Goal: Task Accomplishment & Management: Use online tool/utility

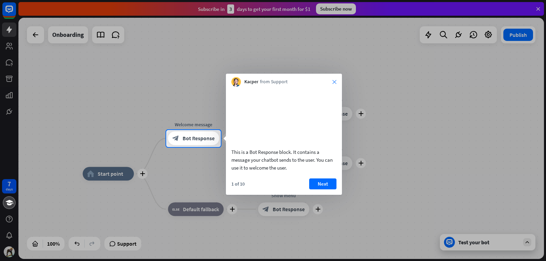
click at [335, 81] on icon "close" at bounding box center [335, 82] width 4 height 4
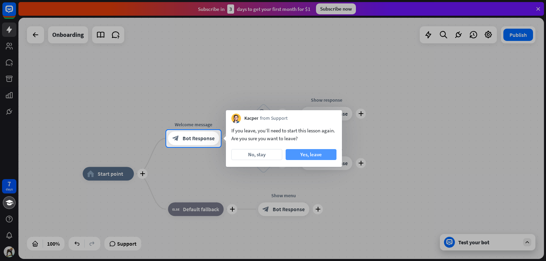
click at [324, 152] on button "Yes, leave" at bounding box center [311, 154] width 51 height 11
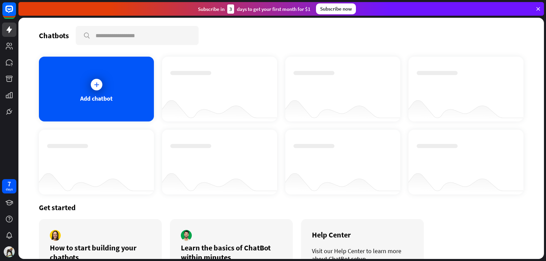
click at [539, 6] on icon at bounding box center [538, 9] width 6 height 6
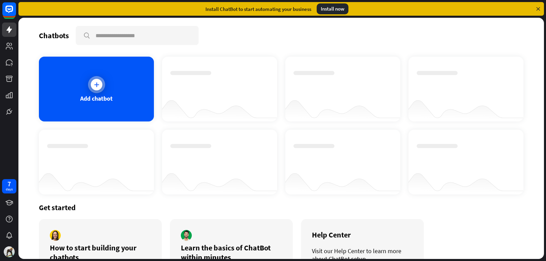
click at [97, 81] on icon at bounding box center [96, 84] width 7 height 7
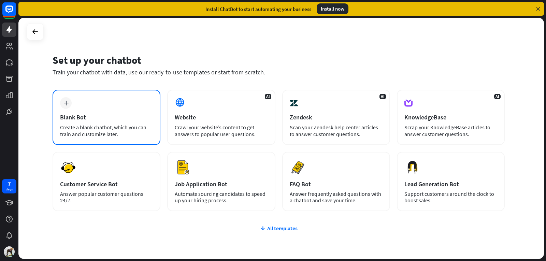
click at [91, 99] on div "plus Blank Bot Create a blank chatbot, which you can train and customize later." at bounding box center [107, 117] width 108 height 55
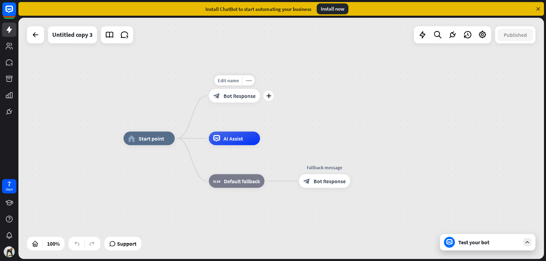
click at [240, 97] on span "Bot Response" at bounding box center [240, 96] width 32 height 7
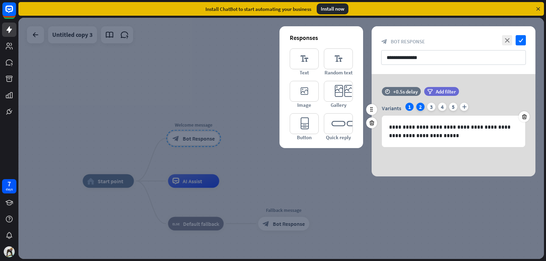
click at [418, 109] on div "2" at bounding box center [421, 107] width 8 height 8
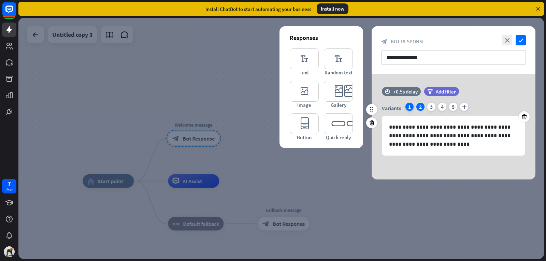
click at [410, 109] on div "1" at bounding box center [410, 107] width 8 height 8
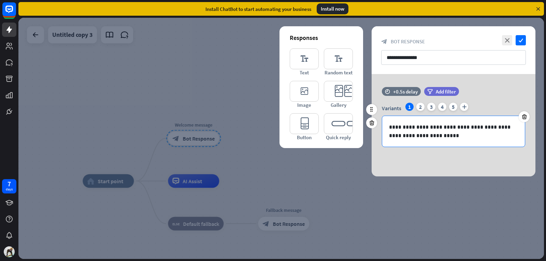
click at [430, 136] on p "**********" at bounding box center [453, 131] width 129 height 17
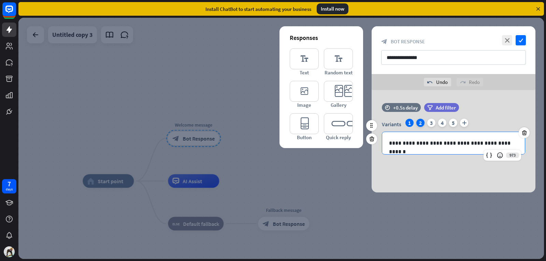
click at [417, 122] on div "2" at bounding box center [421, 123] width 8 height 8
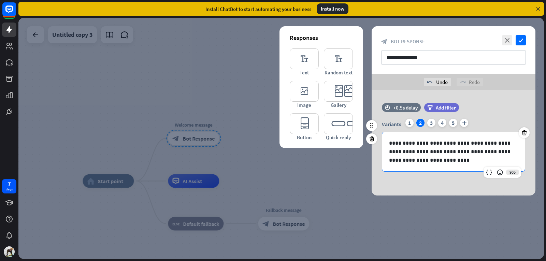
click at [472, 151] on p "**********" at bounding box center [453, 152] width 129 height 26
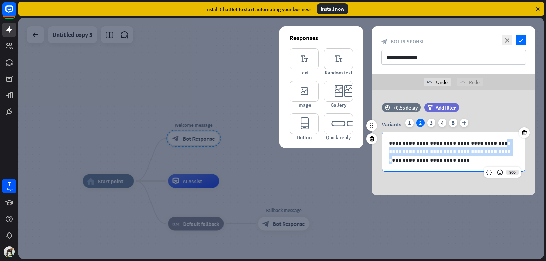
drag, startPoint x: 472, startPoint y: 151, endPoint x: 491, endPoint y: 142, distance: 21.4
click at [491, 142] on p "**********" at bounding box center [453, 152] width 129 height 26
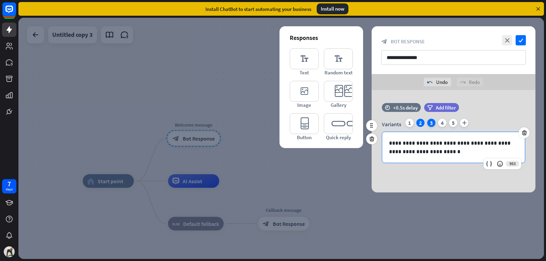
click at [430, 126] on div "3" at bounding box center [432, 123] width 8 height 8
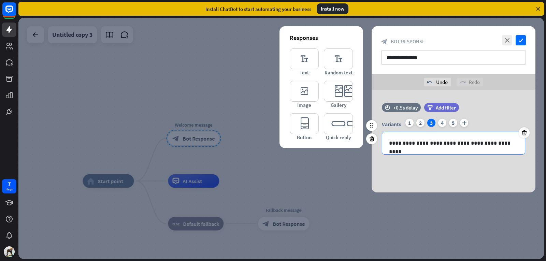
click at [472, 144] on p "**********" at bounding box center [453, 143] width 129 height 9
click at [439, 124] on div "4" at bounding box center [442, 123] width 8 height 8
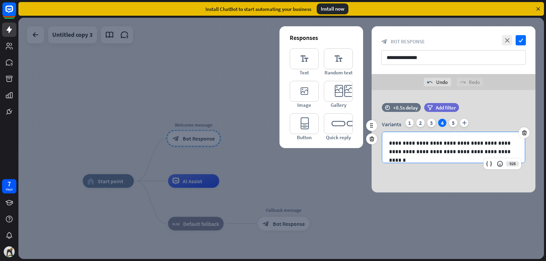
drag, startPoint x: 484, startPoint y: 151, endPoint x: 448, endPoint y: 157, distance: 36.6
click at [448, 157] on div "**********" at bounding box center [453, 147] width 143 height 31
drag, startPoint x: 485, startPoint y: 150, endPoint x: 439, endPoint y: 154, distance: 46.0
click at [439, 154] on p "**********" at bounding box center [453, 147] width 129 height 17
click at [511, 44] on icon "close" at bounding box center [507, 40] width 10 height 10
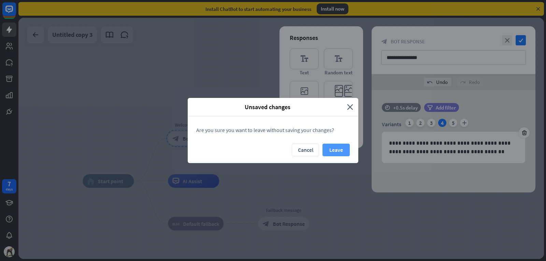
click at [331, 151] on button "Leave" at bounding box center [336, 150] width 27 height 13
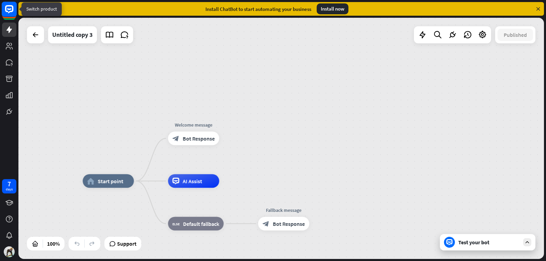
click at [10, 12] on icon at bounding box center [9, 9] width 8 height 8
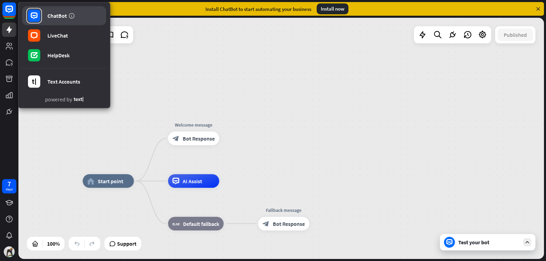
click at [36, 16] on rect at bounding box center [34, 16] width 12 height 12
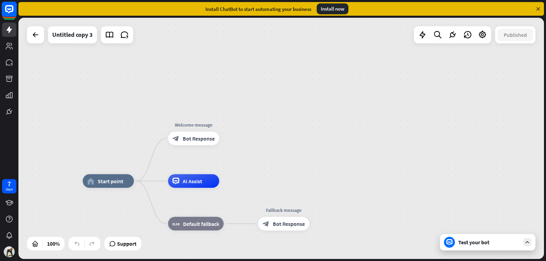
click at [5, 8] on rect at bounding box center [9, 9] width 15 height 15
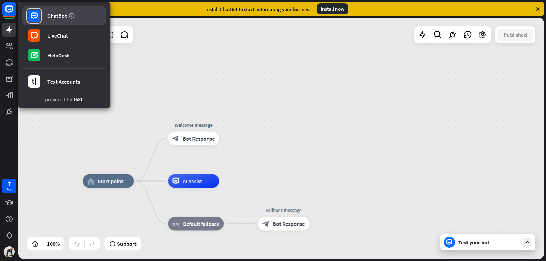
click at [47, 18] on link "ChatBot" at bounding box center [64, 15] width 84 height 19
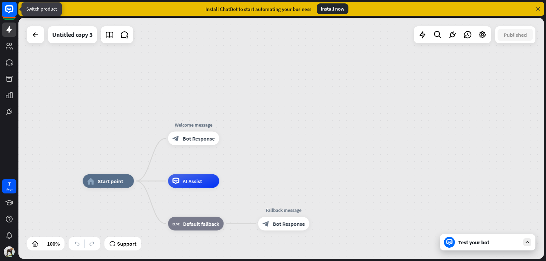
click at [4, 14] on rect at bounding box center [9, 9] width 15 height 15
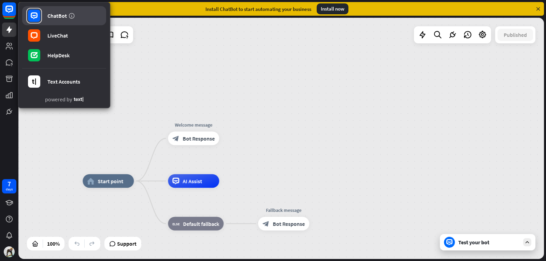
click at [58, 17] on div "ChatBot" at bounding box center [56, 15] width 19 height 7
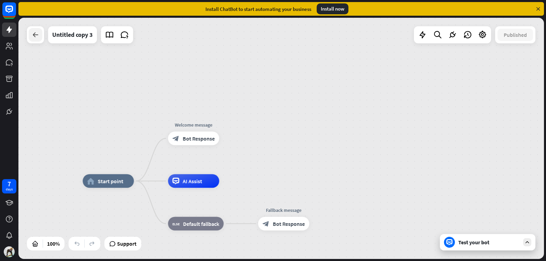
click at [41, 33] on div at bounding box center [36, 35] width 14 height 14
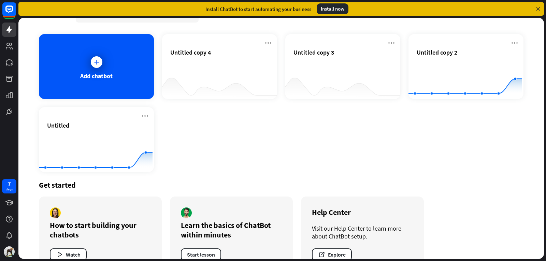
scroll to position [43, 0]
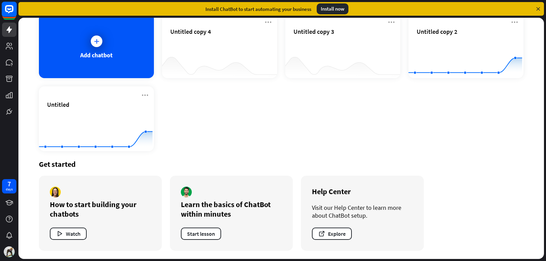
click at [5, 12] on rect at bounding box center [9, 9] width 15 height 15
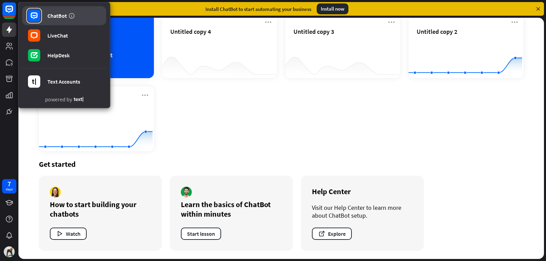
click at [35, 17] on icon at bounding box center [34, 15] width 7 height 7
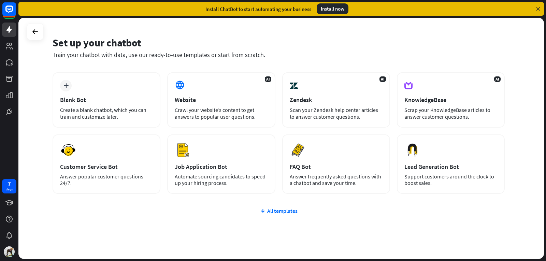
scroll to position [34, 0]
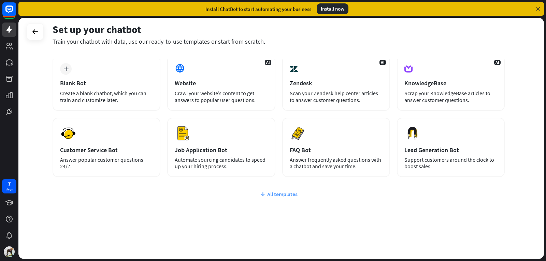
click at [284, 196] on div "All templates" at bounding box center [279, 194] width 452 height 7
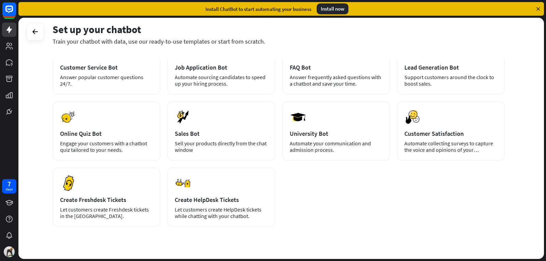
scroll to position [132, 0]
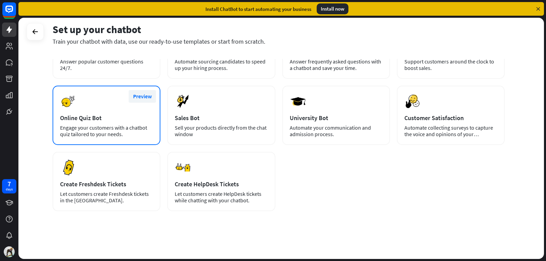
click at [141, 99] on button "Preview" at bounding box center [142, 96] width 27 height 13
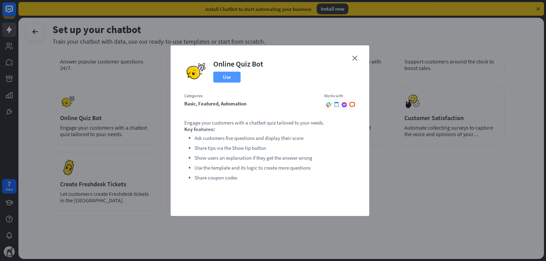
click at [222, 79] on button "Use" at bounding box center [226, 77] width 27 height 11
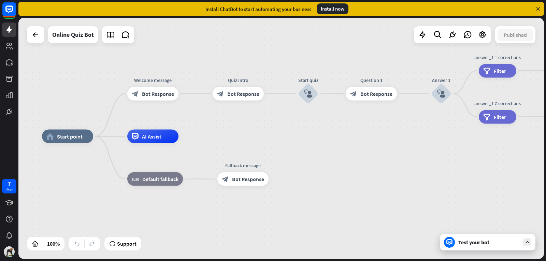
drag, startPoint x: 198, startPoint y: 228, endPoint x: 116, endPoint y: 227, distance: 81.6
click at [116, 227] on div "home_2 Start point Welcome message block_bot_response Bot Response Quiz Intro b…" at bounding box center [305, 257] width 526 height 241
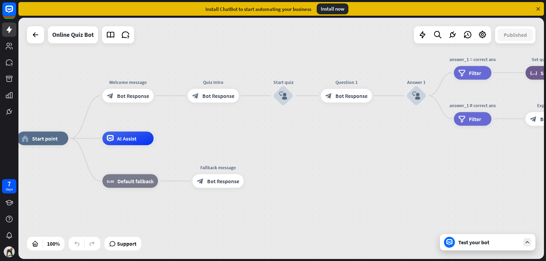
drag, startPoint x: 295, startPoint y: 158, endPoint x: 270, endPoint y: 159, distance: 24.9
click at [270, 159] on div "home_2 Start point Welcome message block_bot_response Bot Response Quiz Intro b…" at bounding box center [280, 259] width 526 height 241
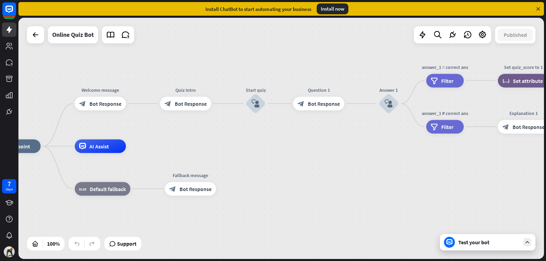
drag, startPoint x: 262, startPoint y: 141, endPoint x: 235, endPoint y: 149, distance: 28.8
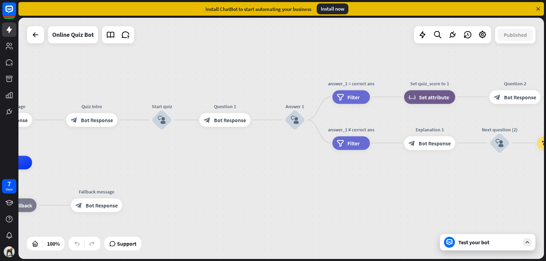
drag, startPoint x: 310, startPoint y: 163, endPoint x: 214, endPoint y: 178, distance: 97.5
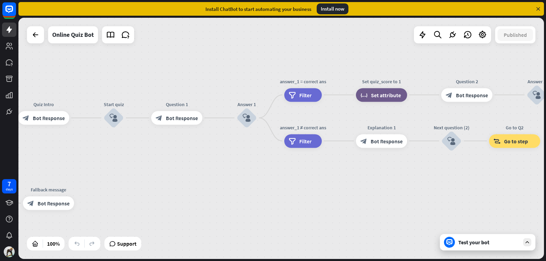
drag, startPoint x: 263, startPoint y: 154, endPoint x: 212, endPoint y: 154, distance: 51.2
click at [212, 154] on div "home_2 Start point Welcome message block_bot_response Bot Response Quiz Intro b…" at bounding box center [281, 138] width 526 height 241
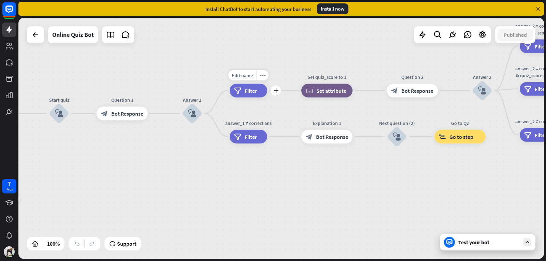
drag, startPoint x: 275, startPoint y: 112, endPoint x: 225, endPoint y: 107, distance: 49.4
click at [230, 97] on div "Edit name more_horiz plus filter Filter" at bounding box center [249, 91] width 38 height 14
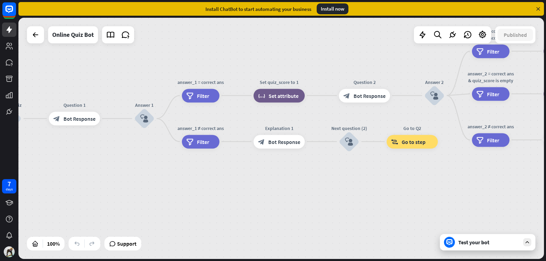
drag, startPoint x: 340, startPoint y: 174, endPoint x: 292, endPoint y: 179, distance: 48.1
click at [292, 179] on div "home_2 Start point Welcome message block_bot_response Bot Response Quiz Intro b…" at bounding box center [281, 138] width 526 height 241
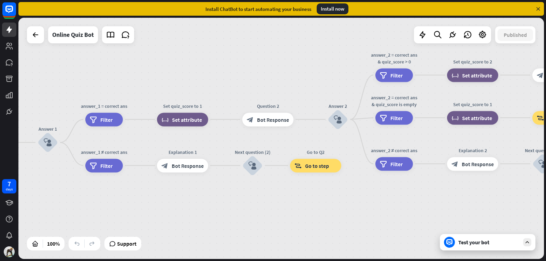
drag, startPoint x: 310, startPoint y: 169, endPoint x: 213, endPoint y: 193, distance: 99.6
click at [213, 193] on div "home_2 Start point Welcome message block_bot_response Bot Response Quiz Intro b…" at bounding box center [281, 138] width 526 height 241
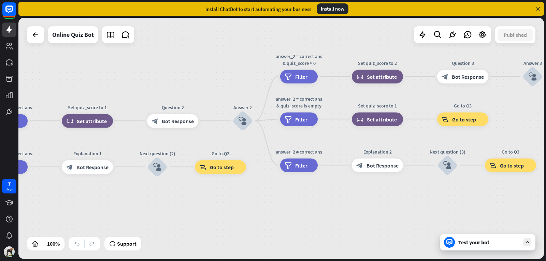
drag, startPoint x: 295, startPoint y: 206, endPoint x: 200, endPoint y: 207, distance: 95.3
click at [200, 207] on div "home_2 Start point Welcome message block_bot_response Bot Response Quiz Intro b…" at bounding box center [281, 138] width 526 height 241
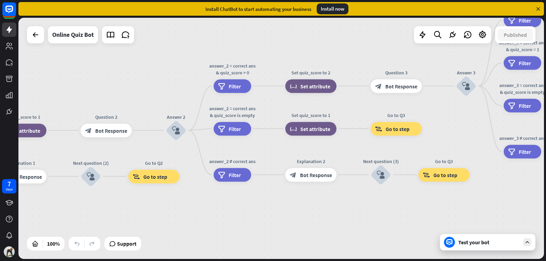
drag, startPoint x: 382, startPoint y: 219, endPoint x: 318, endPoint y: 227, distance: 64.7
click at [318, 227] on div "home_2 Start point Welcome message block_bot_response Bot Response Quiz Intro b…" at bounding box center [281, 138] width 526 height 241
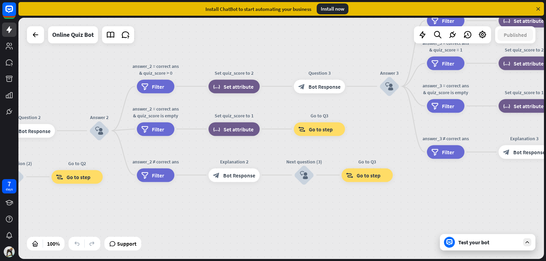
drag, startPoint x: 406, startPoint y: 210, endPoint x: 336, endPoint y: 212, distance: 70.4
click at [336, 212] on div "home_2 Start point Welcome message block_bot_response Bot Response Quiz Intro b…" at bounding box center [281, 138] width 526 height 241
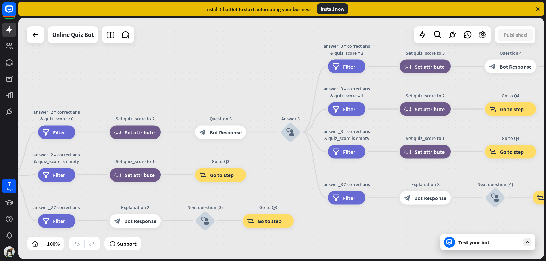
drag, startPoint x: 442, startPoint y: 197, endPoint x: 343, endPoint y: 243, distance: 109.1
click at [343, 243] on div "home_2 Start point Welcome message block_bot_response Bot Response Quiz Intro b…" at bounding box center [281, 138] width 526 height 241
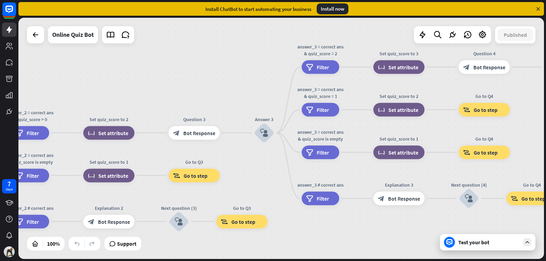
drag, startPoint x: 368, startPoint y: 229, endPoint x: 339, endPoint y: 229, distance: 28.4
click at [339, 229] on div "home_2 Start point Welcome message block_bot_response Bot Response Quiz Intro b…" at bounding box center [281, 138] width 526 height 241
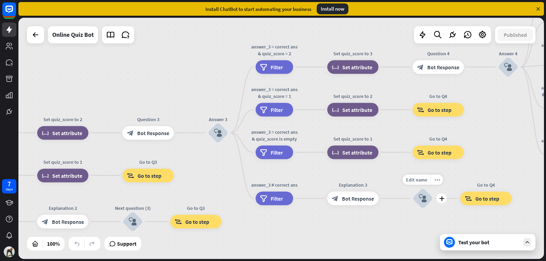
drag, startPoint x: 468, startPoint y: 222, endPoint x: 374, endPoint y: 234, distance: 95.1
click at [413, 209] on div "Edit name more_horiz plus Next question (4) block_user_input" at bounding box center [423, 198] width 20 height 20
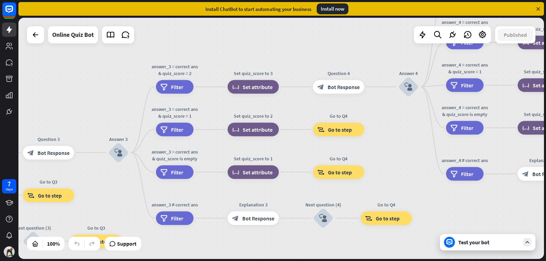
drag, startPoint x: 500, startPoint y: 196, endPoint x: 396, endPoint y: 232, distance: 109.1
click at [396, 232] on div "home_2 Start point Welcome message block_bot_response Bot Response Quiz Intro b…" at bounding box center [281, 138] width 526 height 241
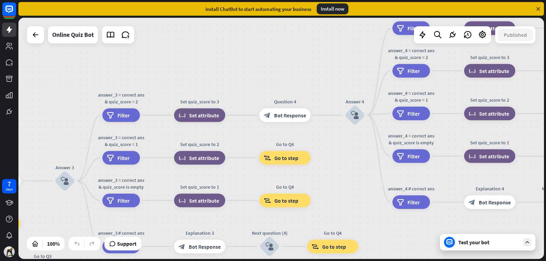
drag, startPoint x: 506, startPoint y: 154, endPoint x: 430, endPoint y: 181, distance: 81.3
click at [430, 181] on div "home_2 Start point Welcome message block_bot_response Bot Response Quiz Intro b…" at bounding box center [281, 138] width 526 height 241
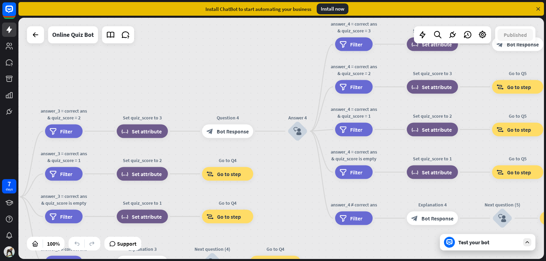
drag, startPoint x: 457, startPoint y: 168, endPoint x: 400, endPoint y: 184, distance: 59.6
click at [407, 179] on div "Edit name more_horiz Set quiz_score to 1 block_set_attribute Set attribute" at bounding box center [432, 173] width 51 height 14
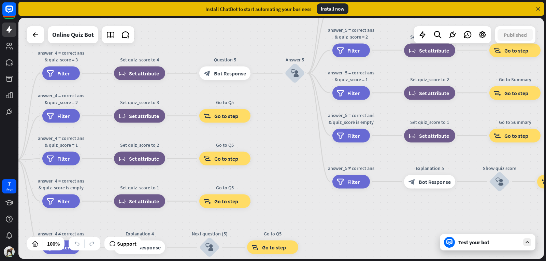
drag, startPoint x: 293, startPoint y: 69, endPoint x: 0, endPoint y: 101, distance: 294.7
click at [0, 101] on div "7 days close Product Help First steps Get started with ChatBot Help Center Foll…" at bounding box center [273, 130] width 546 height 261
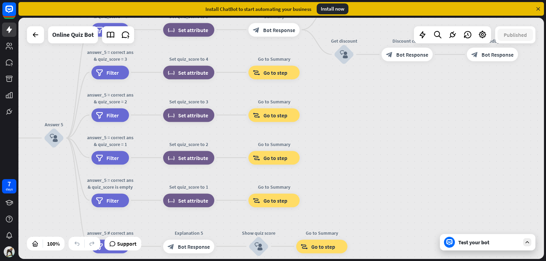
drag, startPoint x: 296, startPoint y: 120, endPoint x: 0, endPoint y: 165, distance: 299.1
click at [0, 165] on div "7 days close Product Help First steps Get started with ChatBot Help Center Foll…" at bounding box center [273, 130] width 546 height 261
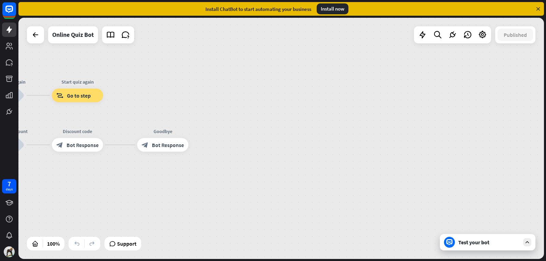
drag, startPoint x: 393, startPoint y: 117, endPoint x: 16, endPoint y: 225, distance: 392.0
click at [16, 225] on div "7 days close Product Help First steps Get started with ChatBot Help Center Foll…" at bounding box center [273, 130] width 546 height 261
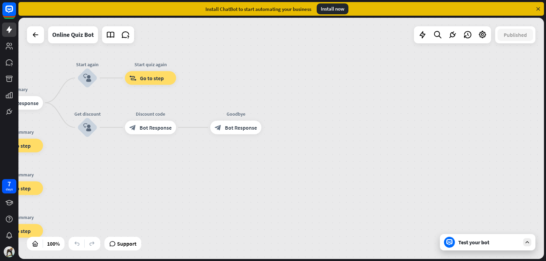
drag, startPoint x: 149, startPoint y: 185, endPoint x: 337, endPoint y: 159, distance: 189.3
click at [337, 159] on div "home_2 Start point Welcome message block_bot_response Bot Response Quiz Intro b…" at bounding box center [281, 138] width 526 height 241
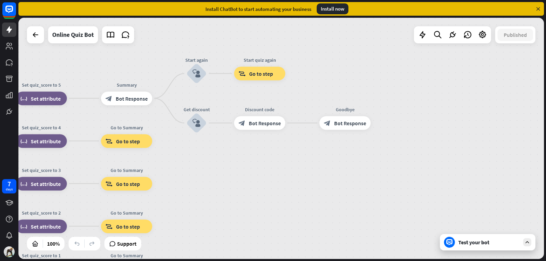
drag, startPoint x: 145, startPoint y: 179, endPoint x: 255, endPoint y: 174, distance: 109.4
click at [255, 174] on div "home_2 Start point Welcome message block_bot_response Bot Response Quiz Intro b…" at bounding box center [281, 138] width 526 height 241
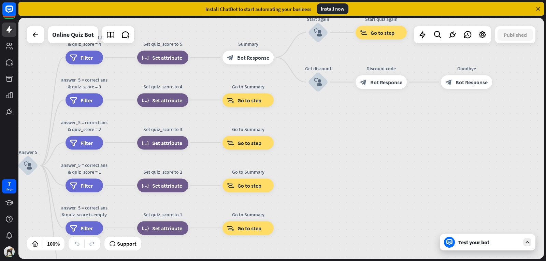
drag, startPoint x: 194, startPoint y: 183, endPoint x: 315, endPoint y: 142, distance: 128.3
click at [315, 142] on div "home_2 Start point Welcome message block_bot_response Bot Response Quiz Intro b…" at bounding box center [281, 138] width 526 height 241
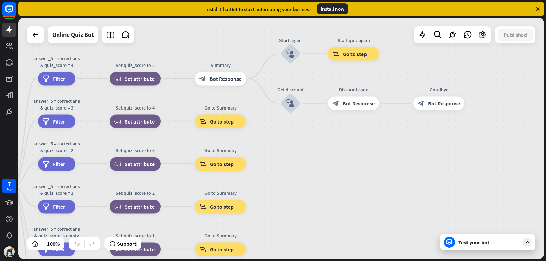
drag, startPoint x: 315, startPoint y: 142, endPoint x: 288, endPoint y: 163, distance: 34.8
click at [288, 163] on div "home_2 Start point Welcome message block_bot_response Bot Response Quiz Intro b…" at bounding box center [281, 138] width 526 height 241
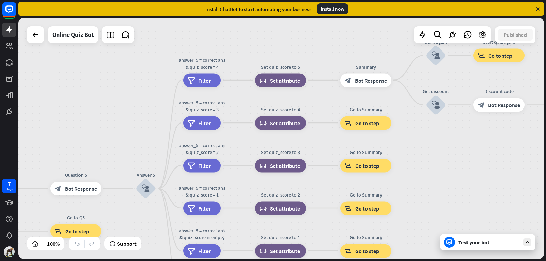
drag, startPoint x: 266, startPoint y: 156, endPoint x: 508, endPoint y: 167, distance: 242.7
click at [508, 167] on div "home_2 Start point Welcome message block_bot_response Bot Response Quiz Intro b…" at bounding box center [281, 138] width 526 height 241
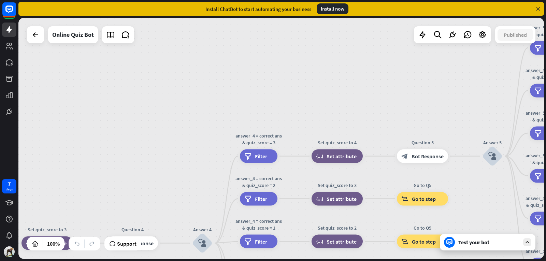
drag, startPoint x: 104, startPoint y: 149, endPoint x: 498, endPoint y: 109, distance: 396.1
click at [498, 109] on div "home_2 Start point Welcome message block_bot_response Bot Response Quiz Intro b…" at bounding box center [281, 138] width 526 height 241
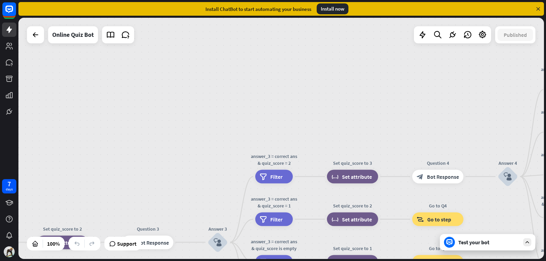
drag, startPoint x: 76, startPoint y: 129, endPoint x: 351, endPoint y: 41, distance: 288.7
click at [351, 41] on div "home_2 Start point Welcome message block_bot_response Bot Response Quiz Intro b…" at bounding box center [281, 138] width 526 height 241
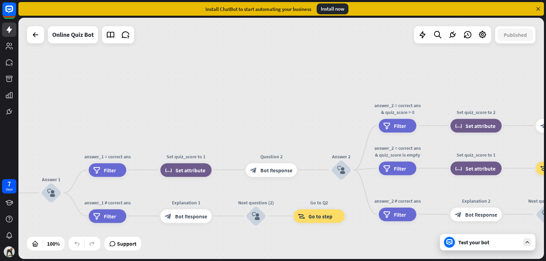
drag, startPoint x: 46, startPoint y: 163, endPoint x: 349, endPoint y: 65, distance: 318.7
click at [349, 65] on div "home_2 Start point Welcome message block_bot_response Bot Response Quiz Intro b…" at bounding box center [281, 138] width 526 height 241
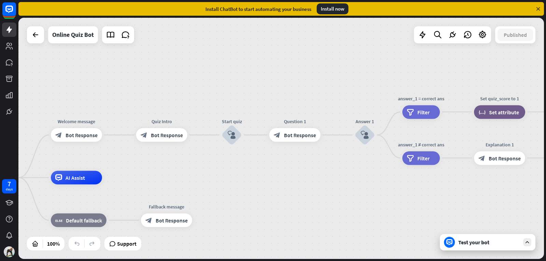
drag, startPoint x: 51, startPoint y: 153, endPoint x: 422, endPoint y: 101, distance: 374.8
click at [422, 101] on div "home_2 Start point Welcome message block_bot_response Bot Response Quiz Intro b…" at bounding box center [281, 138] width 526 height 241
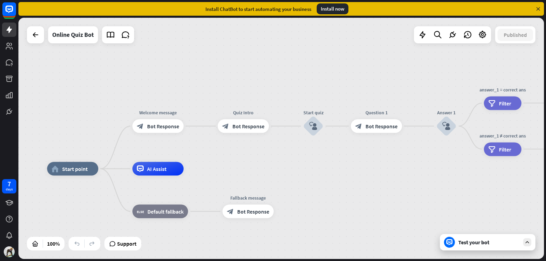
drag, startPoint x: 183, startPoint y: 174, endPoint x: 208, endPoint y: 152, distance: 33.9
click at [208, 152] on div "home_2 Start point Welcome message block_bot_response Bot Response Quiz Intro b…" at bounding box center [281, 138] width 526 height 241
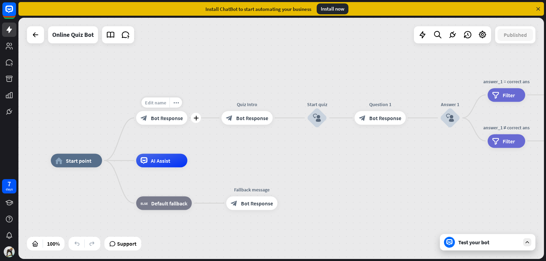
click at [159, 104] on span "Edit name" at bounding box center [155, 103] width 21 height 6
click at [198, 94] on div "**********" at bounding box center [281, 138] width 526 height 241
click at [159, 117] on span "Bot Response" at bounding box center [167, 118] width 32 height 7
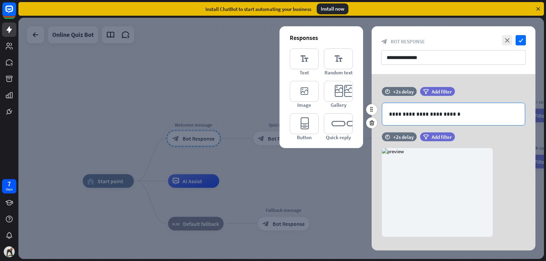
click at [427, 111] on p "**********" at bounding box center [453, 114] width 129 height 9
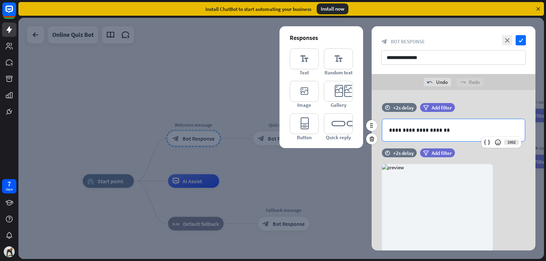
click at [476, 103] on div "filter Add filter" at bounding box center [454, 107] width 69 height 9
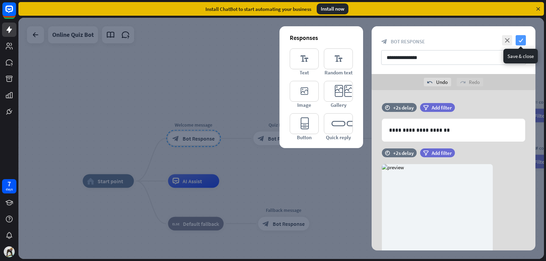
click at [519, 41] on icon "check" at bounding box center [521, 40] width 10 height 10
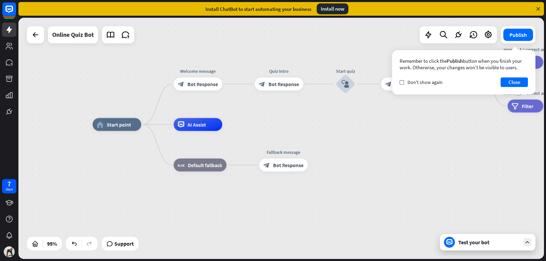
drag, startPoint x: 242, startPoint y: 179, endPoint x: 245, endPoint y: 128, distance: 50.6
click at [245, 128] on div "home_2 Start point Welcome message block_bot_response Bot Response Quiz Intro b…" at bounding box center [343, 239] width 500 height 229
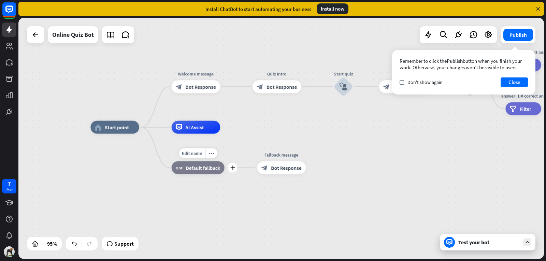
click at [210, 171] on div "block_fallback Default fallback" at bounding box center [198, 168] width 53 height 13
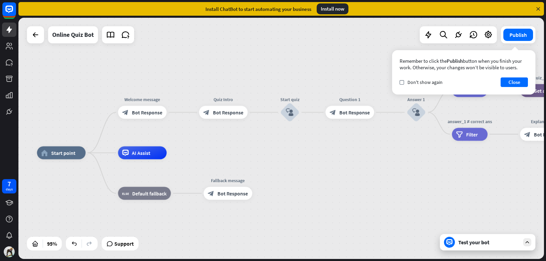
drag, startPoint x: 257, startPoint y: 143, endPoint x: 199, endPoint y: 171, distance: 64.9
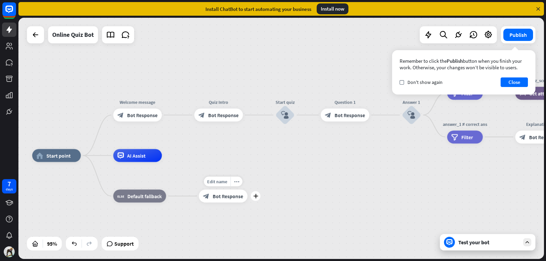
click at [227, 196] on span "Bot Response" at bounding box center [228, 196] width 30 height 6
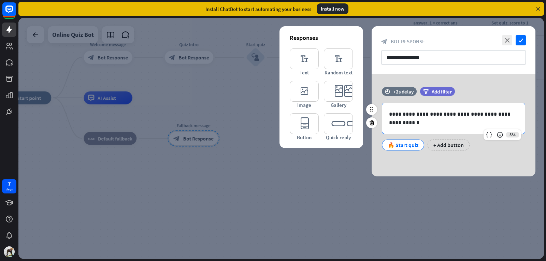
click at [458, 113] on p "**********" at bounding box center [453, 118] width 129 height 17
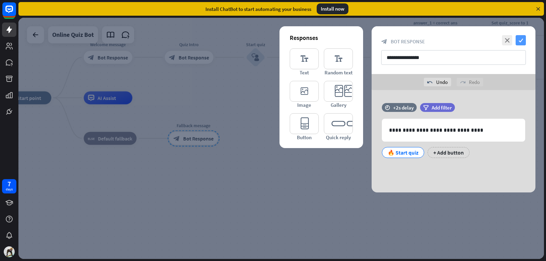
click at [525, 37] on icon "check" at bounding box center [521, 40] width 10 height 10
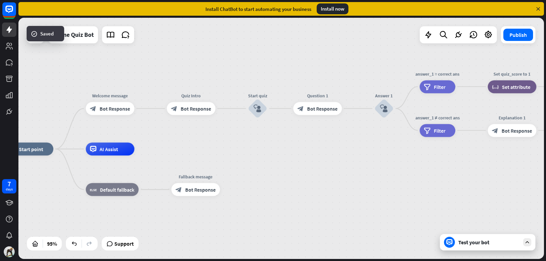
drag, startPoint x: 256, startPoint y: 185, endPoint x: 258, endPoint y: 236, distance: 51.3
click at [258, 236] on div "home_2 Start point Welcome message block_bot_response Bot Response Quiz Intro b…" at bounding box center [255, 263] width 500 height 229
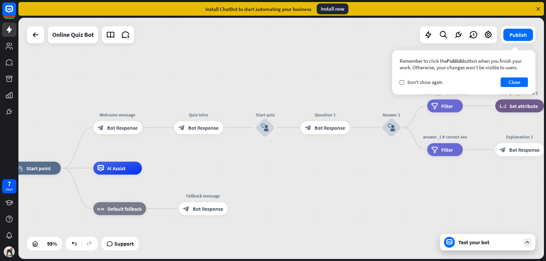
drag, startPoint x: 241, startPoint y: 157, endPoint x: 249, endPoint y: 176, distance: 20.5
click at [212, 132] on div "block_bot_response Bot Response" at bounding box center [198, 127] width 49 height 13
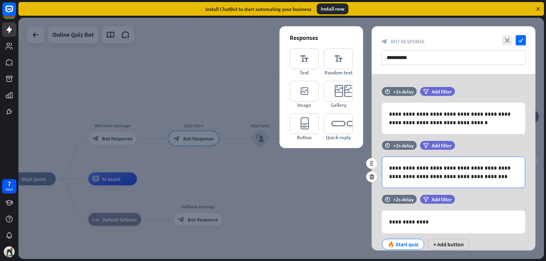
scroll to position [23, 0]
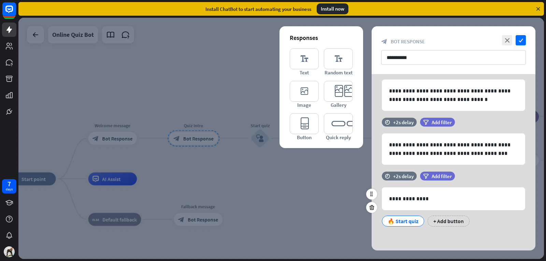
click at [394, 220] on div "🔥 Start quiz" at bounding box center [403, 221] width 31 height 10
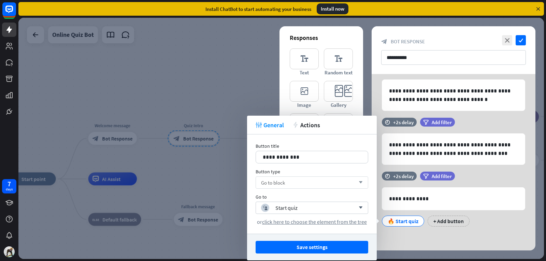
click at [279, 186] on span "Go to block" at bounding box center [273, 183] width 24 height 6
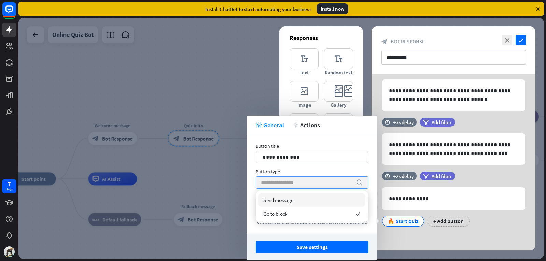
click at [483, 222] on div "🔥 Start quiz + Add button" at bounding box center [451, 219] width 143 height 14
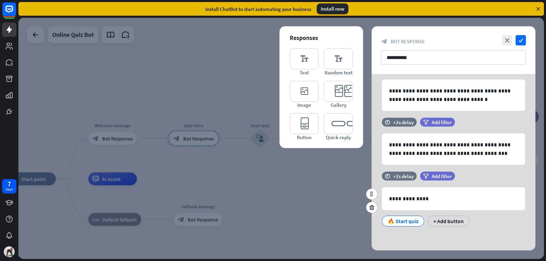
click at [398, 222] on div "🔥 Start quiz" at bounding box center [403, 221] width 31 height 10
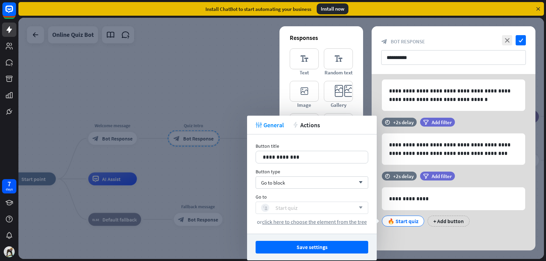
click at [323, 205] on div "block_user_input Start quiz" at bounding box center [308, 208] width 94 height 8
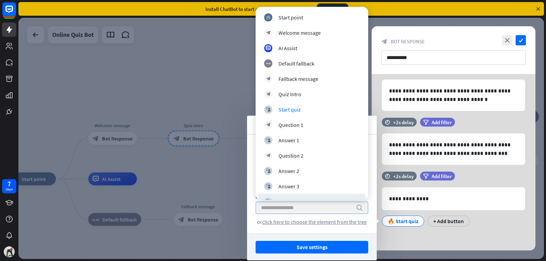
click at [483, 227] on div "**********" at bounding box center [454, 203] width 164 height 62
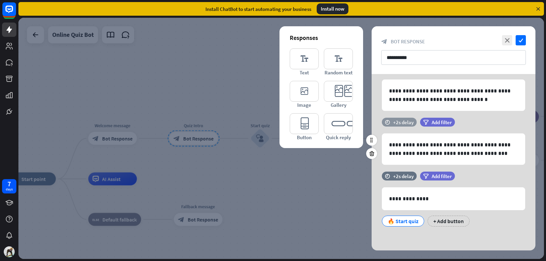
click at [403, 124] on div "+2s delay" at bounding box center [403, 122] width 20 height 6
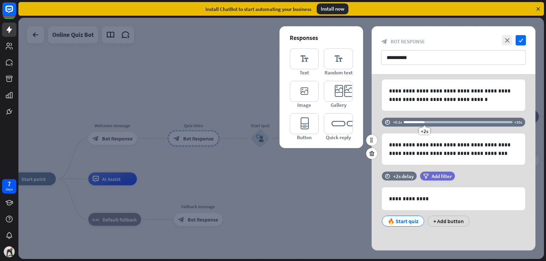
click at [431, 121] on div "+2s" at bounding box center [458, 122] width 109 height 7
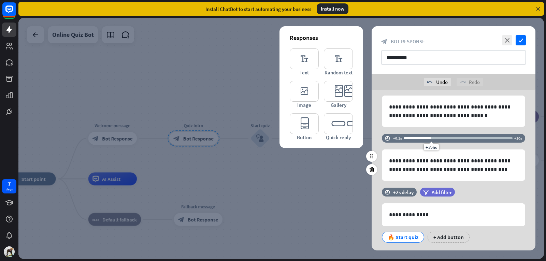
click at [426, 138] on div at bounding box center [418, 138] width 28 height 2
click at [407, 195] on div "+2s delay" at bounding box center [403, 192] width 20 height 6
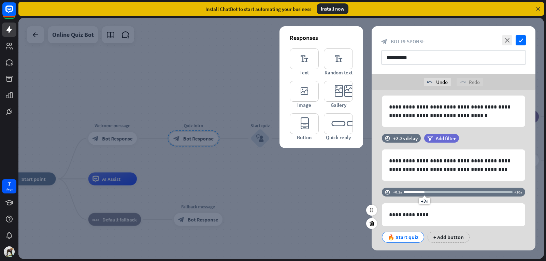
click at [426, 193] on div "+2s" at bounding box center [424, 192] width 5 height 5
click at [425, 192] on div "+2s" at bounding box center [424, 192] width 5 height 5
click at [428, 192] on div at bounding box center [458, 192] width 109 height 2
click at [427, 192] on div "+2.2s" at bounding box center [426, 192] width 5 height 5
click at [522, 42] on icon "check" at bounding box center [521, 40] width 10 height 10
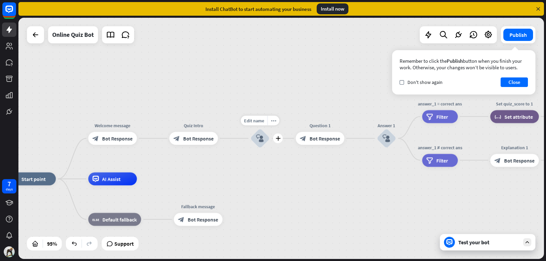
click at [257, 144] on div "block_user_input" at bounding box center [260, 138] width 19 height 19
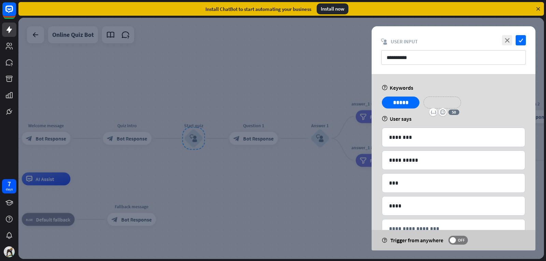
click at [441, 104] on p "**********" at bounding box center [442, 102] width 27 height 9
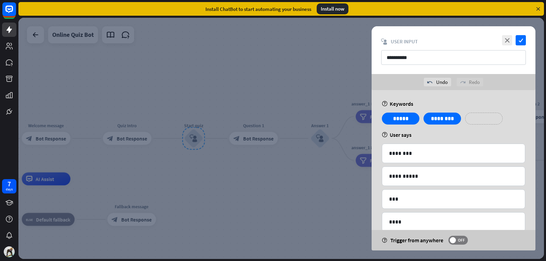
click at [482, 118] on p "**********" at bounding box center [484, 118] width 27 height 9
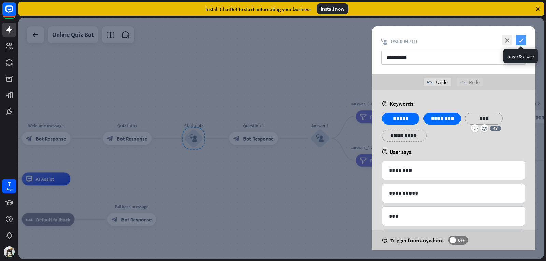
click at [522, 40] on icon "check" at bounding box center [521, 40] width 10 height 10
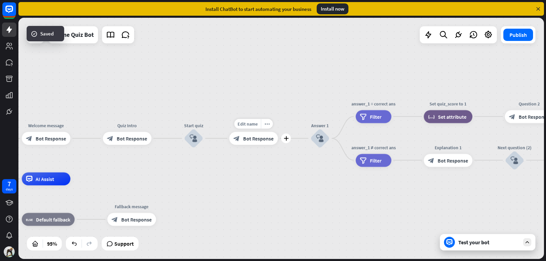
click at [254, 145] on div "Edit name more_horiz plus Question 1 block_bot_response Bot Response" at bounding box center [253, 138] width 49 height 13
click at [254, 144] on div "block_bot_response Bot Response" at bounding box center [253, 138] width 49 height 13
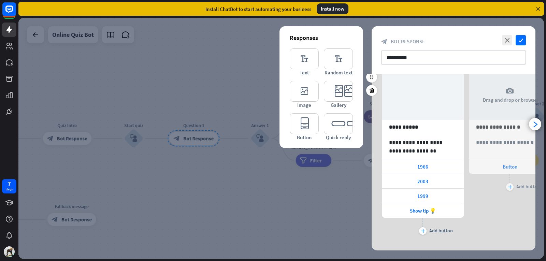
scroll to position [42, 0]
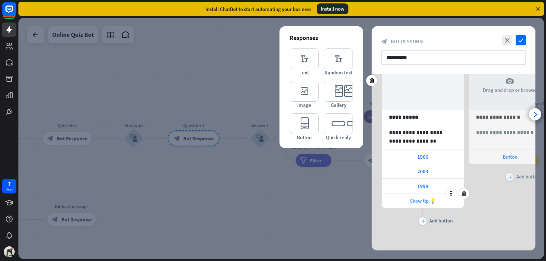
click at [420, 201] on span "Show tip 💡" at bounding box center [423, 201] width 26 height 6
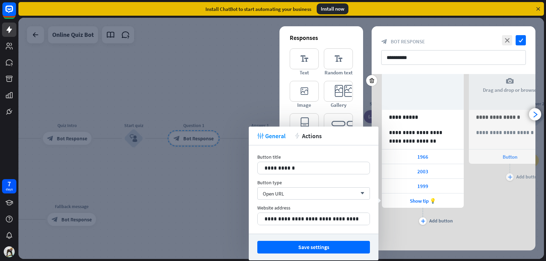
click at [474, 214] on div "**********" at bounding box center [510, 138] width 82 height 177
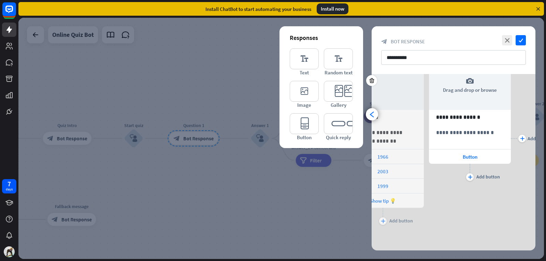
scroll to position [0, 56]
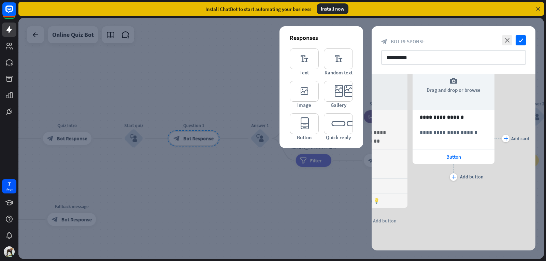
drag, startPoint x: 465, startPoint y: 208, endPoint x: 457, endPoint y: 237, distance: 30.3
click at [457, 237] on div "**********" at bounding box center [454, 141] width 164 height 219
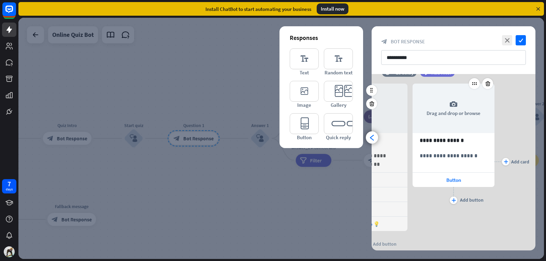
scroll to position [0, 0]
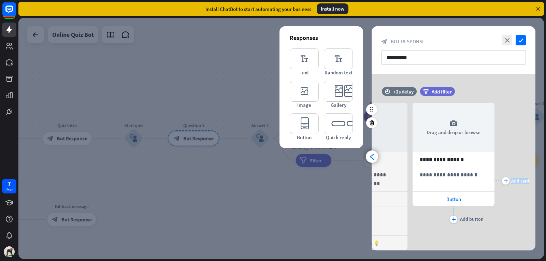
drag, startPoint x: 522, startPoint y: 142, endPoint x: 530, endPoint y: 139, distance: 8.3
click at [530, 139] on div "**********" at bounding box center [454, 181] width 164 height 177
drag, startPoint x: 418, startPoint y: 229, endPoint x: 459, endPoint y: 229, distance: 40.6
click at [459, 229] on div "**********" at bounding box center [454, 181] width 82 height 177
click at [375, 158] on icon "arrowhead_left" at bounding box center [372, 157] width 6 height 6
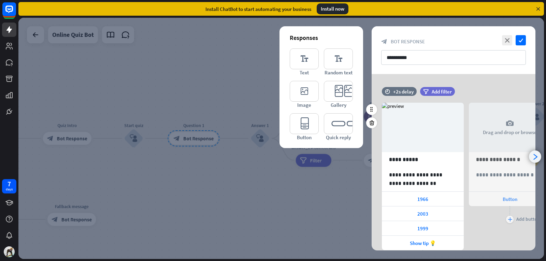
click at [535, 156] on icon "arrowhead_right" at bounding box center [535, 157] width 6 height 6
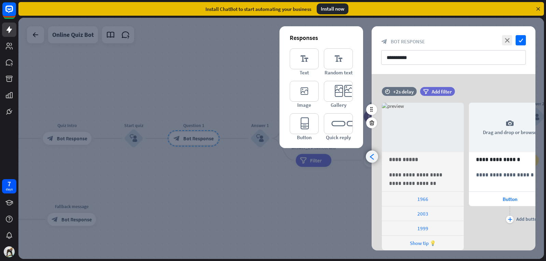
scroll to position [0, 56]
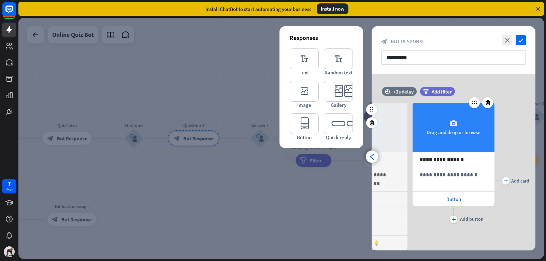
drag, startPoint x: 462, startPoint y: 120, endPoint x: 483, endPoint y: 140, distance: 28.7
click at [483, 140] on div "camera Drag and drop or browse" at bounding box center [454, 128] width 82 height 50
click at [451, 126] on icon "camera" at bounding box center [454, 124] width 8 height 8
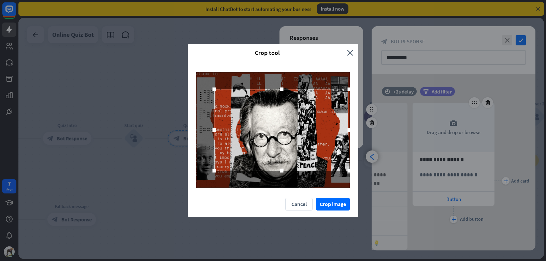
drag, startPoint x: 199, startPoint y: 130, endPoint x: 216, endPoint y: 138, distance: 19.0
click at [216, 138] on div at bounding box center [281, 130] width 135 height 82
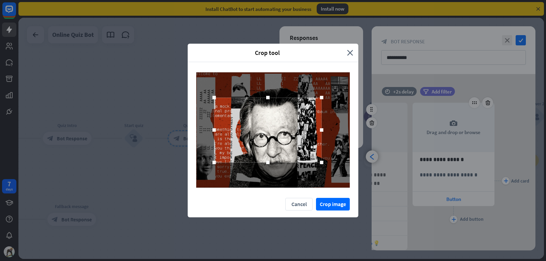
drag, startPoint x: 348, startPoint y: 132, endPoint x: 321, endPoint y: 131, distance: 27.7
click at [321, 131] on div at bounding box center [322, 130] width 10 height 10
drag, startPoint x: 323, startPoint y: 98, endPoint x: 330, endPoint y: 84, distance: 16.2
click at [330, 84] on div at bounding box center [273, 129] width 154 height 115
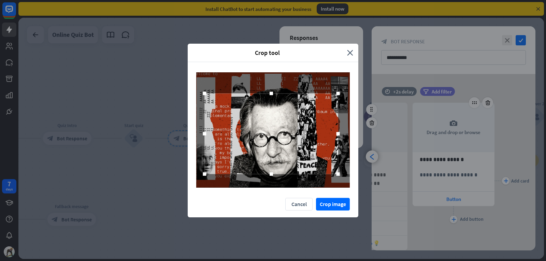
drag, startPoint x: 273, startPoint y: 162, endPoint x: 273, endPoint y: 173, distance: 11.6
click at [273, 173] on div at bounding box center [271, 174] width 10 height 10
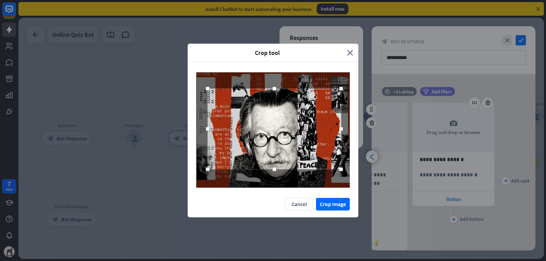
drag, startPoint x: 274, startPoint y: 153, endPoint x: 277, endPoint y: 149, distance: 5.7
click at [277, 149] on div at bounding box center [275, 129] width 134 height 81
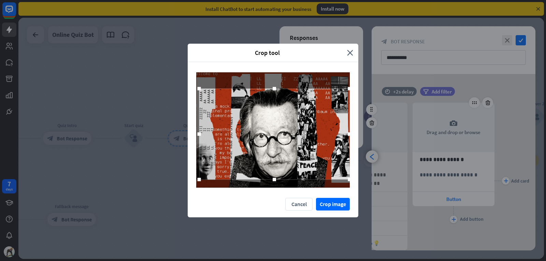
drag, startPoint x: 275, startPoint y: 169, endPoint x: 272, endPoint y: 178, distance: 9.2
click at [272, 178] on div at bounding box center [274, 179] width 10 height 10
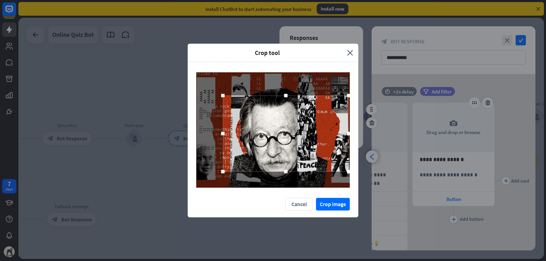
drag, startPoint x: 202, startPoint y: 136, endPoint x: 225, endPoint y: 139, distance: 23.1
click at [225, 139] on div at bounding box center [286, 134] width 126 height 76
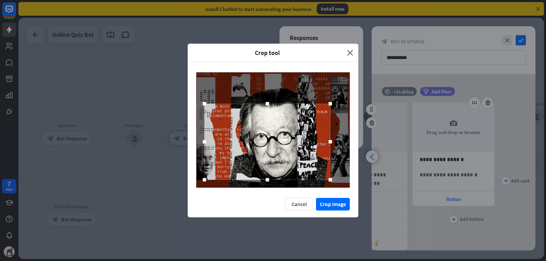
drag, startPoint x: 331, startPoint y: 134, endPoint x: 312, endPoint y: 140, distance: 19.4
click at [312, 141] on div at bounding box center [268, 142] width 126 height 76
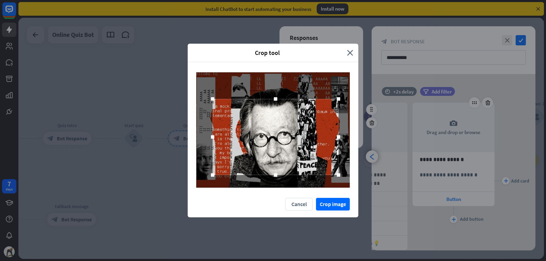
drag, startPoint x: 312, startPoint y: 140, endPoint x: 321, endPoint y: 136, distance: 8.9
click at [321, 136] on div at bounding box center [276, 137] width 126 height 76
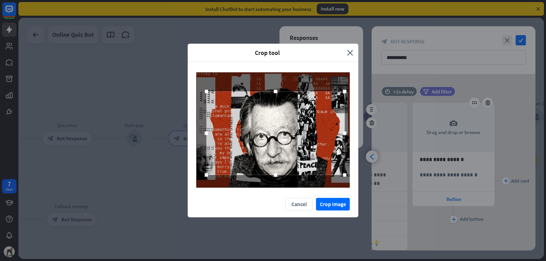
drag, startPoint x: 276, startPoint y: 99, endPoint x: 276, endPoint y: 92, distance: 7.5
click at [276, 92] on div at bounding box center [275, 91] width 3 height 3
click at [275, 133] on div at bounding box center [276, 135] width 138 height 84
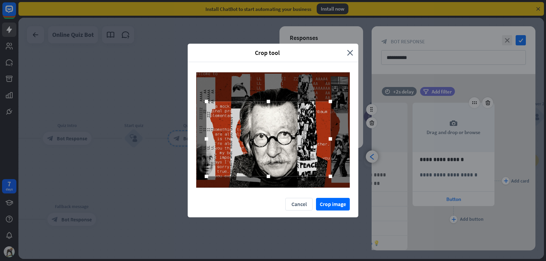
drag, startPoint x: 345, startPoint y: 92, endPoint x: 329, endPoint y: 99, distance: 17.6
click at [329, 99] on div at bounding box center [330, 101] width 10 height 10
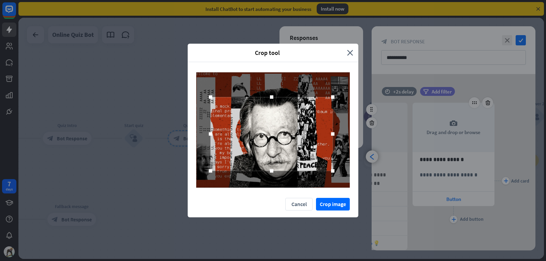
drag, startPoint x: 284, startPoint y: 135, endPoint x: 288, endPoint y: 129, distance: 6.8
click at [288, 129] on div at bounding box center [272, 134] width 122 height 74
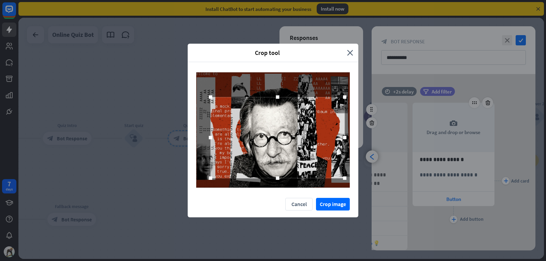
drag, startPoint x: 334, startPoint y: 171, endPoint x: 345, endPoint y: 179, distance: 13.3
click at [345, 179] on div at bounding box center [344, 178] width 3 height 3
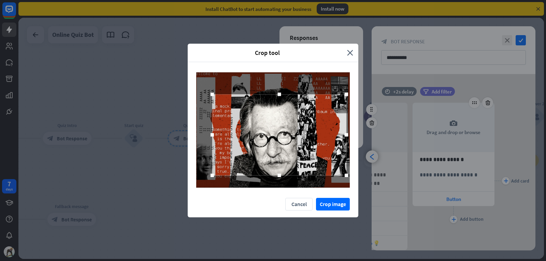
click at [300, 159] on div at bounding box center [279, 134] width 134 height 81
click at [321, 206] on button "Crop image" at bounding box center [333, 204] width 34 height 13
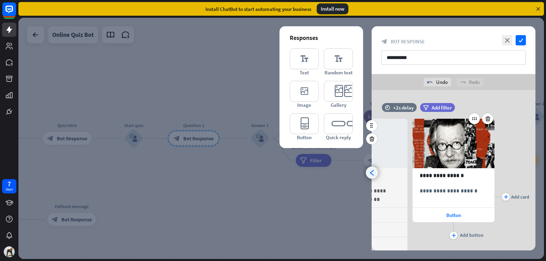
click at [370, 172] on icon "arrowhead_left" at bounding box center [372, 173] width 6 height 6
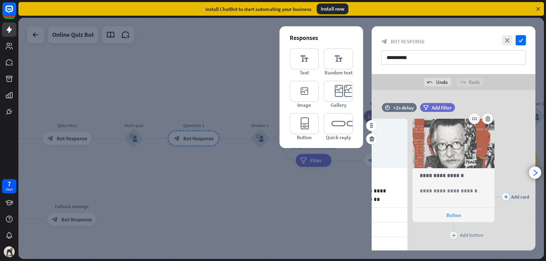
scroll to position [0, 0]
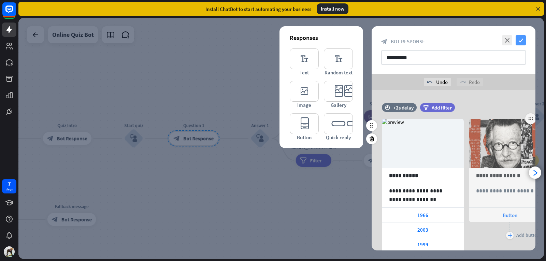
click at [522, 41] on icon "check" at bounding box center [521, 40] width 10 height 10
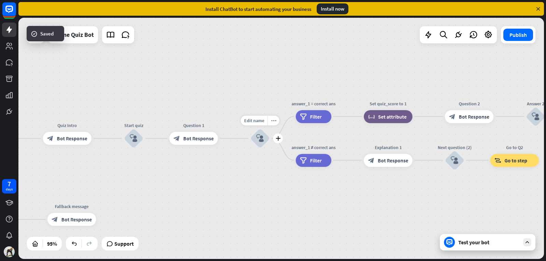
click at [260, 144] on div "block_user_input" at bounding box center [260, 138] width 19 height 19
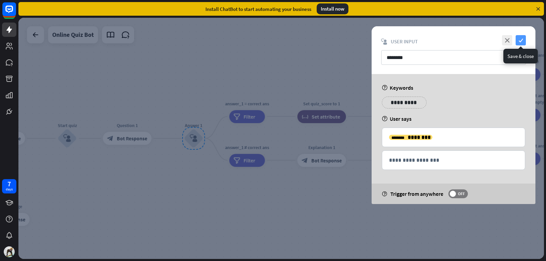
click at [522, 40] on icon "check" at bounding box center [521, 40] width 10 height 10
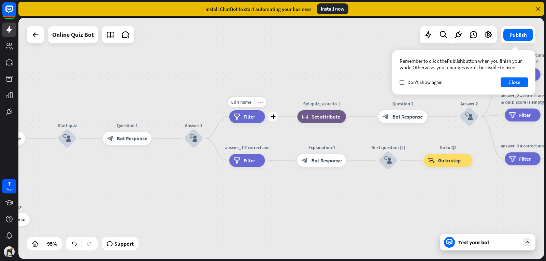
click at [244, 117] on span "Filter" at bounding box center [250, 116] width 12 height 6
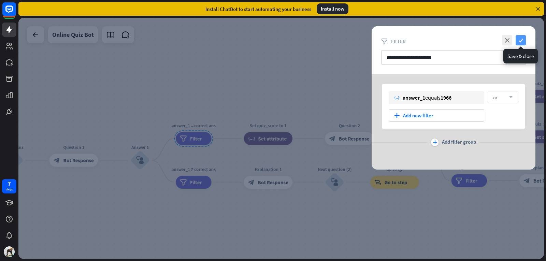
click at [521, 41] on icon "check" at bounding box center [521, 40] width 10 height 10
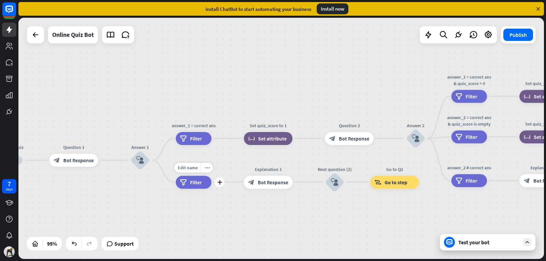
click at [202, 187] on div "filter Filter" at bounding box center [194, 182] width 36 height 13
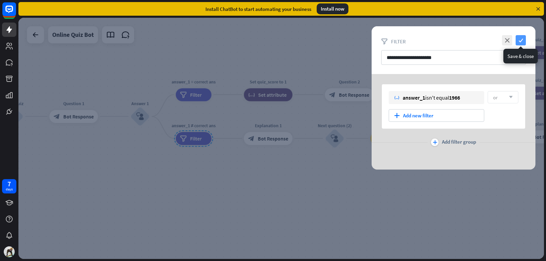
click at [518, 42] on icon "check" at bounding box center [521, 40] width 10 height 10
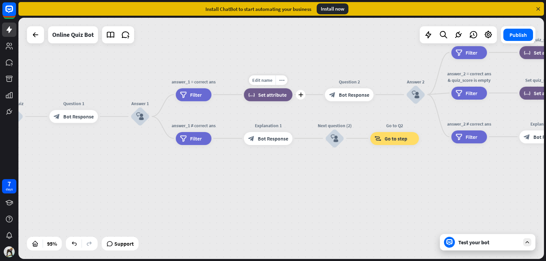
click at [280, 101] on div "Edit name more_horiz plus block_set_attribute Set attribute" at bounding box center [268, 94] width 49 height 13
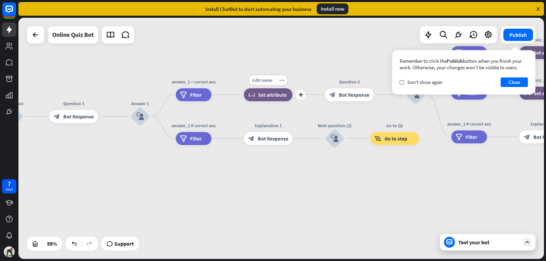
click at [278, 98] on div "block_set_attribute Set attribute" at bounding box center [268, 94] width 49 height 13
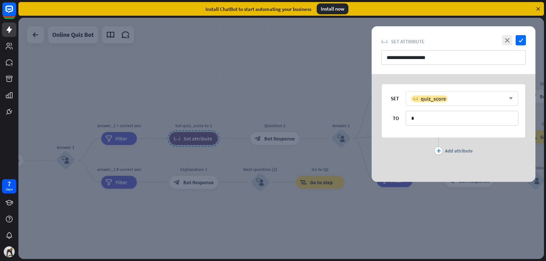
click at [486, 98] on div "variable quiz_score" at bounding box center [458, 98] width 94 height 7
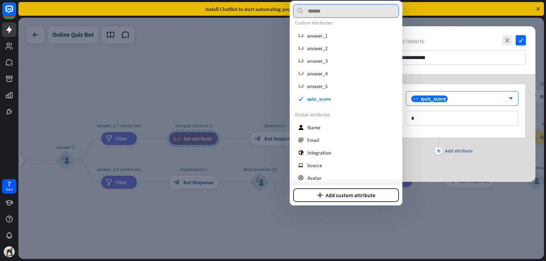
scroll to position [1, 0]
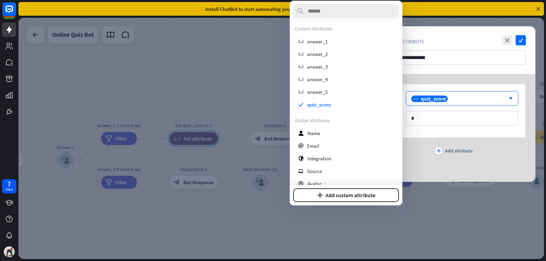
click at [485, 194] on div at bounding box center [281, 138] width 526 height 241
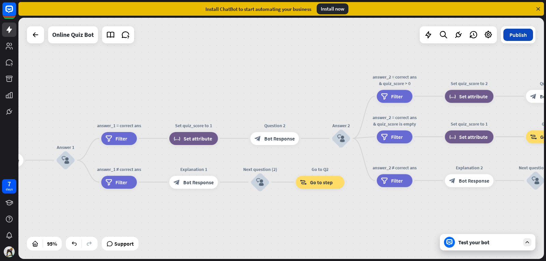
click at [510, 37] on button "Publish" at bounding box center [519, 35] width 30 height 12
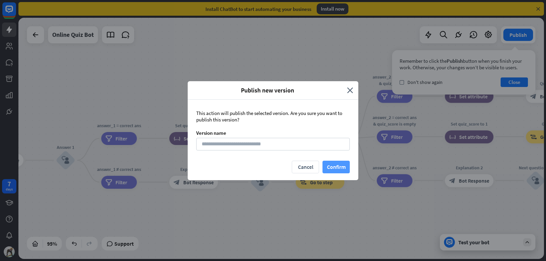
click at [331, 166] on button "Confirm" at bounding box center [336, 167] width 27 height 13
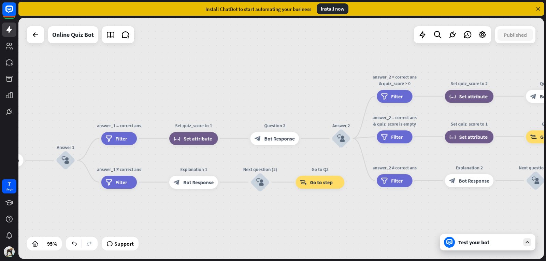
click at [475, 249] on div "Test your bot" at bounding box center [488, 242] width 96 height 16
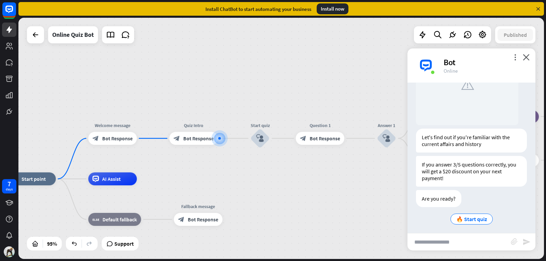
scroll to position [89, 0]
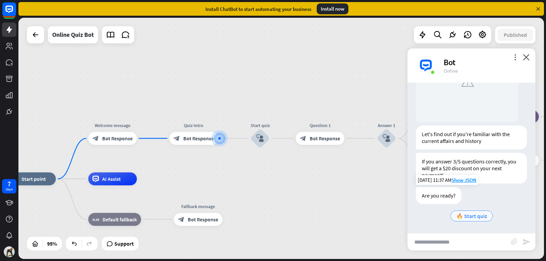
click at [465, 212] on div "🔥 Start quiz" at bounding box center [472, 216] width 42 height 11
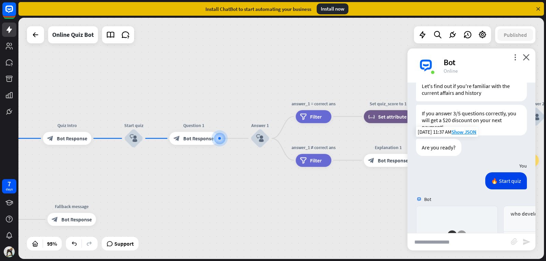
scroll to position [280, 0]
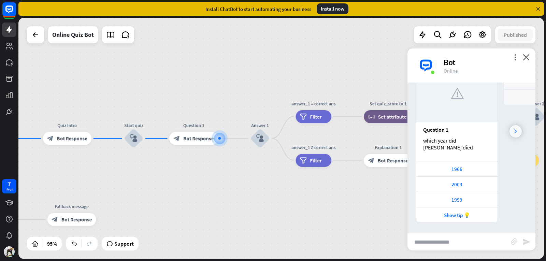
click at [512, 128] on div at bounding box center [516, 131] width 12 height 12
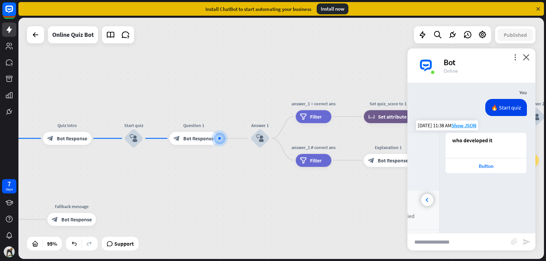
scroll to position [246, 0]
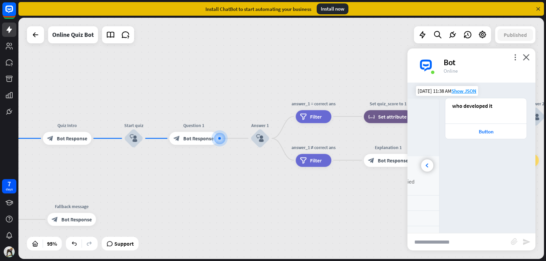
click at [457, 114] on div "who developed it" at bounding box center [486, 110] width 81 height 25
click at [424, 164] on div at bounding box center [427, 165] width 12 height 12
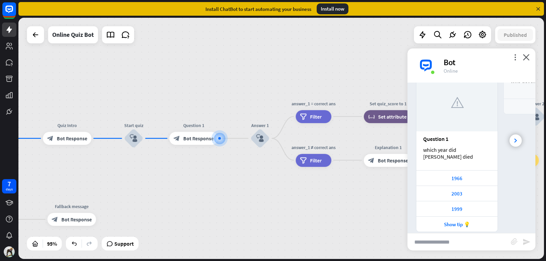
scroll to position [280, 0]
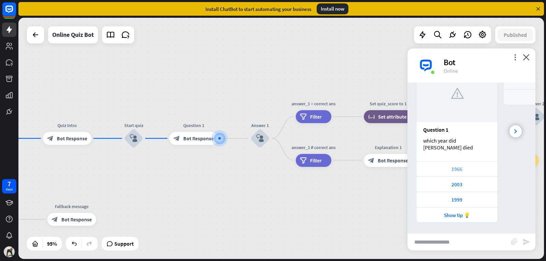
click at [424, 165] on div "1966" at bounding box center [457, 168] width 81 height 15
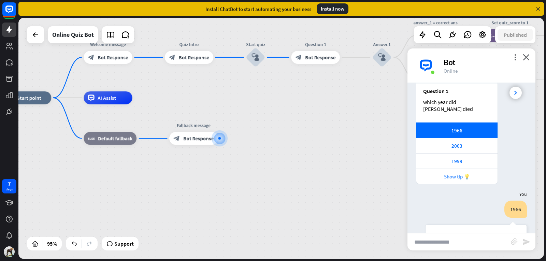
scroll to position [298, 0]
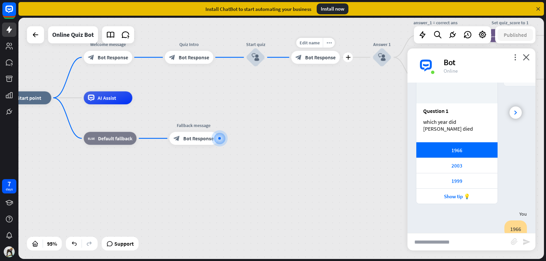
click at [322, 58] on span "Bot Response" at bounding box center [320, 57] width 30 height 6
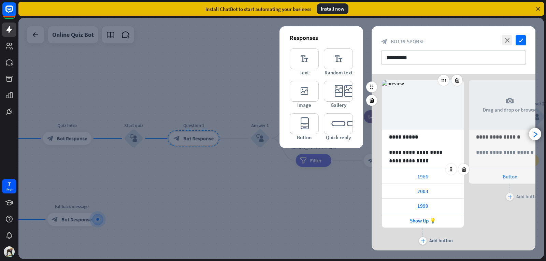
scroll to position [34, 0]
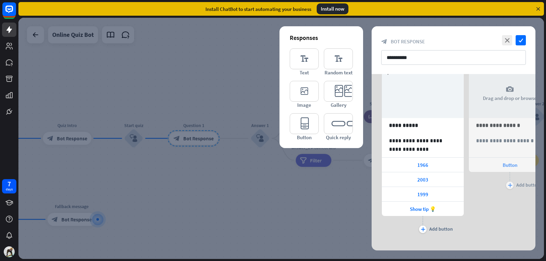
click at [238, 70] on div at bounding box center [281, 138] width 526 height 241
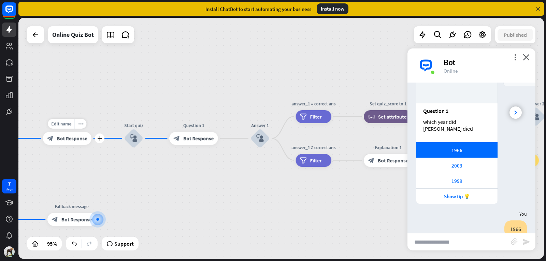
click at [71, 136] on span "Bot Response" at bounding box center [72, 138] width 30 height 6
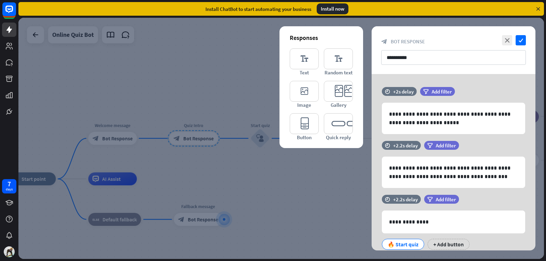
click at [240, 158] on div at bounding box center [281, 138] width 526 height 241
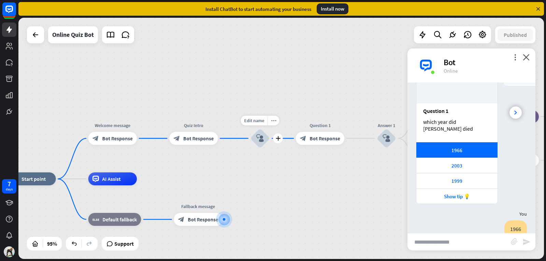
click at [253, 141] on div "block_user_input" at bounding box center [260, 138] width 19 height 19
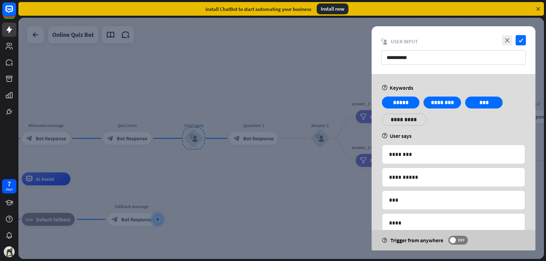
click at [249, 138] on div at bounding box center [281, 138] width 526 height 241
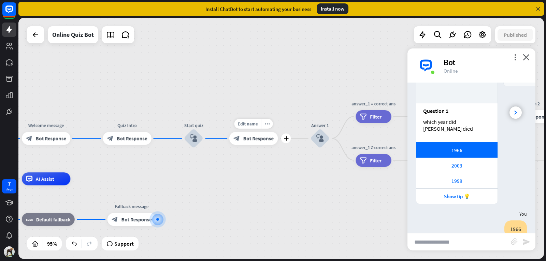
click at [260, 141] on span "Bot Response" at bounding box center [258, 138] width 30 height 6
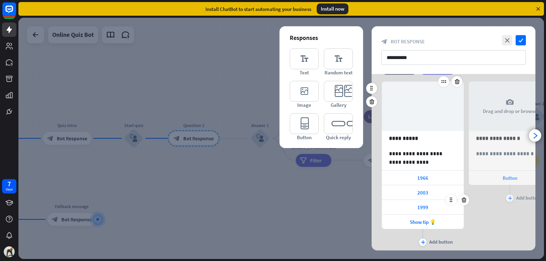
scroll to position [42, 0]
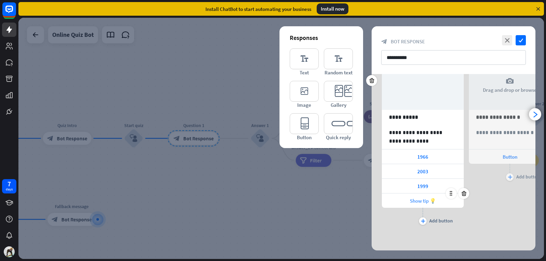
click at [421, 205] on div "Show tip 💡" at bounding box center [423, 201] width 82 height 14
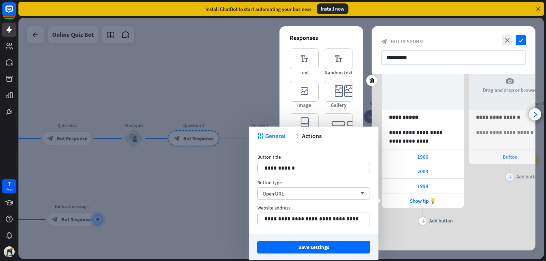
click at [489, 208] on div "**********" at bounding box center [510, 138] width 82 height 177
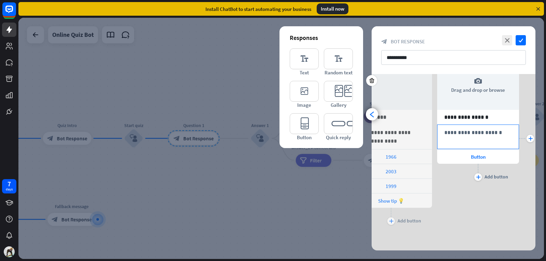
scroll to position [0, 56]
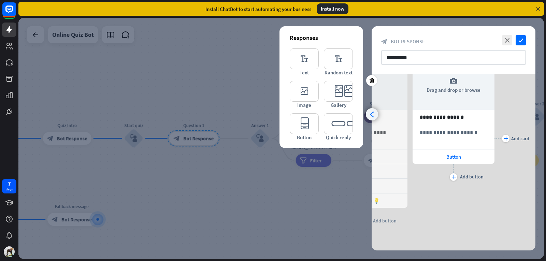
click at [374, 118] on div "arrowhead_left" at bounding box center [372, 114] width 12 height 12
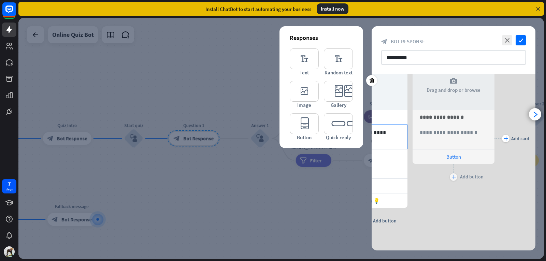
scroll to position [0, 0]
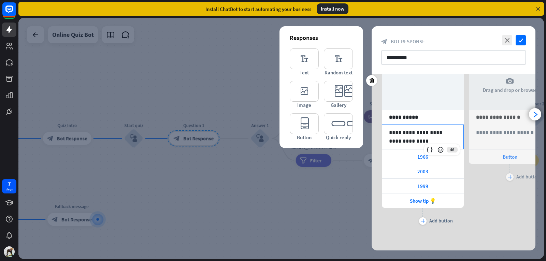
click at [451, 127] on div "**********" at bounding box center [422, 137] width 81 height 24
click at [402, 139] on p "**********" at bounding box center [423, 136] width 68 height 17
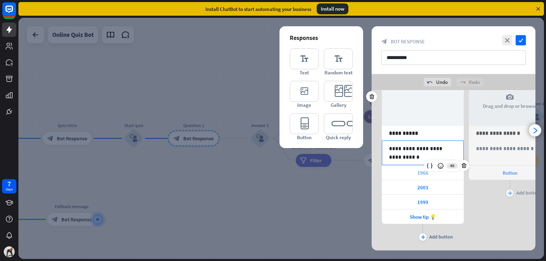
click at [416, 173] on div "1966" at bounding box center [423, 173] width 82 height 14
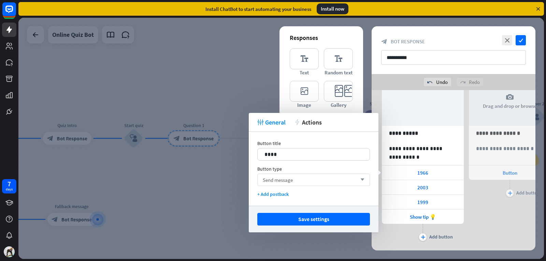
click at [308, 177] on div "Send message arrow_down" at bounding box center [313, 180] width 113 height 12
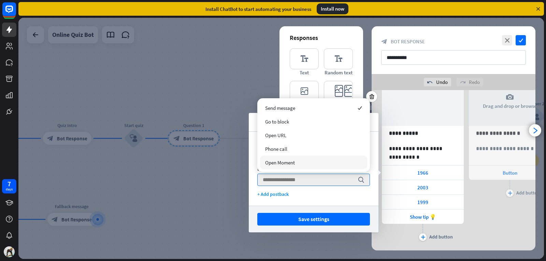
click at [472, 206] on div "**********" at bounding box center [510, 154] width 82 height 177
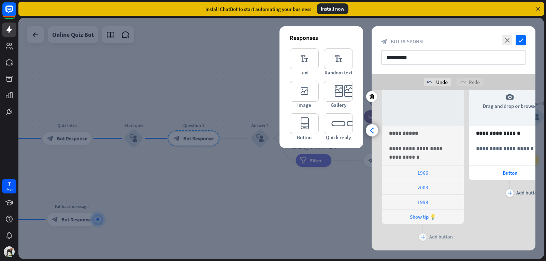
scroll to position [0, 56]
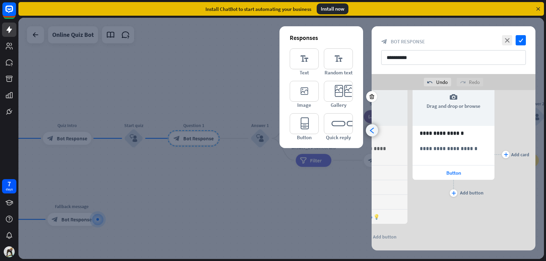
click at [372, 130] on icon "arrowhead_left" at bounding box center [372, 130] width 6 height 6
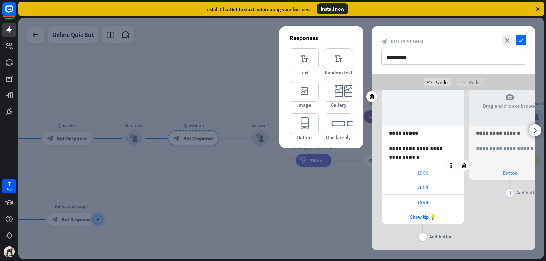
click at [390, 168] on div "1966" at bounding box center [423, 173] width 82 height 14
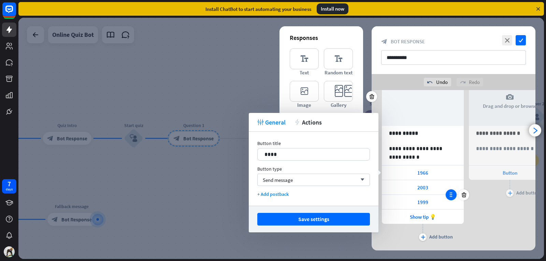
click at [454, 191] on div at bounding box center [451, 195] width 11 height 11
click at [451, 181] on icon at bounding box center [451, 180] width 6 height 6
click at [427, 188] on span "2003" at bounding box center [423, 187] width 11 height 6
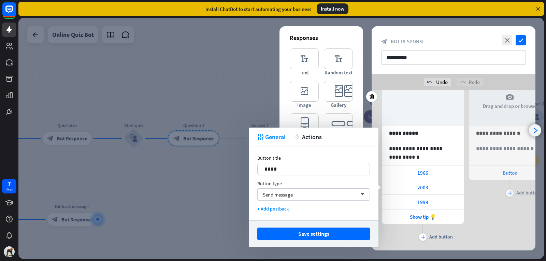
click at [533, 134] on div "arrowhead_right" at bounding box center [535, 130] width 12 height 12
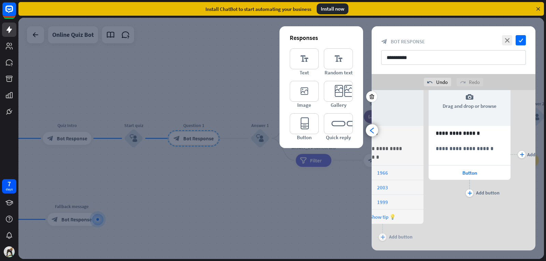
scroll to position [0, 56]
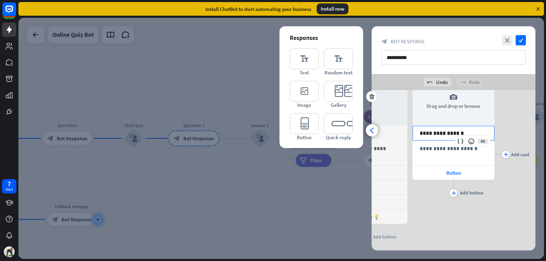
click at [463, 134] on p "**********" at bounding box center [454, 133] width 68 height 9
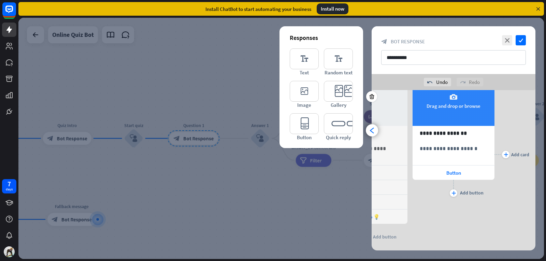
click at [457, 110] on div "camera Drag and drop or browse" at bounding box center [454, 101] width 82 height 50
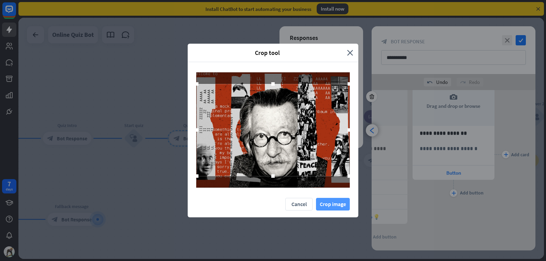
click at [332, 202] on button "Crop image" at bounding box center [333, 204] width 34 height 13
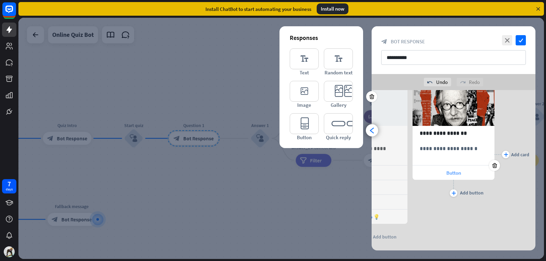
click at [448, 178] on div "Button" at bounding box center [454, 173] width 82 height 14
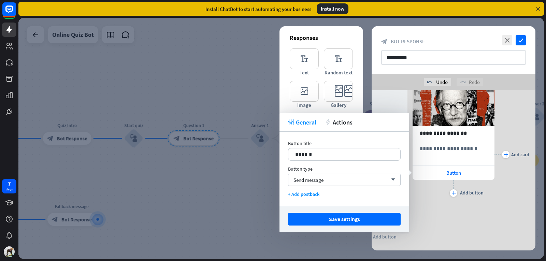
click at [350, 127] on div "tweak General action Actions" at bounding box center [345, 122] width 130 height 19
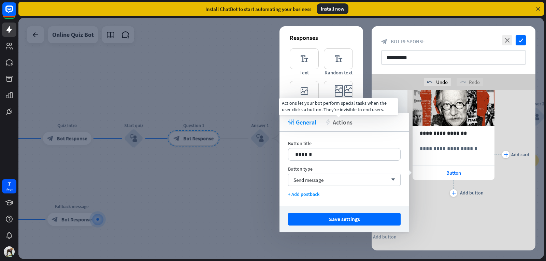
click at [347, 120] on span "Actions" at bounding box center [343, 122] width 20 height 8
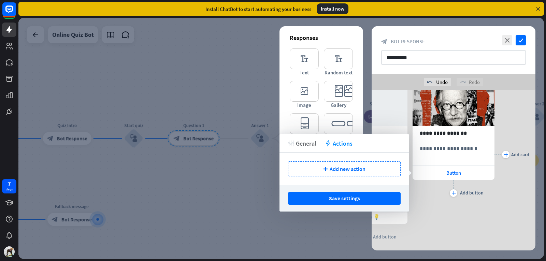
click at [298, 143] on span "General" at bounding box center [306, 144] width 20 height 8
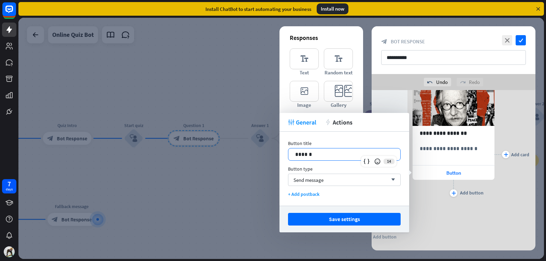
click at [338, 157] on p "******" at bounding box center [344, 154] width 98 height 9
click at [491, 210] on div "**********" at bounding box center [454, 154] width 82 height 177
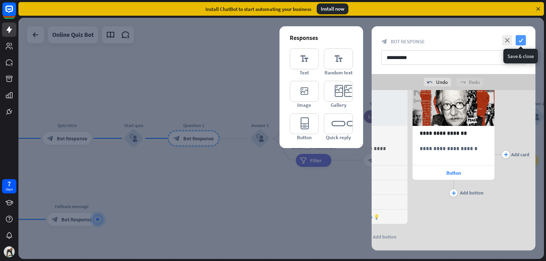
click at [521, 37] on icon "check" at bounding box center [521, 40] width 10 height 10
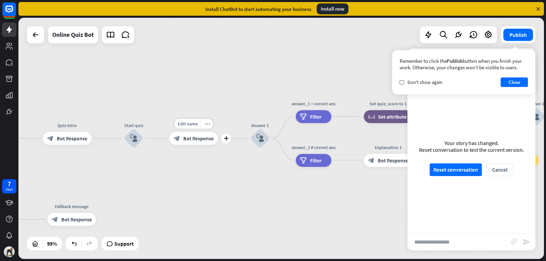
click at [205, 143] on div "block_bot_response Bot Response" at bounding box center [193, 138] width 48 height 13
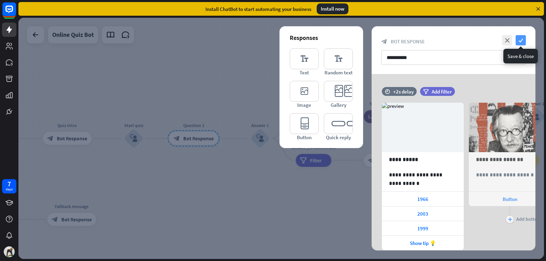
click at [523, 39] on icon "check" at bounding box center [521, 40] width 10 height 10
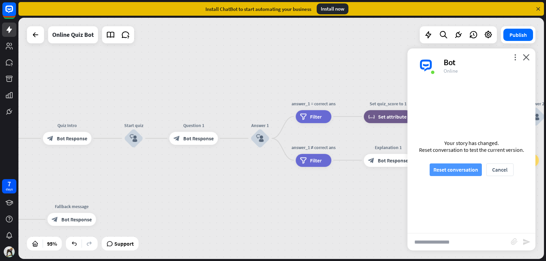
click at [465, 166] on button "Reset conversation" at bounding box center [456, 170] width 52 height 13
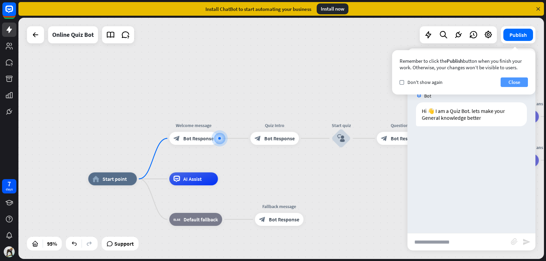
click at [507, 84] on button "Close" at bounding box center [514, 83] width 27 height 10
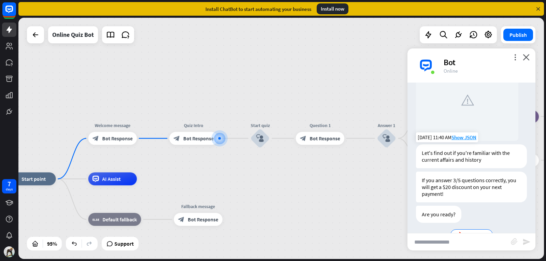
scroll to position [89, 0]
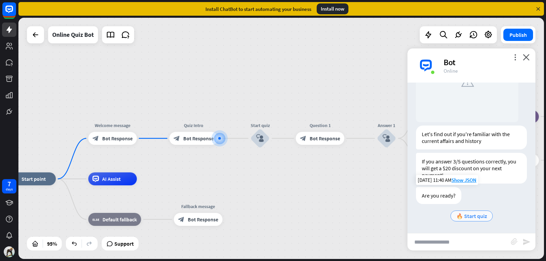
click at [479, 214] on span "🔥 Start quiz" at bounding box center [472, 216] width 31 height 7
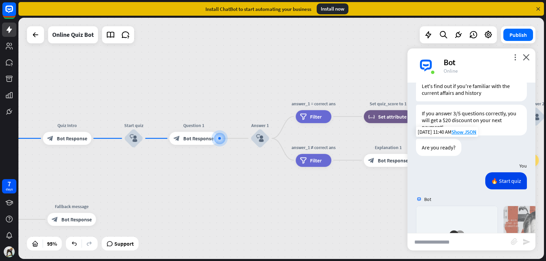
scroll to position [280, 0]
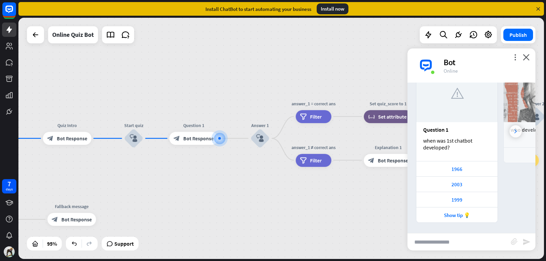
click at [510, 131] on div at bounding box center [516, 131] width 12 height 12
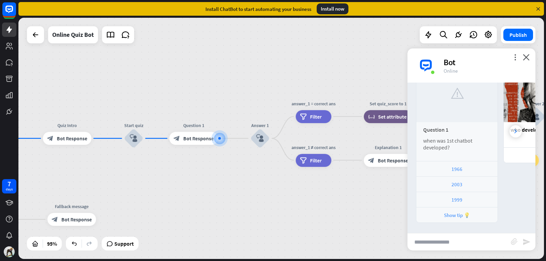
scroll to position [0, 64]
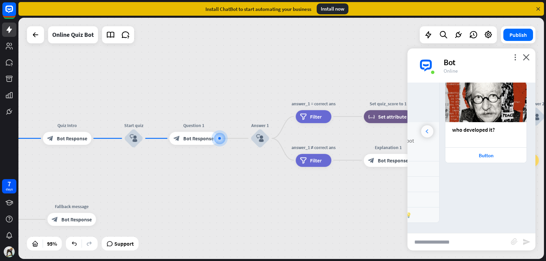
click at [425, 128] on div at bounding box center [427, 131] width 12 height 12
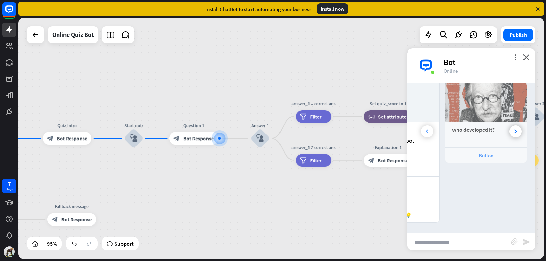
scroll to position [0, 0]
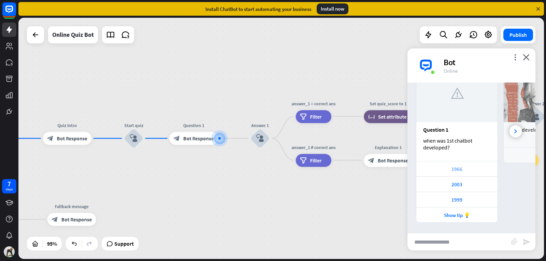
click at [453, 167] on div "1966" at bounding box center [457, 169] width 74 height 6
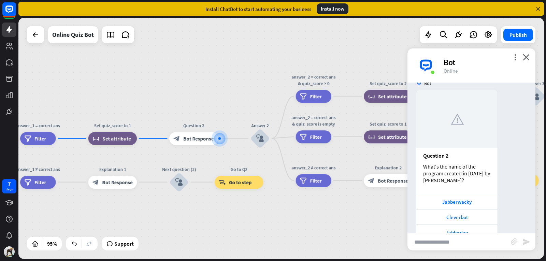
scroll to position [495, 0]
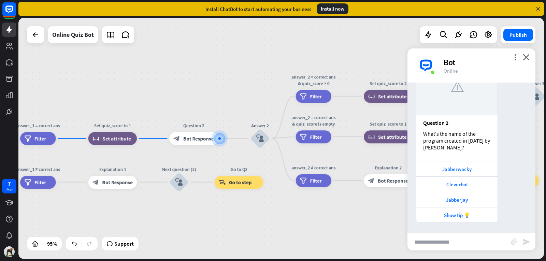
click at [423, 133] on div "Question 2 What's the name of the program created in 1988 by Rollo Carpenter?" at bounding box center [457, 138] width 81 height 46
drag, startPoint x: 423, startPoint y: 133, endPoint x: 427, endPoint y: 149, distance: 16.2
click at [428, 150] on div "What's the name of the program created in 1988 by Rollo Carpenter?" at bounding box center [457, 140] width 68 height 20
click at [434, 167] on div "Jabberwacky" at bounding box center [457, 169] width 74 height 6
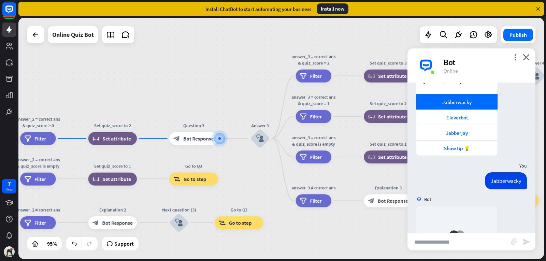
scroll to position [704, 0]
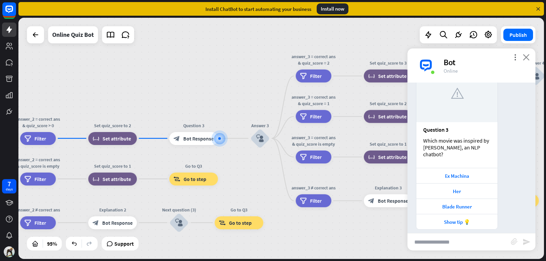
click at [526, 58] on icon "close" at bounding box center [526, 57] width 7 height 6
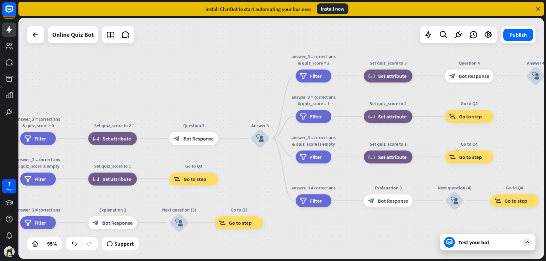
click at [178, 85] on div "home_2 Start point Welcome message block_bot_response Bot Response Quiz Intro b…" at bounding box center [281, 138] width 526 height 241
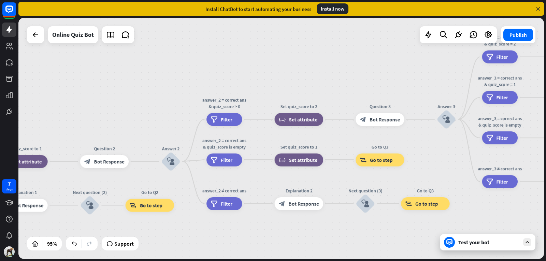
drag, startPoint x: 147, startPoint y: 76, endPoint x: 346, endPoint y: 56, distance: 200.1
click at [346, 56] on div "home_2 Start point Welcome message block_bot_response Bot Response Quiz Intro b…" at bounding box center [281, 138] width 526 height 241
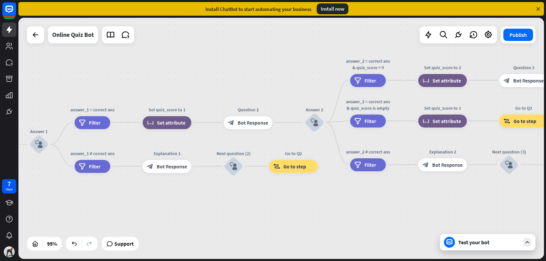
drag, startPoint x: 190, startPoint y: 87, endPoint x: 320, endPoint y: 52, distance: 135.4
click at [320, 52] on div "home_2 Start point Welcome message block_bot_response Bot Response Quiz Intro b…" at bounding box center [281, 138] width 526 height 241
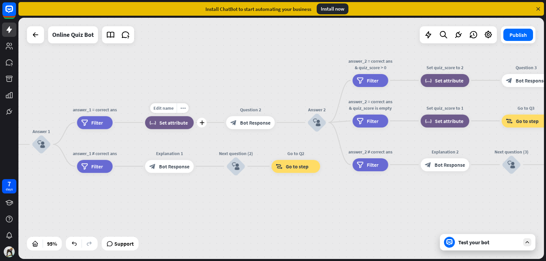
click at [158, 128] on div "block_set_attribute Set attribute" at bounding box center [169, 122] width 49 height 13
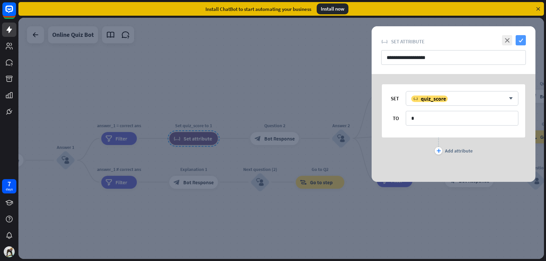
click at [521, 38] on icon "check" at bounding box center [521, 40] width 10 height 10
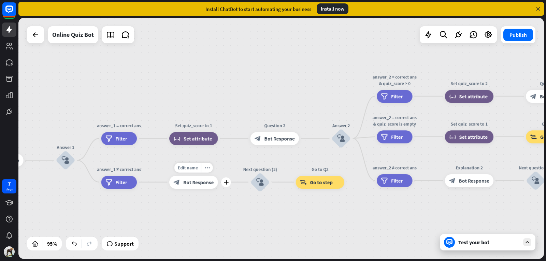
click at [198, 183] on span "Bot Response" at bounding box center [198, 182] width 30 height 6
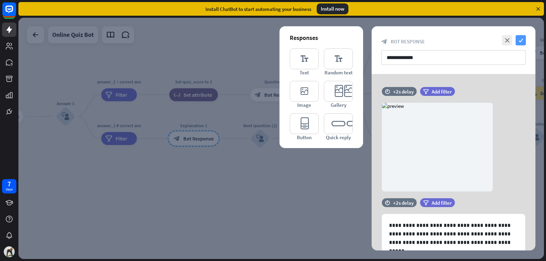
click at [518, 38] on icon "check" at bounding box center [521, 40] width 10 height 10
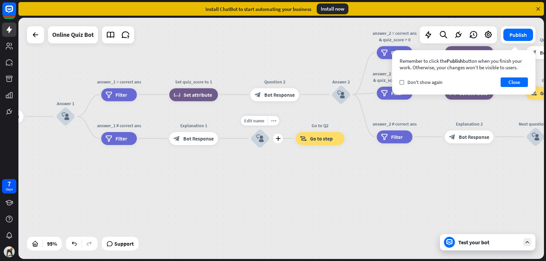
click at [264, 142] on div "block_user_input" at bounding box center [260, 138] width 19 height 19
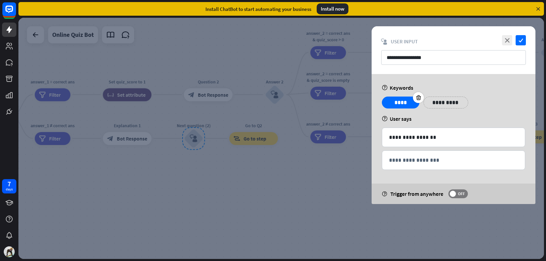
click at [384, 104] on div "****" at bounding box center [401, 103] width 38 height 12
click at [419, 159] on p "**********" at bounding box center [453, 160] width 129 height 9
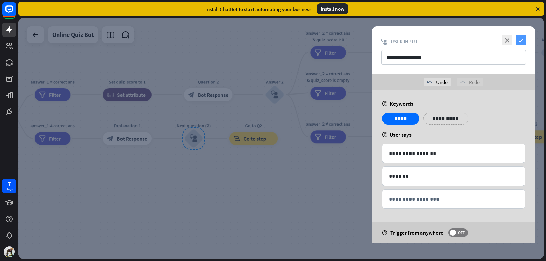
click at [523, 41] on icon "check" at bounding box center [521, 40] width 10 height 10
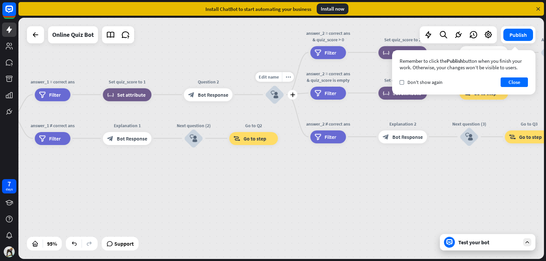
click at [275, 95] on icon "block_user_input" at bounding box center [275, 95] width 8 height 8
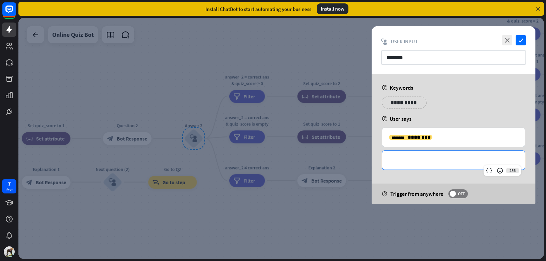
click at [431, 158] on p "**********" at bounding box center [453, 160] width 129 height 9
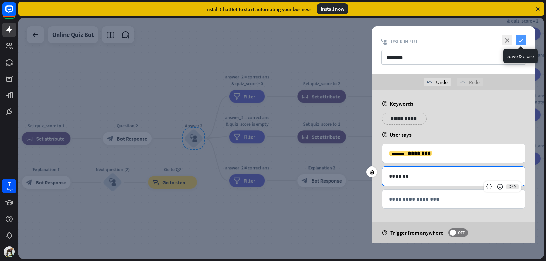
click at [523, 36] on icon "check" at bounding box center [521, 40] width 10 height 10
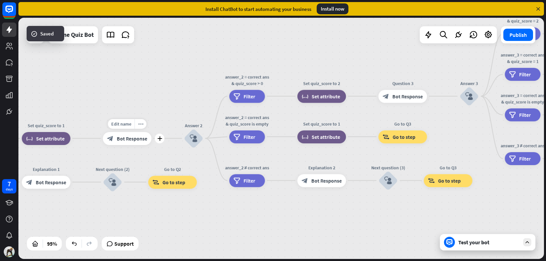
click at [119, 140] on span "Bot Response" at bounding box center [132, 138] width 30 height 6
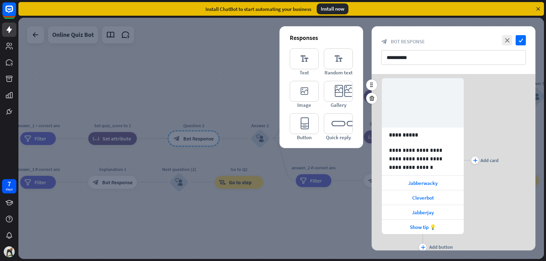
scroll to position [34, 0]
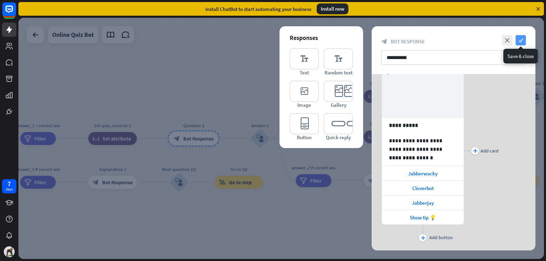
click at [521, 41] on icon "check" at bounding box center [521, 40] width 10 height 10
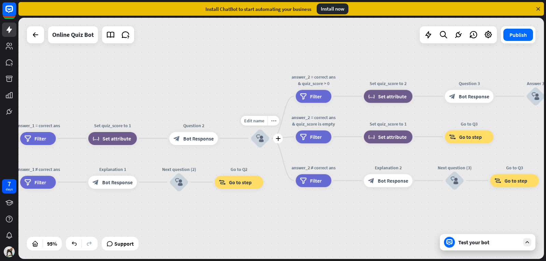
click at [263, 145] on div "block_user_input" at bounding box center [260, 138] width 19 height 19
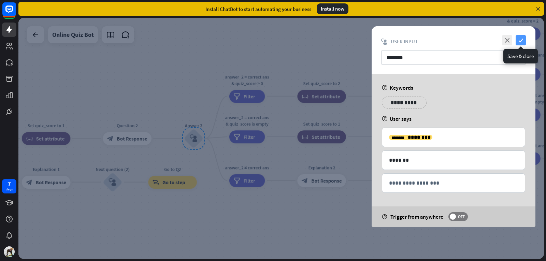
click at [521, 42] on icon "check" at bounding box center [521, 40] width 10 height 10
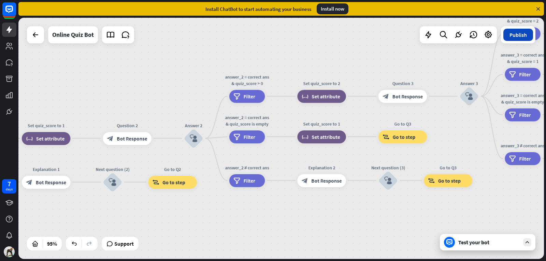
click at [510, 35] on button "Publish" at bounding box center [519, 35] width 30 height 12
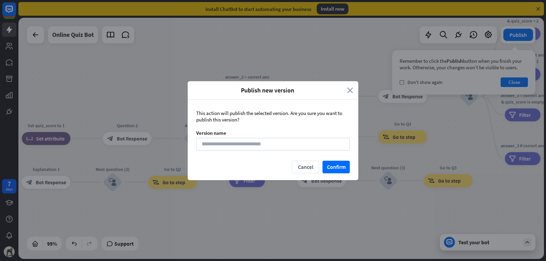
click at [348, 88] on icon "close" at bounding box center [350, 90] width 6 height 8
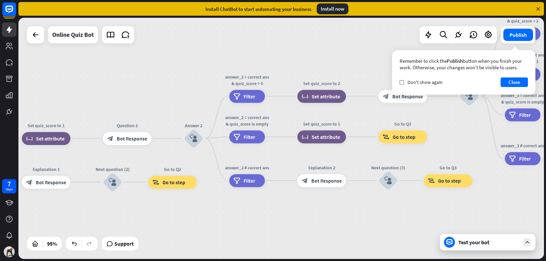
click at [482, 242] on div "Test your bot" at bounding box center [489, 242] width 61 height 7
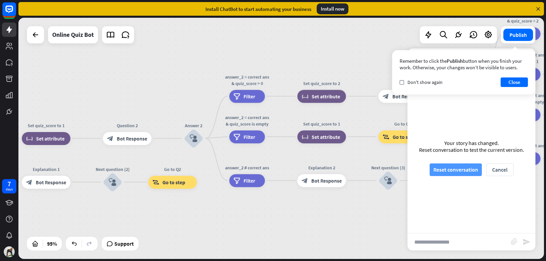
click at [443, 170] on button "Reset conversation" at bounding box center [456, 170] width 52 height 13
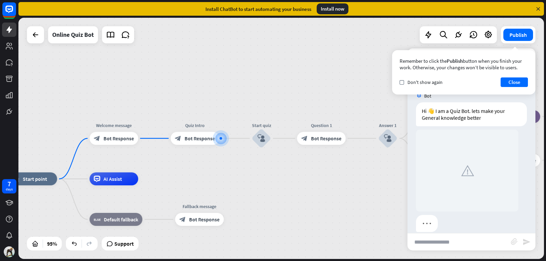
scroll to position [9, 0]
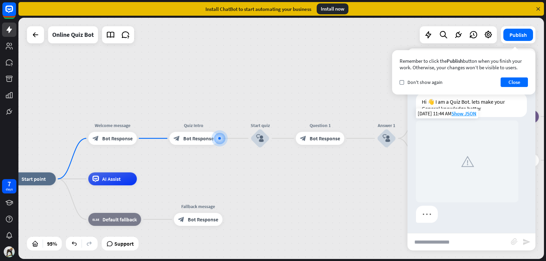
click at [470, 160] on img at bounding box center [468, 162] width 24 height 24
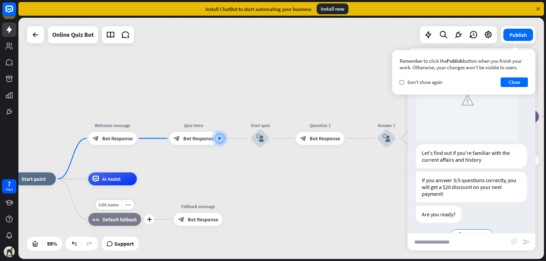
scroll to position [89, 0]
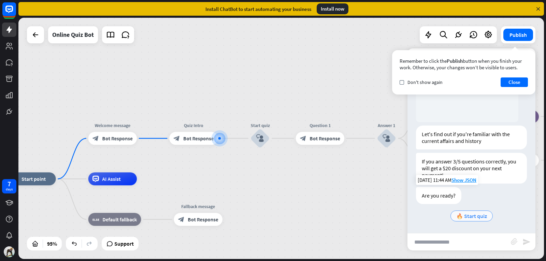
click at [451, 215] on div "🔥 Start quiz" at bounding box center [472, 216] width 42 height 11
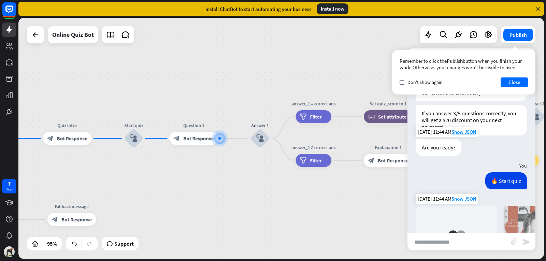
scroll to position [280, 0]
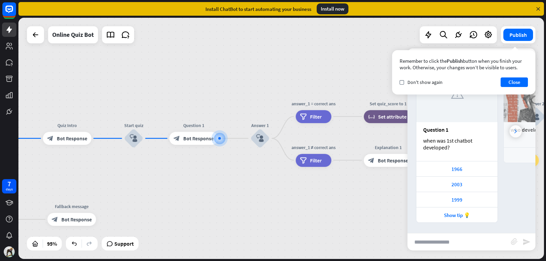
click at [515, 131] on icon at bounding box center [516, 131] width 3 height 4
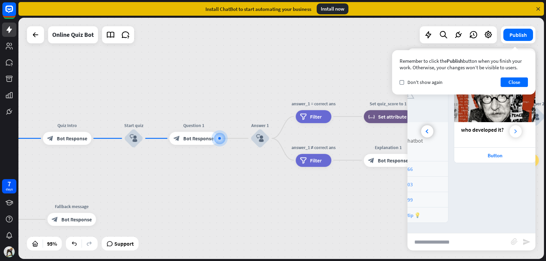
scroll to position [0, 64]
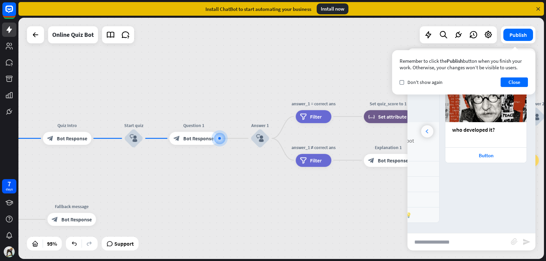
click at [427, 131] on icon at bounding box center [427, 131] width 3 height 4
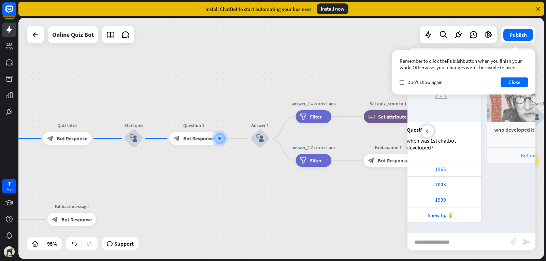
scroll to position [0, 0]
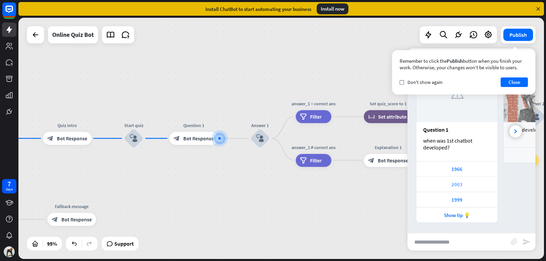
click at [442, 186] on div "2003" at bounding box center [457, 184] width 74 height 6
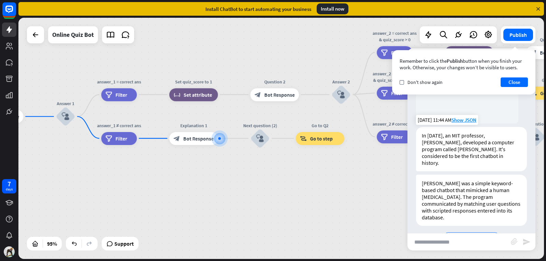
scroll to position [519, 0]
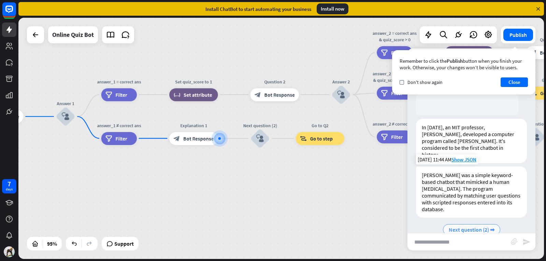
click at [466, 226] on span "Next question (2) ➡" at bounding box center [472, 229] width 46 height 7
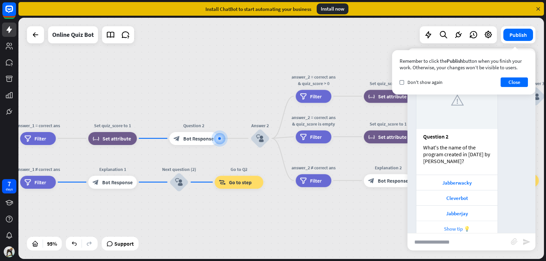
scroll to position [716, 0]
click at [448, 180] on div "Jabberwacky" at bounding box center [457, 183] width 74 height 6
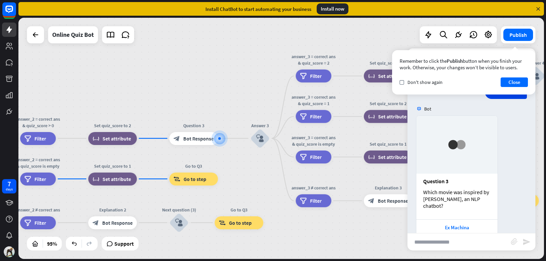
scroll to position [925, 0]
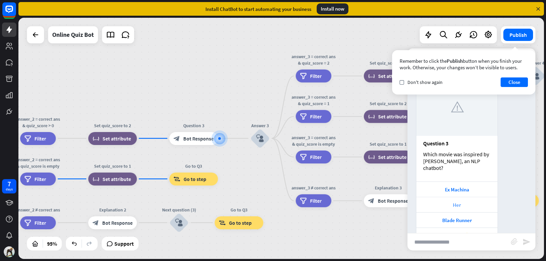
click at [453, 202] on div "Her" at bounding box center [457, 205] width 74 height 6
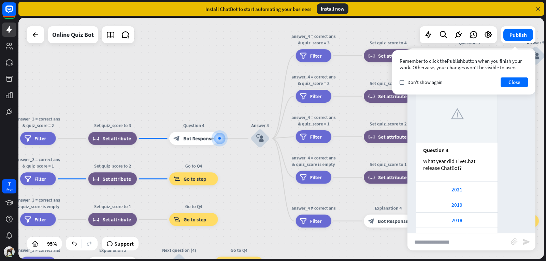
scroll to position [1134, 0]
click at [429, 186] on div "2021" at bounding box center [457, 189] width 74 height 6
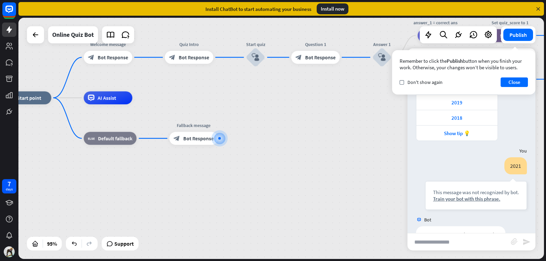
scroll to position [1255, 0]
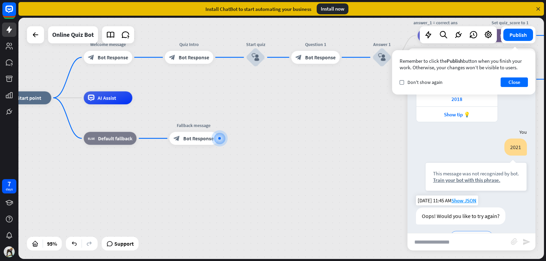
click at [464, 233] on span "🔥 Start quiz" at bounding box center [472, 236] width 31 height 7
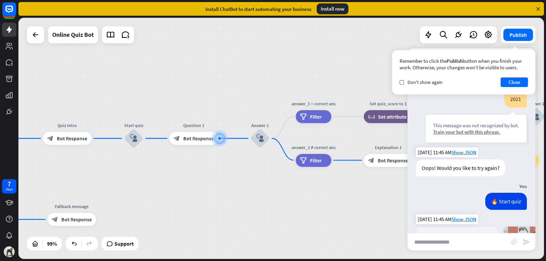
scroll to position [1445, 0]
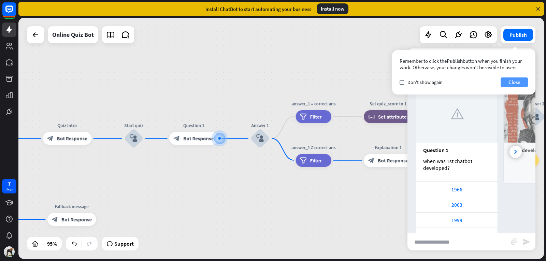
click at [504, 84] on button "Close" at bounding box center [514, 83] width 27 height 10
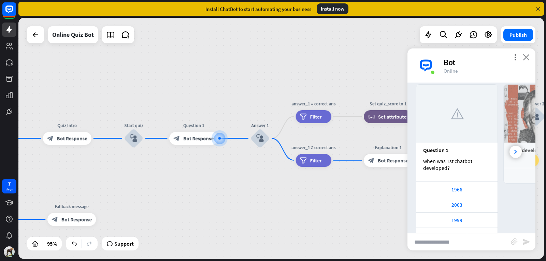
click at [527, 60] on icon "close" at bounding box center [526, 57] width 7 height 6
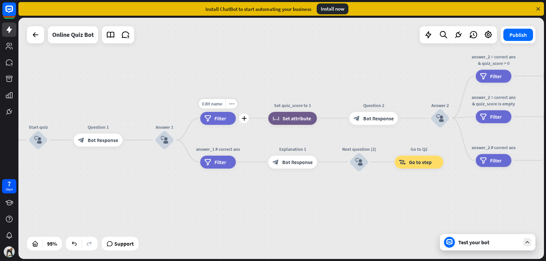
drag, startPoint x: 316, startPoint y: 134, endPoint x: 197, endPoint y: 136, distance: 118.5
click at [201, 125] on div "Edit name more_horiz plus filter Filter" at bounding box center [218, 118] width 36 height 13
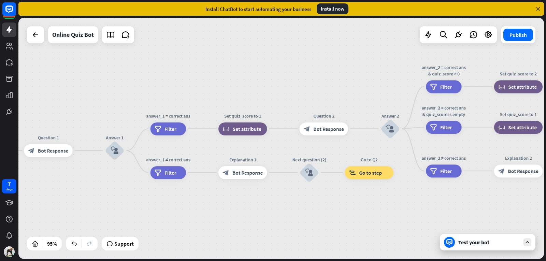
drag, startPoint x: 219, startPoint y: 194, endPoint x: 181, endPoint y: 202, distance: 39.1
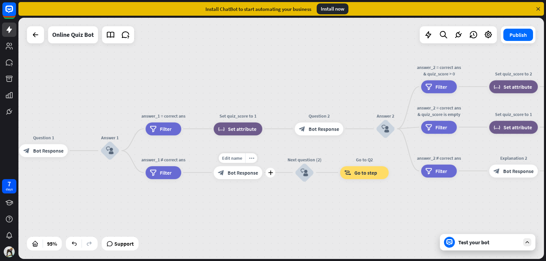
click at [255, 168] on div "block_bot_response Bot Response" at bounding box center [238, 172] width 49 height 13
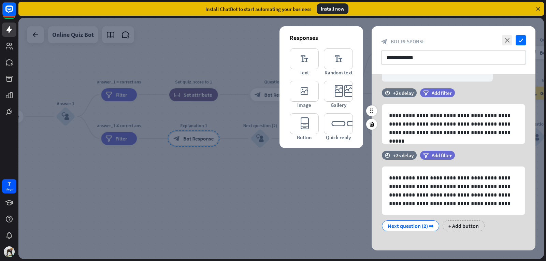
scroll to position [115, 0]
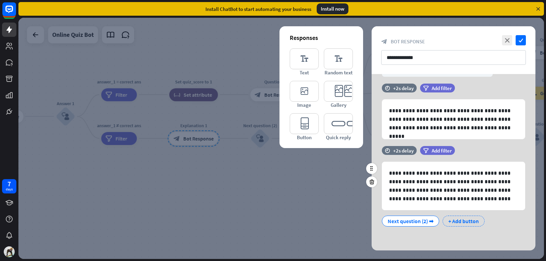
click at [451, 217] on div "+ Add button" at bounding box center [464, 221] width 42 height 11
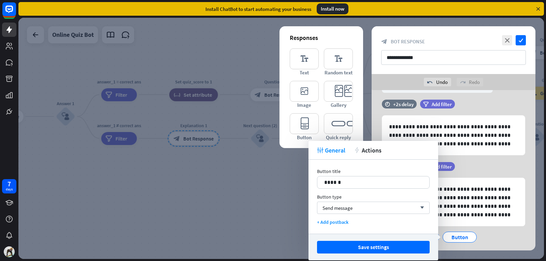
click at [498, 236] on div "Next question (2) ➡ Button + Add button" at bounding box center [451, 242] width 143 height 29
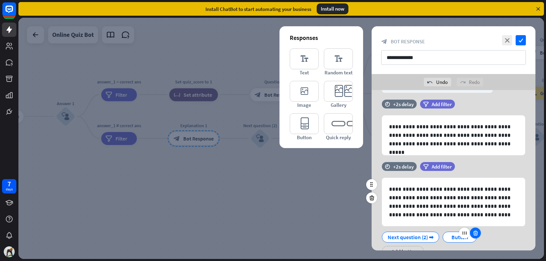
click at [473, 232] on div at bounding box center [475, 233] width 11 height 11
click at [418, 236] on div "Next question (2) ➡" at bounding box center [411, 237] width 46 height 10
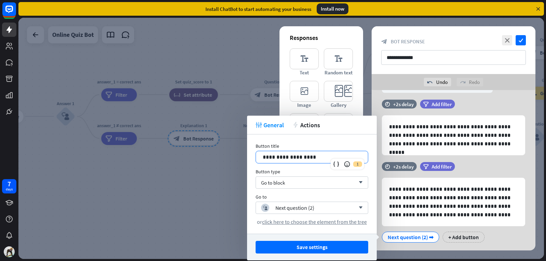
click at [301, 160] on p "**********" at bounding box center [312, 157] width 98 height 9
click at [497, 233] on div "Next question (2) ➡ + Add button" at bounding box center [451, 235] width 143 height 14
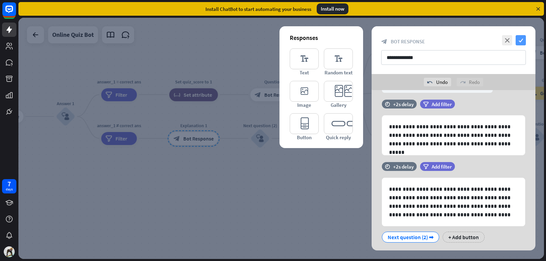
click at [519, 40] on icon "check" at bounding box center [521, 40] width 10 height 10
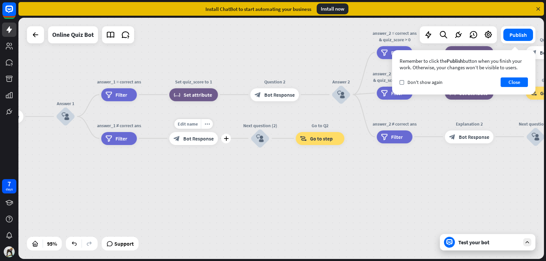
click at [197, 142] on div "block_bot_response Bot Response" at bounding box center [193, 138] width 49 height 13
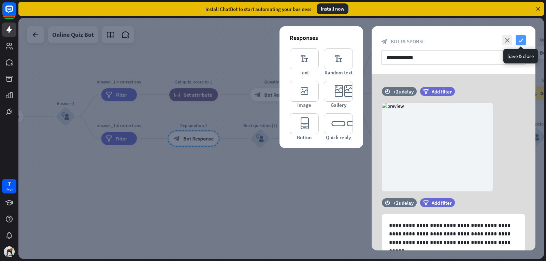
click at [520, 40] on icon "check" at bounding box center [521, 40] width 10 height 10
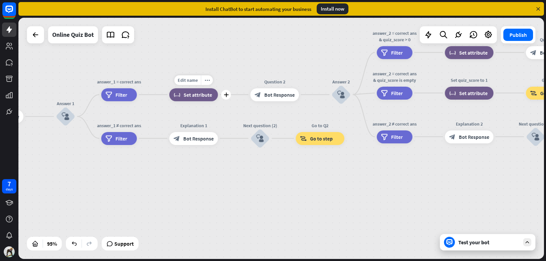
click at [212, 98] on div "block_set_attribute Set attribute" at bounding box center [193, 94] width 49 height 13
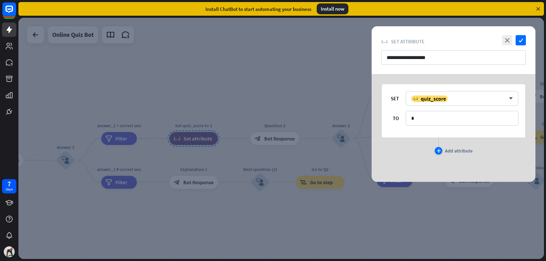
click at [436, 151] on div "plus" at bounding box center [439, 151] width 8 height 8
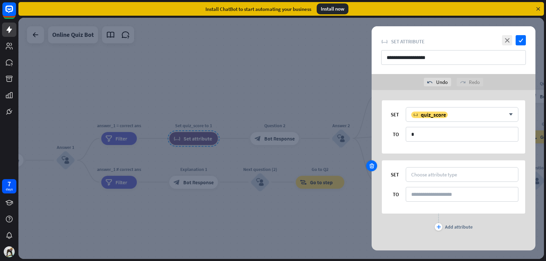
click at [373, 163] on icon at bounding box center [372, 166] width 6 height 6
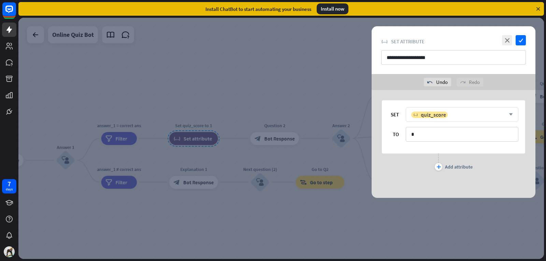
click at [469, 110] on div "variable quiz_score arrow_down" at bounding box center [462, 114] width 113 height 15
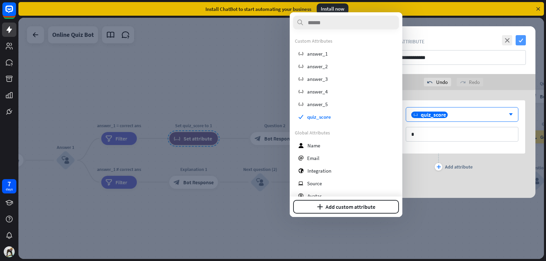
click at [521, 41] on icon "check" at bounding box center [521, 40] width 10 height 10
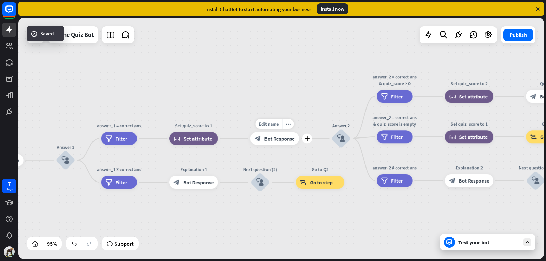
click at [288, 141] on span "Bot Response" at bounding box center [279, 138] width 30 height 6
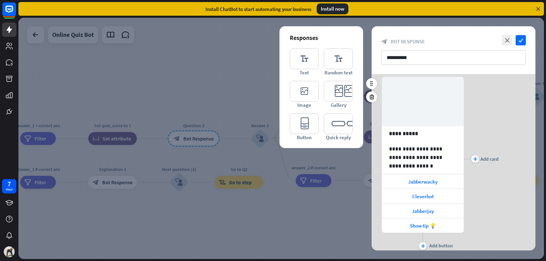
scroll to position [51, 0]
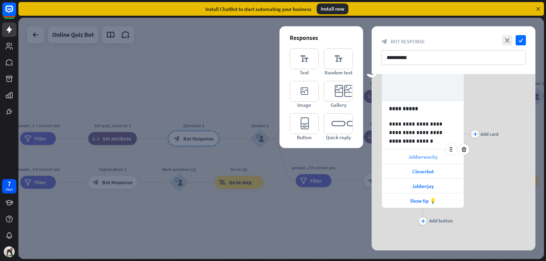
click at [406, 157] on div "Jabberwacky" at bounding box center [423, 157] width 82 height 14
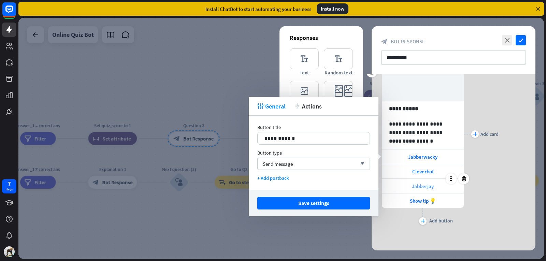
click at [387, 183] on div "Jabberjay" at bounding box center [423, 186] width 82 height 14
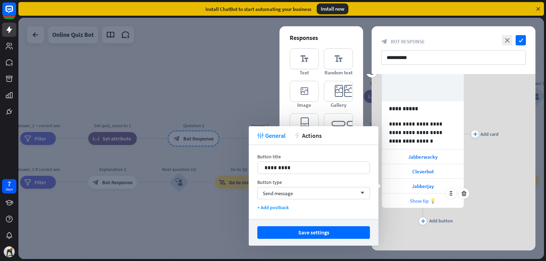
click at [382, 203] on div "Show tip 💡" at bounding box center [423, 201] width 82 height 14
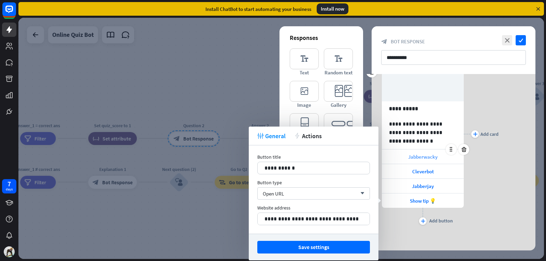
click at [392, 151] on div "Jabberwacky" at bounding box center [423, 157] width 82 height 14
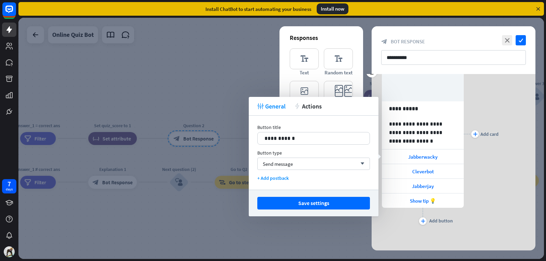
click at [490, 148] on div "plus Add card" at bounding box center [481, 134] width 35 height 185
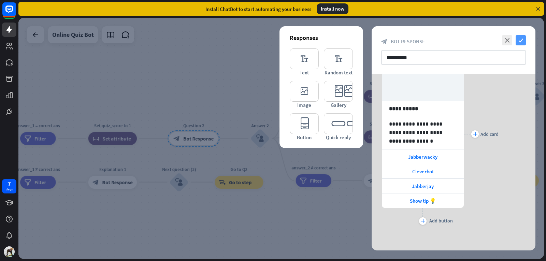
click at [517, 42] on icon "check" at bounding box center [521, 40] width 10 height 10
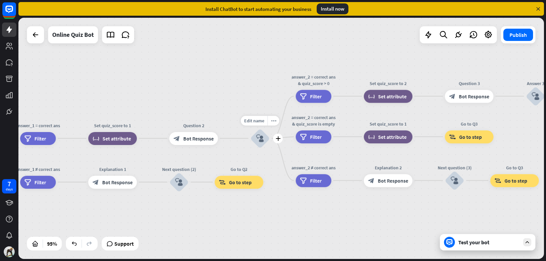
click at [260, 140] on icon "block_user_input" at bounding box center [260, 139] width 8 height 8
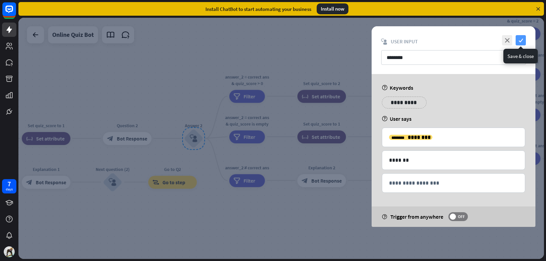
click at [520, 41] on icon "check" at bounding box center [521, 40] width 10 height 10
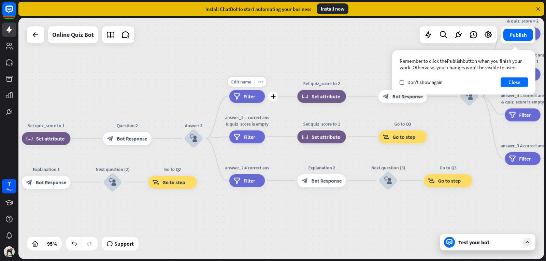
click at [245, 97] on span "Filter" at bounding box center [250, 96] width 12 height 6
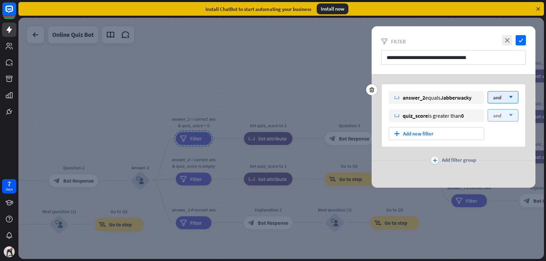
click at [503, 118] on div "and arrow_down" at bounding box center [503, 115] width 31 height 12
click at [521, 126] on div "variable answer_2 equals Jabberwacky and arrow_down variable quiz_score is grea…" at bounding box center [453, 115] width 143 height 62
click at [523, 42] on icon "check" at bounding box center [521, 40] width 10 height 10
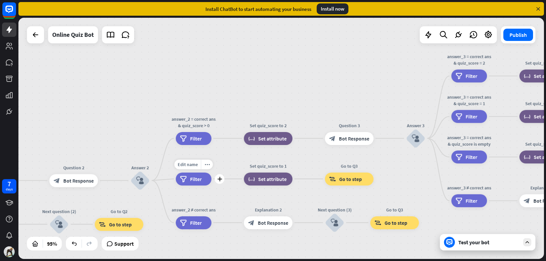
click at [208, 178] on div "filter Filter" at bounding box center [194, 178] width 36 height 13
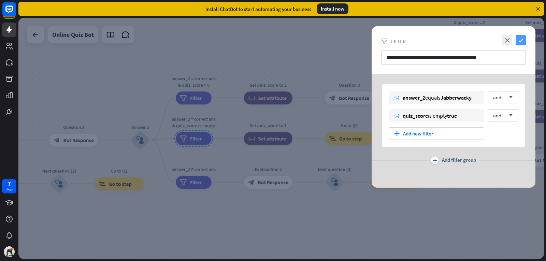
click at [518, 42] on icon "check" at bounding box center [521, 40] width 10 height 10
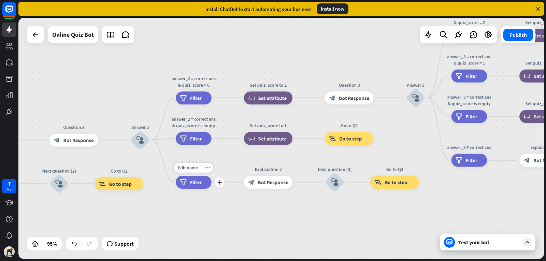
click at [195, 184] on span "Filter" at bounding box center [196, 182] width 12 height 6
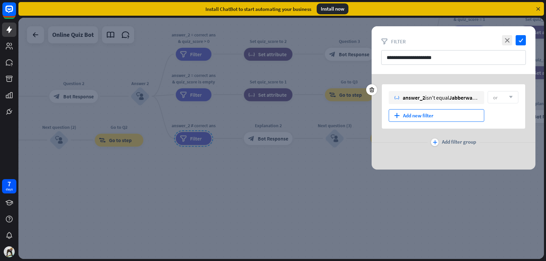
click at [463, 111] on div "plus Add new filter" at bounding box center [437, 115] width 96 height 13
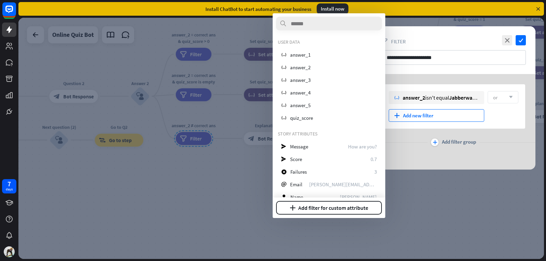
click at [500, 135] on div "variable answer_2 isn't equal Jabberwacky or arrow_down plus Add new filter plu…" at bounding box center [454, 122] width 164 height 96
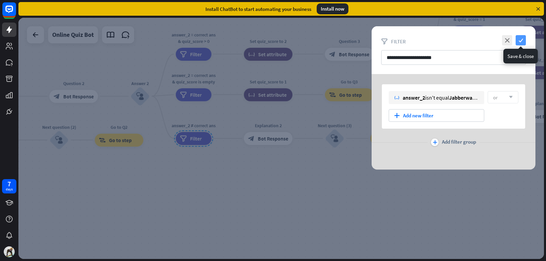
click at [519, 44] on icon "check" at bounding box center [521, 40] width 10 height 10
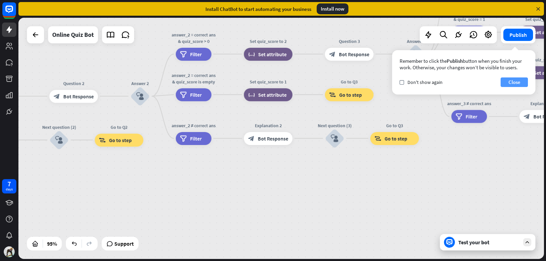
click at [506, 85] on button "Close" at bounding box center [514, 83] width 27 height 10
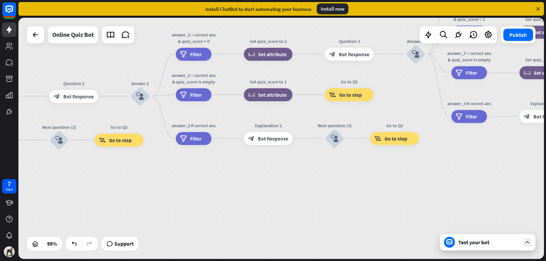
click at [453, 244] on div at bounding box center [449, 242] width 11 height 11
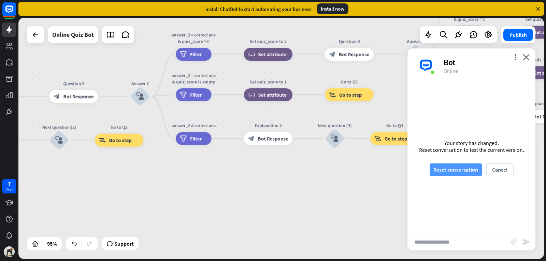
click at [434, 173] on button "Reset conversation" at bounding box center [456, 170] width 52 height 13
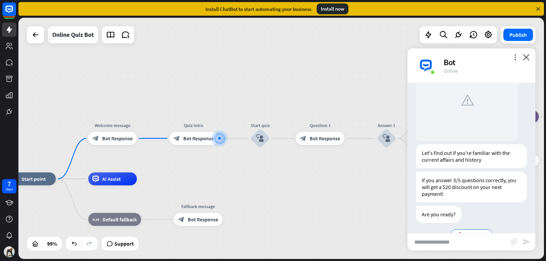
scroll to position [89, 0]
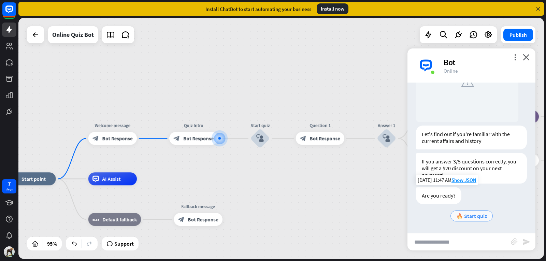
click at [463, 215] on span "🔥 Start quiz" at bounding box center [472, 216] width 31 height 7
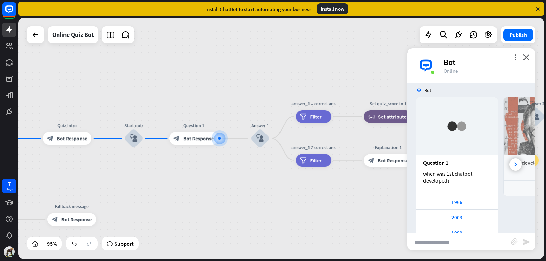
scroll to position [280, 0]
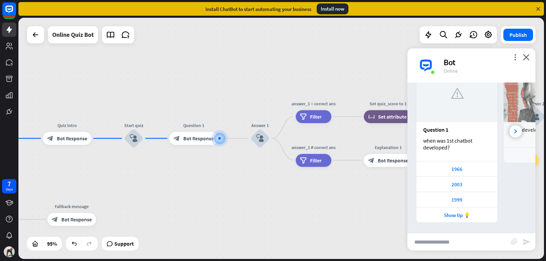
click at [463, 92] on img at bounding box center [457, 93] width 24 height 24
click at [510, 134] on div at bounding box center [516, 131] width 12 height 12
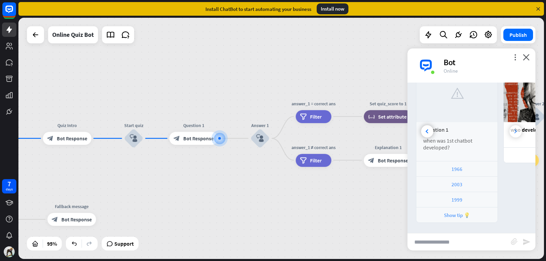
scroll to position [0, 64]
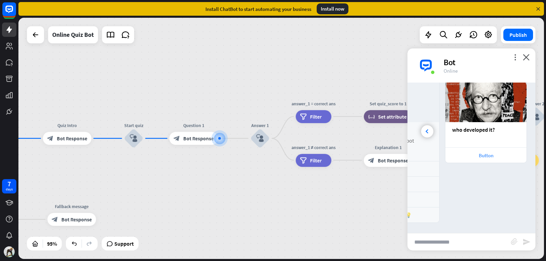
click at [449, 154] on div "Button" at bounding box center [486, 155] width 74 height 6
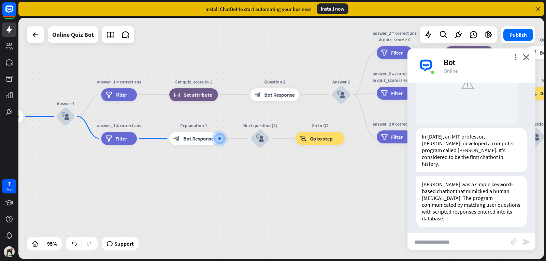
scroll to position [519, 0]
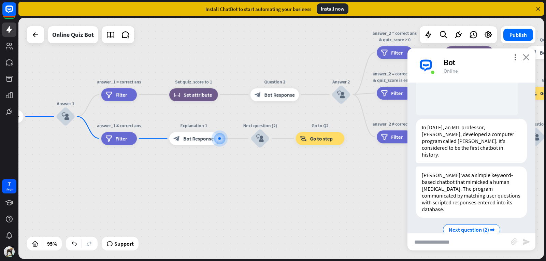
click at [527, 58] on icon "close" at bounding box center [526, 57] width 7 height 6
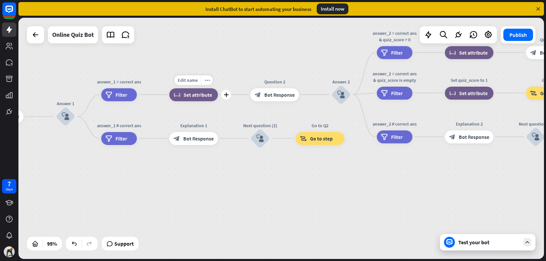
click at [215, 97] on div "block_set_attribute Set attribute" at bounding box center [193, 94] width 49 height 13
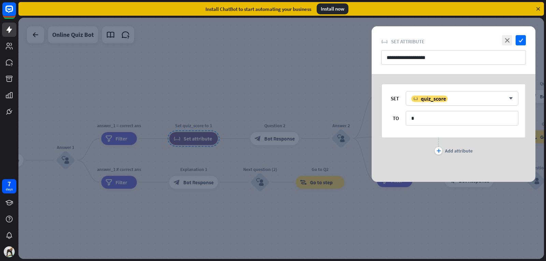
click at [131, 139] on div at bounding box center [281, 138] width 526 height 241
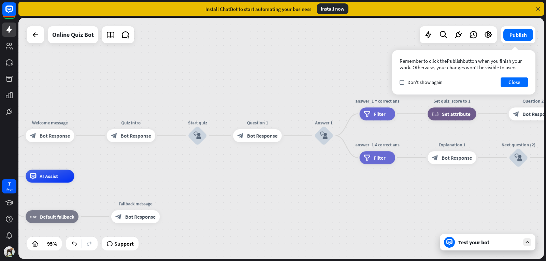
drag, startPoint x: 73, startPoint y: 111, endPoint x: 336, endPoint y: 87, distance: 264.0
click at [335, 86] on div "home_2 Start point Welcome message block_bot_response Bot Response Quiz Intro b…" at bounding box center [281, 138] width 526 height 241
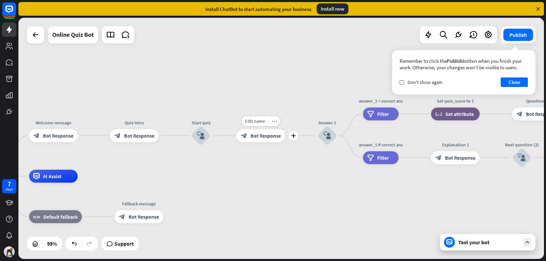
click at [269, 138] on span "Bot Response" at bounding box center [266, 135] width 30 height 6
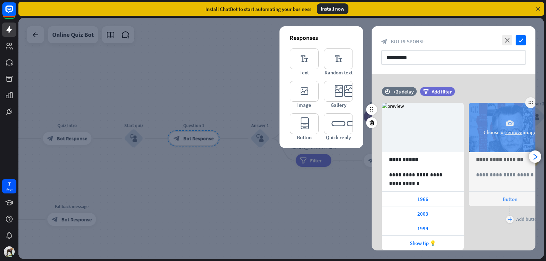
click at [492, 124] on div "camera Choose or remove image" at bounding box center [510, 128] width 82 height 50
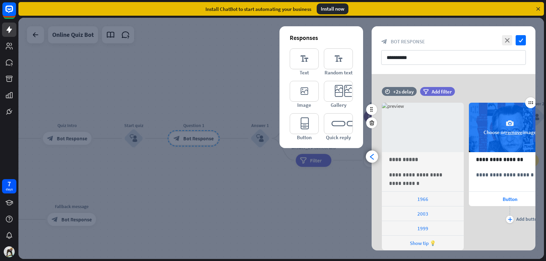
scroll to position [0, 56]
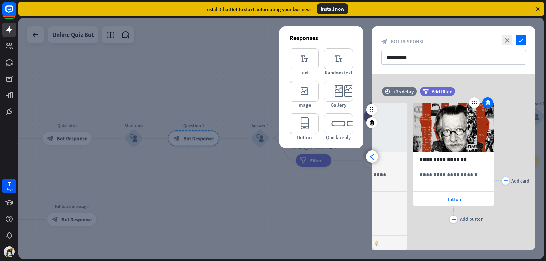
click at [486, 104] on icon at bounding box center [488, 103] width 6 height 6
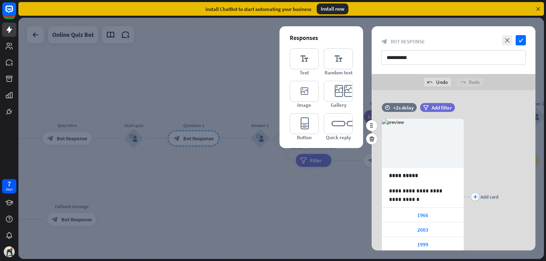
scroll to position [0, 0]
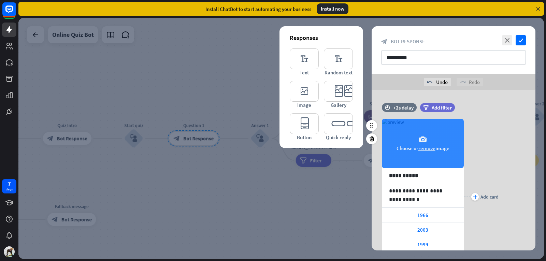
click at [432, 138] on div "camera Choose or remove image" at bounding box center [423, 144] width 82 height 50
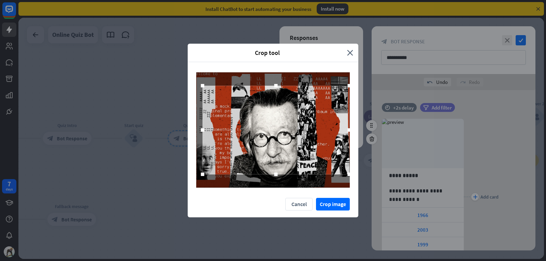
drag, startPoint x: 199, startPoint y: 131, endPoint x: 207, endPoint y: 132, distance: 8.3
click at [207, 132] on div at bounding box center [203, 130] width 10 height 10
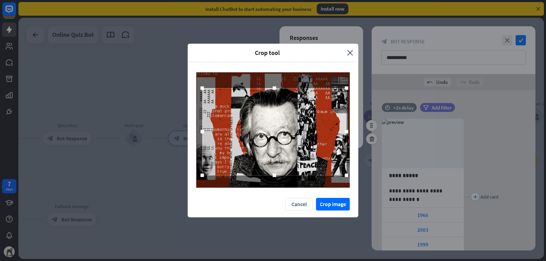
click at [254, 125] on div at bounding box center [274, 131] width 144 height 87
click at [332, 201] on button "Crop image" at bounding box center [333, 204] width 34 height 13
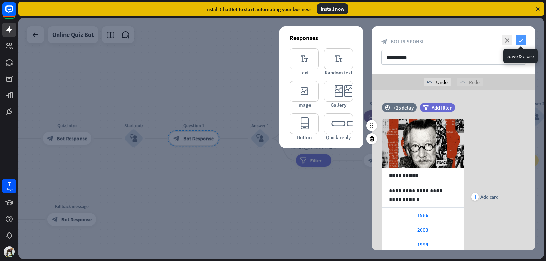
click at [517, 40] on icon "check" at bounding box center [521, 40] width 10 height 10
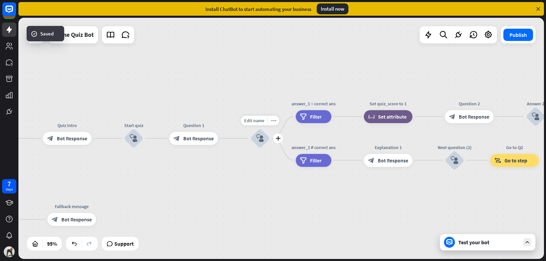
click at [253, 137] on div "block_user_input" at bounding box center [260, 138] width 19 height 19
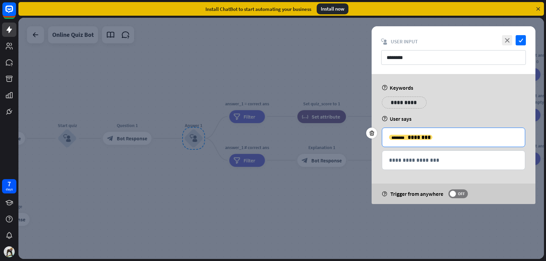
click at [434, 136] on p "**********" at bounding box center [453, 137] width 129 height 9
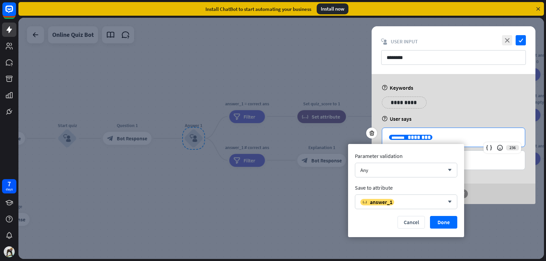
click at [282, 227] on div at bounding box center [281, 138] width 526 height 241
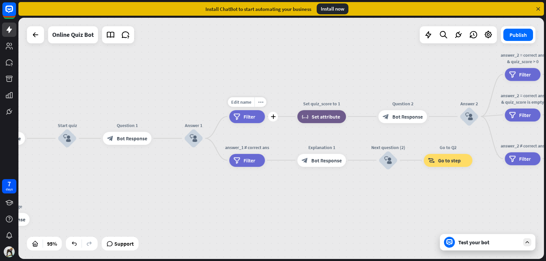
click at [252, 117] on span "Filter" at bounding box center [250, 116] width 12 height 6
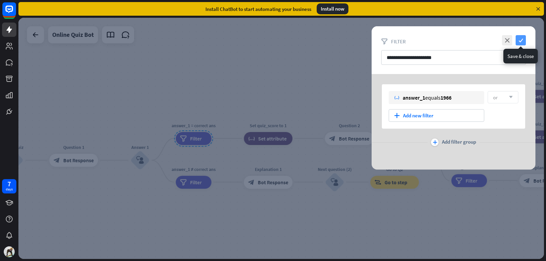
click at [524, 36] on icon "check" at bounding box center [521, 40] width 10 height 10
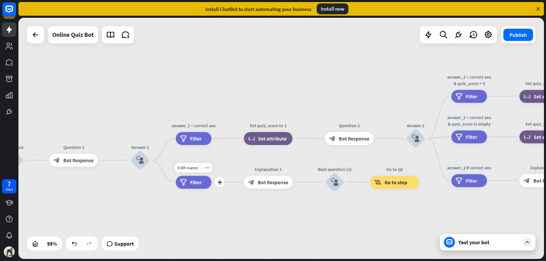
click at [196, 182] on span "Filter" at bounding box center [196, 182] width 12 height 6
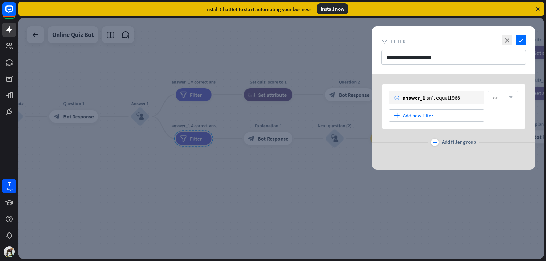
click at [514, 44] on div "close check" at bounding box center [514, 40] width 26 height 10
click at [519, 40] on icon "check" at bounding box center [521, 40] width 10 height 10
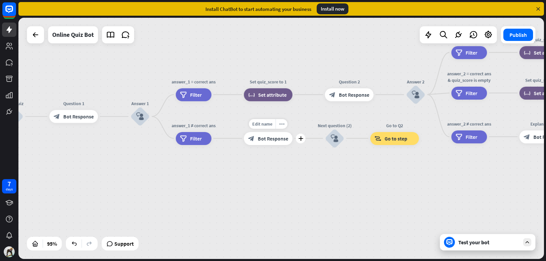
click at [260, 144] on div "block_bot_response Bot Response" at bounding box center [268, 138] width 49 height 13
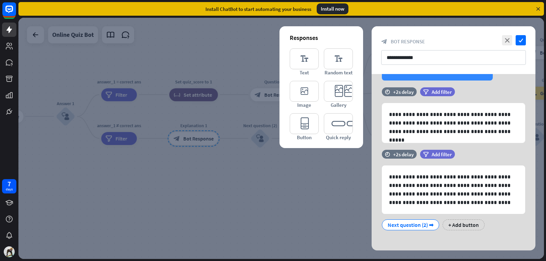
scroll to position [115, 0]
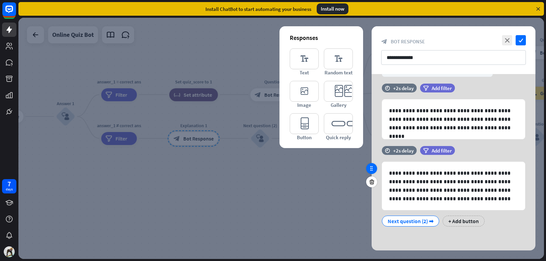
click at [373, 172] on div at bounding box center [371, 168] width 11 height 11
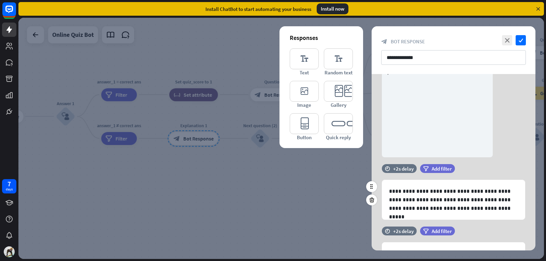
scroll to position [12, 0]
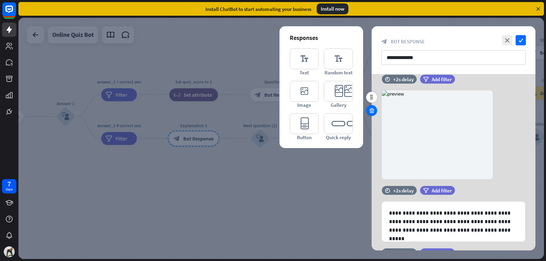
click at [373, 110] on icon at bounding box center [372, 111] width 6 height 6
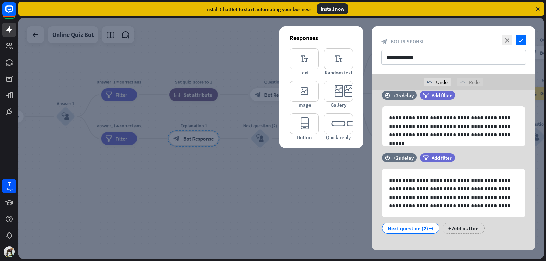
scroll to position [0, 0]
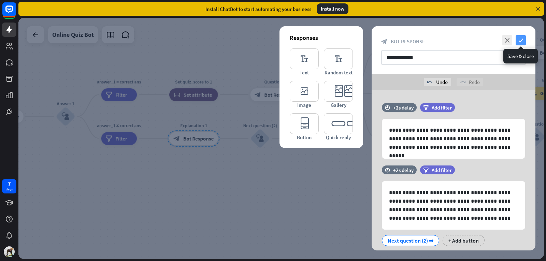
click at [521, 41] on icon "check" at bounding box center [521, 40] width 10 height 10
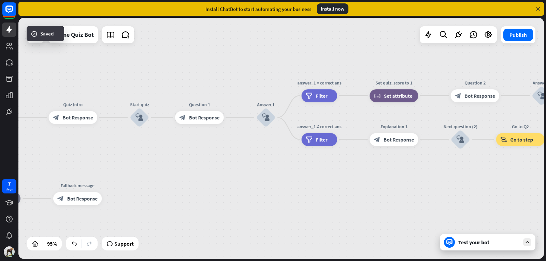
drag, startPoint x: 63, startPoint y: 205, endPoint x: 271, endPoint y: 196, distance: 208.2
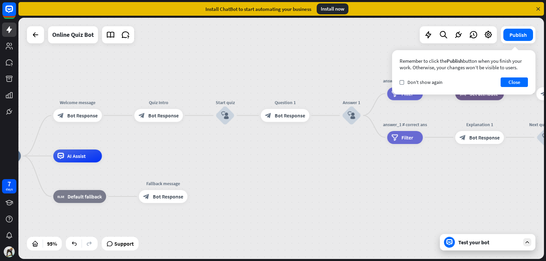
drag, startPoint x: 168, startPoint y: 157, endPoint x: 251, endPoint y: 156, distance: 83.0
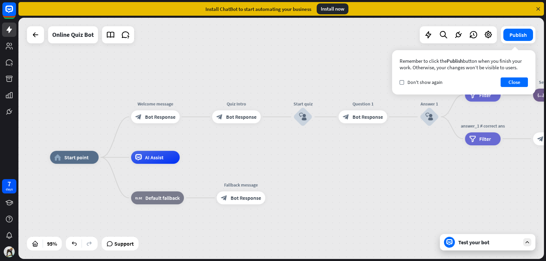
drag, startPoint x: 138, startPoint y: 131, endPoint x: 175, endPoint y: 139, distance: 38.0
click at [180, 123] on div "Edit name more_horiz plus Welcome message block_bot_response Bot Response" at bounding box center [155, 116] width 49 height 13
click at [163, 114] on span "Bot Response" at bounding box center [162, 116] width 30 height 6
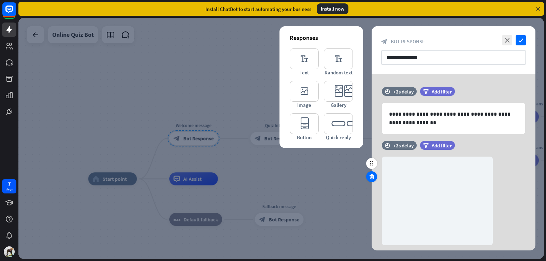
click at [373, 176] on icon at bounding box center [372, 177] width 6 height 6
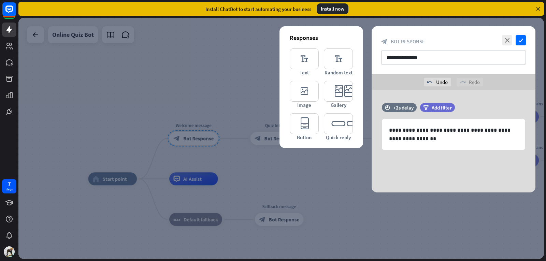
click at [343, 178] on div at bounding box center [281, 138] width 526 height 241
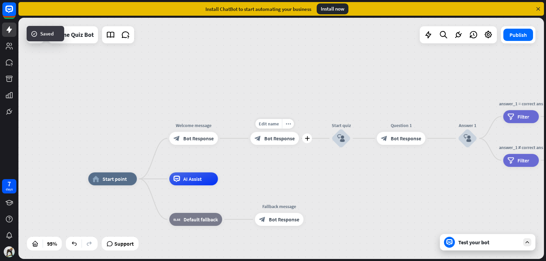
click at [281, 137] on span "Bot Response" at bounding box center [279, 138] width 30 height 6
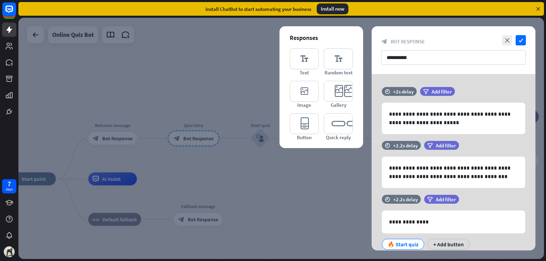
click at [306, 183] on div at bounding box center [281, 138] width 526 height 241
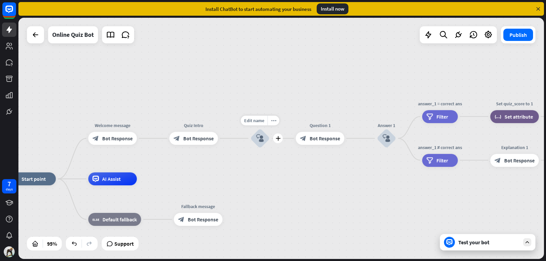
click at [260, 145] on div "block_user_input" at bounding box center [260, 138] width 19 height 19
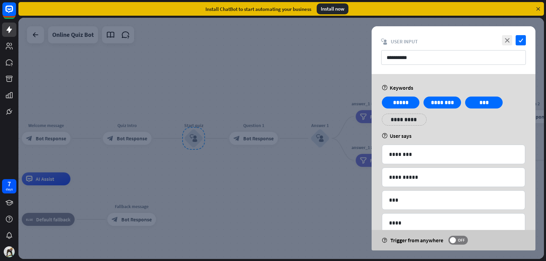
click at [297, 172] on div at bounding box center [281, 138] width 526 height 241
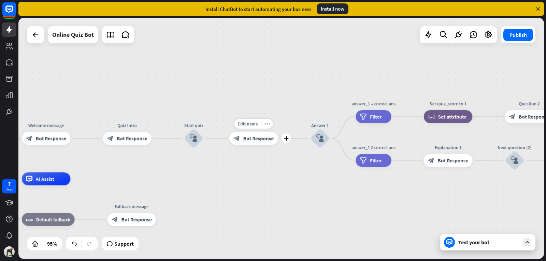
click at [253, 142] on div "block_bot_response Bot Response" at bounding box center [253, 138] width 49 height 13
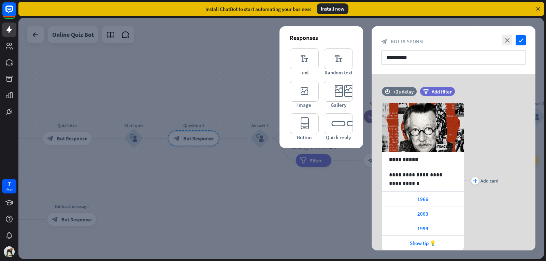
click at [260, 171] on div at bounding box center [281, 138] width 526 height 241
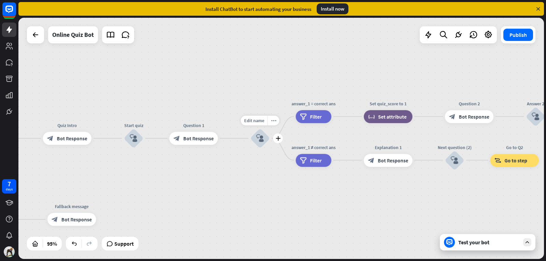
click at [257, 148] on div "Edit name more_horiz plus Answer 1 block_user_input" at bounding box center [260, 138] width 19 height 19
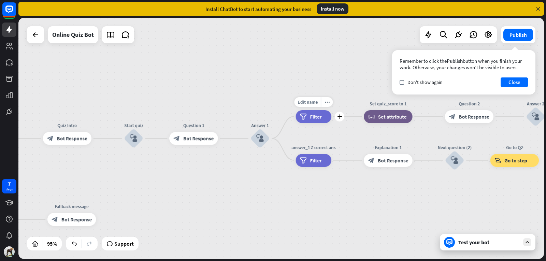
click at [314, 117] on span "Filter" at bounding box center [316, 116] width 12 height 6
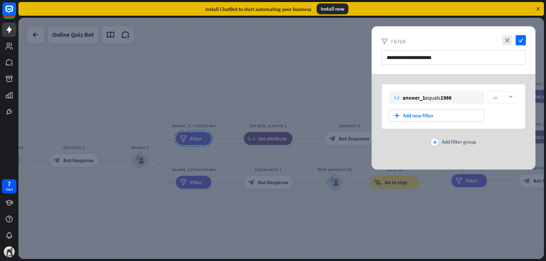
click at [277, 205] on div at bounding box center [281, 138] width 526 height 241
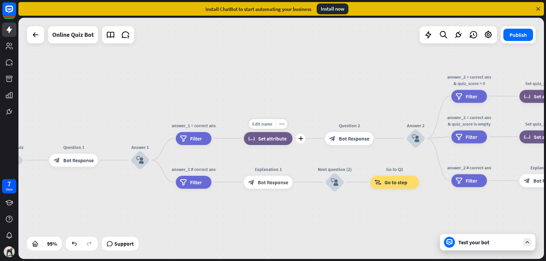
click at [246, 143] on div "block_set_attribute Set attribute" at bounding box center [268, 138] width 49 height 13
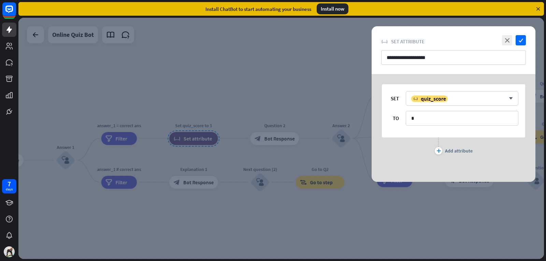
click at [308, 200] on div at bounding box center [281, 138] width 526 height 241
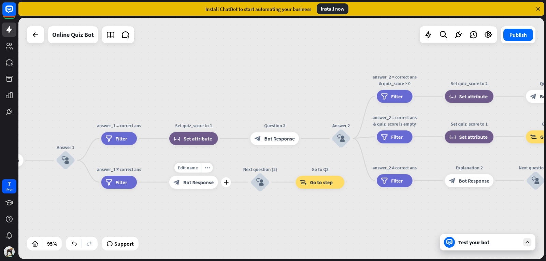
click at [208, 187] on div "block_bot_response Bot Response" at bounding box center [193, 182] width 49 height 13
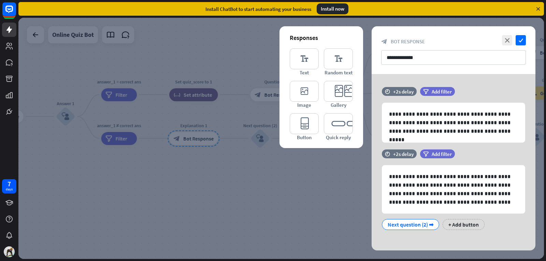
click at [282, 182] on div at bounding box center [281, 138] width 526 height 241
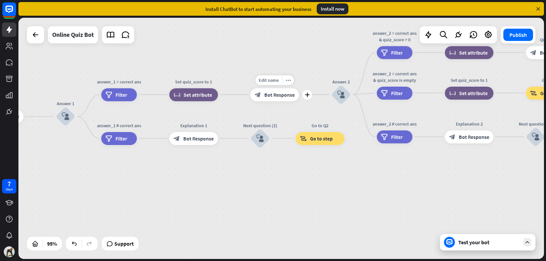
click at [275, 98] on span "Bot Response" at bounding box center [279, 95] width 30 height 6
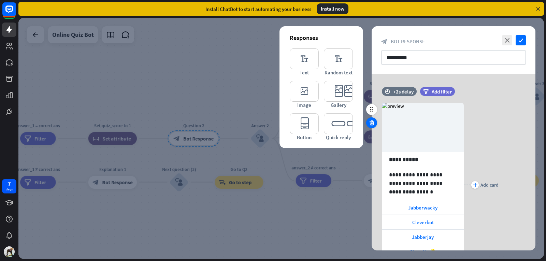
click at [373, 121] on icon at bounding box center [372, 123] width 6 height 6
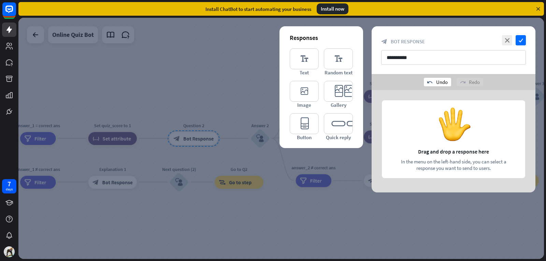
click at [432, 82] on icon "undo" at bounding box center [430, 82] width 5 height 5
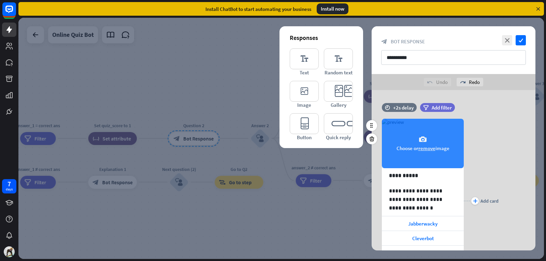
click at [438, 140] on div "camera Choose or remove image" at bounding box center [423, 144] width 82 height 50
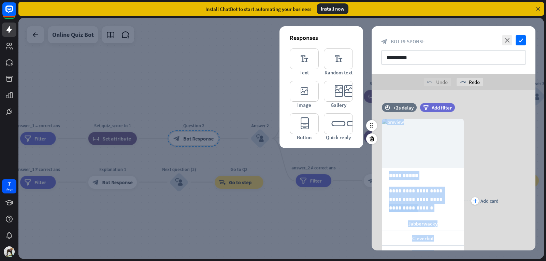
drag, startPoint x: 394, startPoint y: 137, endPoint x: 478, endPoint y: 124, distance: 84.7
click at [478, 124] on div "**********" at bounding box center [454, 201] width 164 height 185
click at [484, 137] on div "plus Add card" at bounding box center [481, 201] width 35 height 185
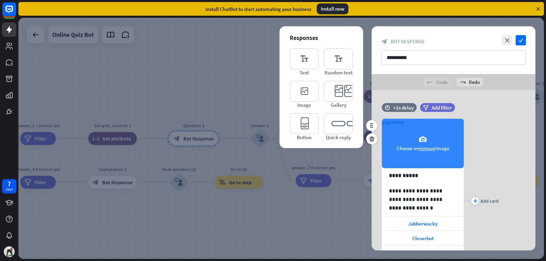
click at [424, 141] on icon "camera" at bounding box center [423, 140] width 8 height 8
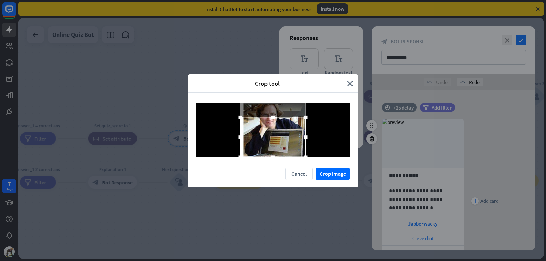
click at [260, 131] on div at bounding box center [273, 137] width 66 height 40
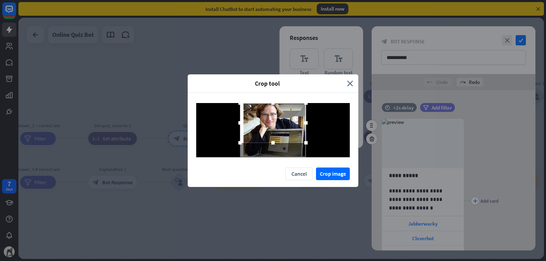
drag, startPoint x: 256, startPoint y: 144, endPoint x: 256, endPoint y: 133, distance: 11.6
click at [256, 133] on div at bounding box center [273, 123] width 66 height 40
drag, startPoint x: 305, startPoint y: 142, endPoint x: 301, endPoint y: 140, distance: 5.2
click at [304, 140] on div at bounding box center [305, 141] width 3 height 3
click at [281, 122] on div at bounding box center [273, 121] width 61 height 37
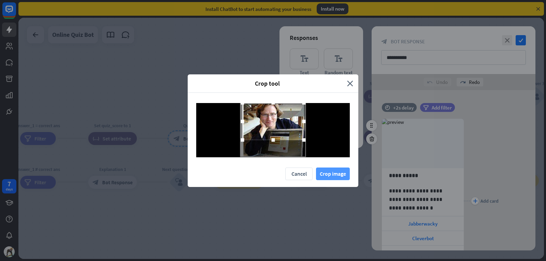
click at [338, 174] on button "Crop image" at bounding box center [333, 174] width 34 height 13
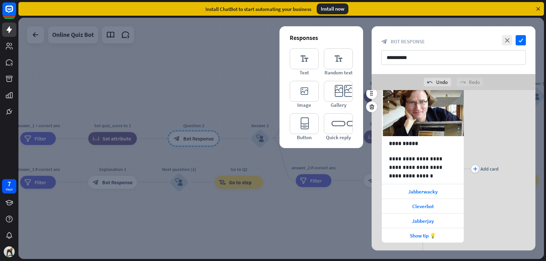
scroll to position [67, 0]
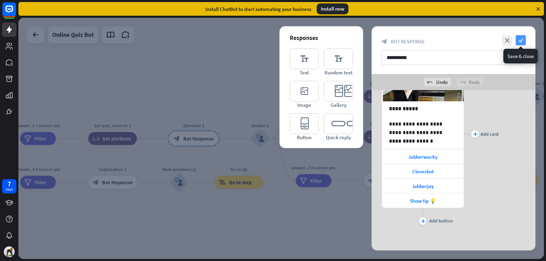
click at [523, 41] on icon "check" at bounding box center [521, 40] width 10 height 10
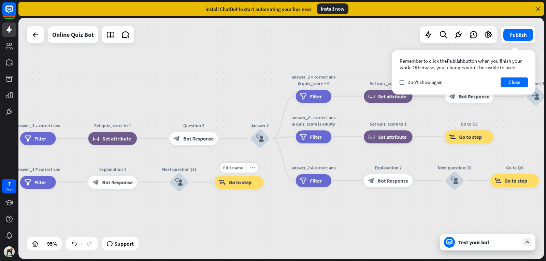
click at [238, 189] on div "Edit name more_horiz block_goto Go to step" at bounding box center [239, 182] width 49 height 13
click at [238, 187] on div "block_goto Go to step" at bounding box center [239, 182] width 49 height 13
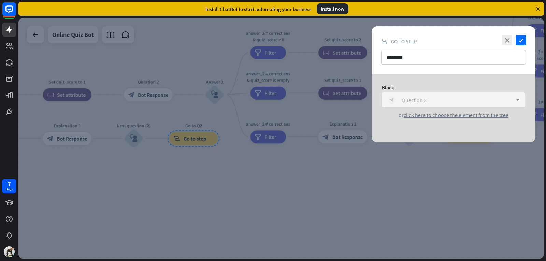
click at [498, 104] on div "block_bot_response Question 2" at bounding box center [450, 100] width 125 height 8
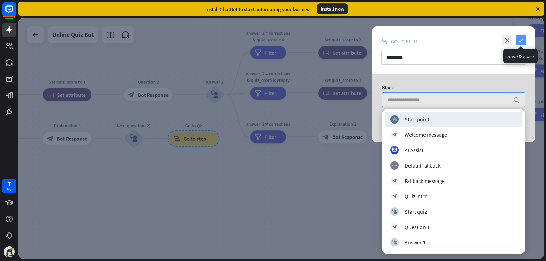
click at [523, 39] on icon "check" at bounding box center [521, 40] width 10 height 10
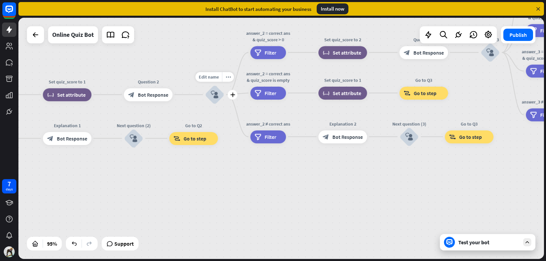
click at [215, 93] on icon "block_user_input" at bounding box center [215, 95] width 8 height 8
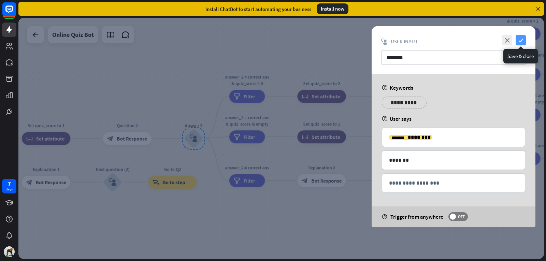
click at [523, 39] on icon "check" at bounding box center [521, 40] width 10 height 10
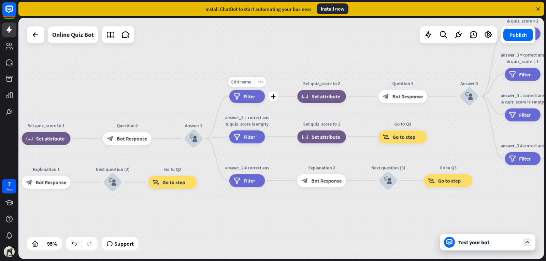
click at [254, 99] on span "Filter" at bounding box center [250, 96] width 12 height 6
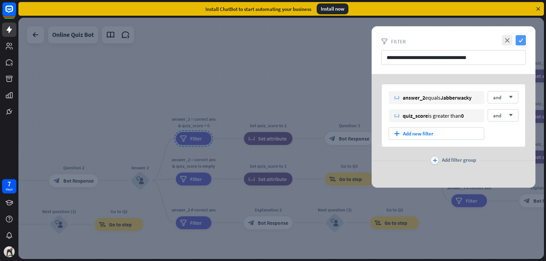
click at [524, 42] on icon "check" at bounding box center [521, 40] width 10 height 10
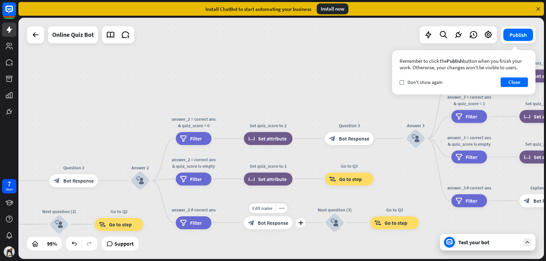
click at [275, 222] on span "Bot Response" at bounding box center [273, 223] width 30 height 6
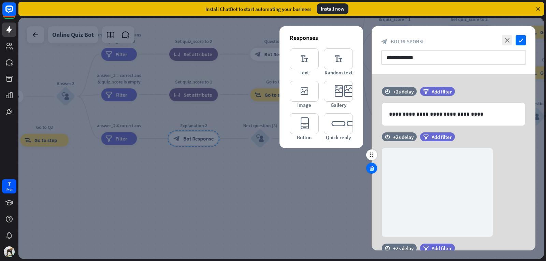
click at [374, 167] on icon at bounding box center [372, 168] width 6 height 6
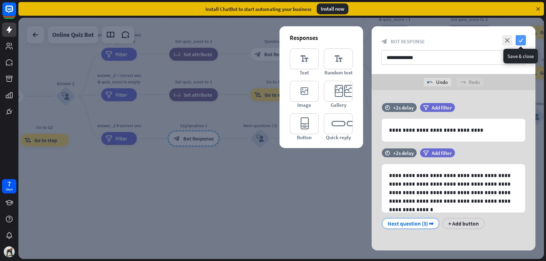
click at [521, 41] on icon "check" at bounding box center [521, 40] width 10 height 10
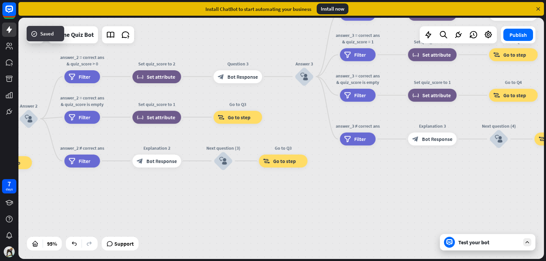
drag, startPoint x: 283, startPoint y: 167, endPoint x: 242, endPoint y: 132, distance: 54.3
click at [241, 192] on div "home_2 Start point Welcome message block_bot_response Bot Response Quiz Intro b…" at bounding box center [281, 138] width 526 height 241
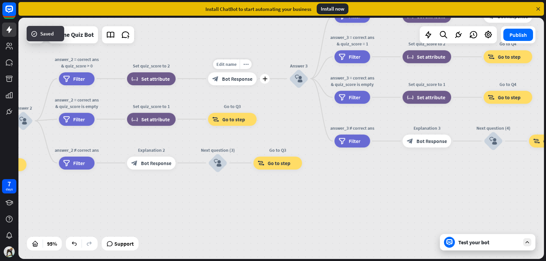
click at [242, 83] on div "block_bot_response Bot Response" at bounding box center [232, 78] width 49 height 13
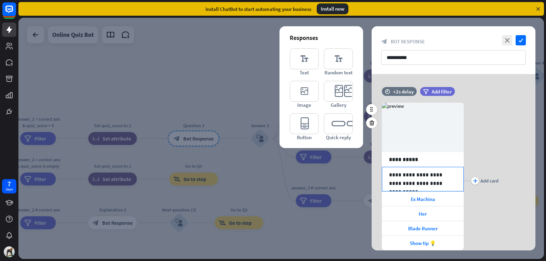
click at [387, 173] on div "**********" at bounding box center [422, 179] width 81 height 24
drag, startPoint x: 387, startPoint y: 173, endPoint x: 432, endPoint y: 178, distance: 45.3
click at [432, 178] on div "**********" at bounding box center [422, 179] width 81 height 24
click at [390, 173] on p "**********" at bounding box center [423, 179] width 68 height 17
drag, startPoint x: 390, startPoint y: 173, endPoint x: 431, endPoint y: 181, distance: 41.5
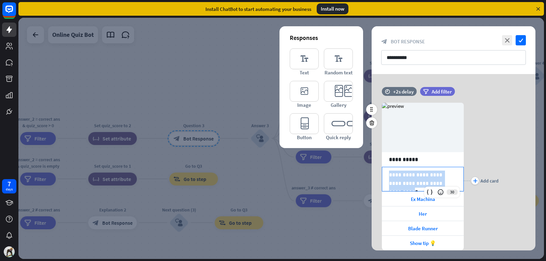
click at [431, 181] on p "**********" at bounding box center [423, 179] width 68 height 17
copy p "**********"
click at [373, 108] on icon at bounding box center [372, 110] width 6 height 6
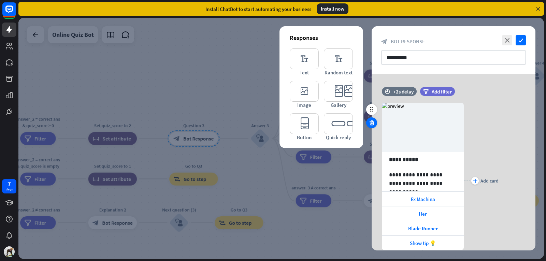
click at [373, 122] on icon at bounding box center [372, 123] width 6 height 6
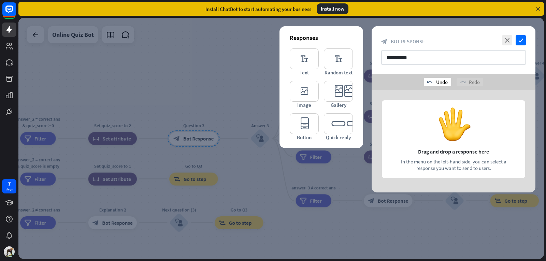
click at [437, 80] on div "undo Undo" at bounding box center [437, 82] width 27 height 9
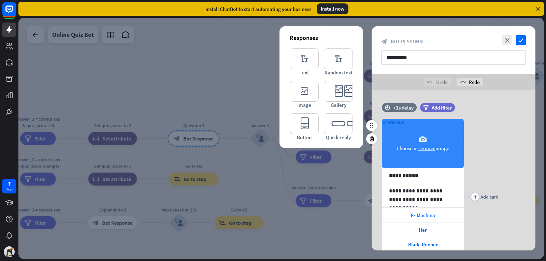
click at [442, 150] on span "Choose or remove image" at bounding box center [423, 148] width 53 height 6
drag, startPoint x: 429, startPoint y: 140, endPoint x: 451, endPoint y: 154, distance: 26.8
click at [451, 154] on div "camera Choose or remove image" at bounding box center [423, 144] width 82 height 50
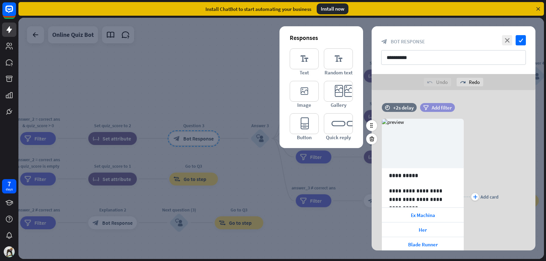
click at [424, 104] on div "filter Add filter" at bounding box center [437, 107] width 35 height 9
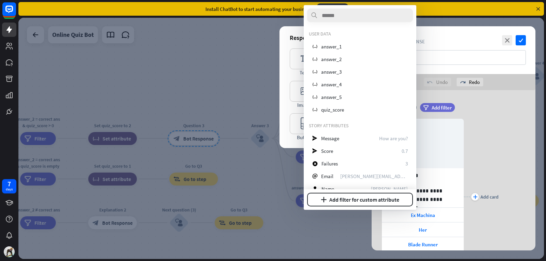
click at [513, 122] on div "**********" at bounding box center [454, 197] width 164 height 177
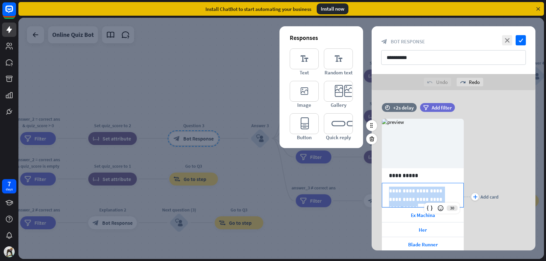
drag, startPoint x: 389, startPoint y: 190, endPoint x: 483, endPoint y: 222, distance: 99.7
click at [480, 222] on div "**********" at bounding box center [454, 197] width 164 height 177
click at [489, 221] on div "plus Add card" at bounding box center [481, 197] width 35 height 177
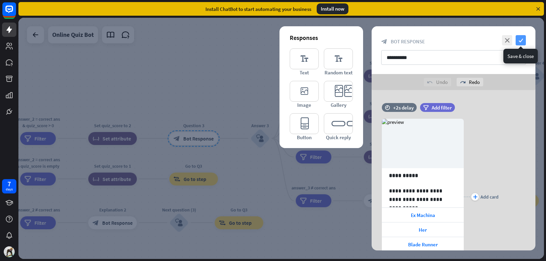
click at [526, 42] on icon "check" at bounding box center [521, 40] width 10 height 10
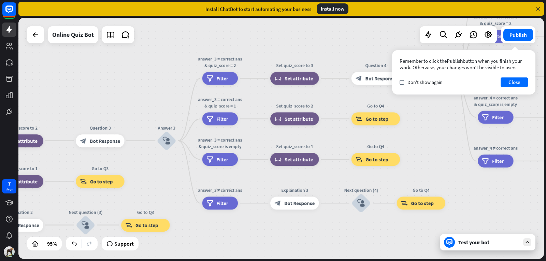
drag, startPoint x: 412, startPoint y: 224, endPoint x: 306, endPoint y: 227, distance: 105.6
click at [306, 227] on div "home_2 Start point Welcome message block_bot_response Bot Response Quiz Intro b…" at bounding box center [281, 138] width 526 height 241
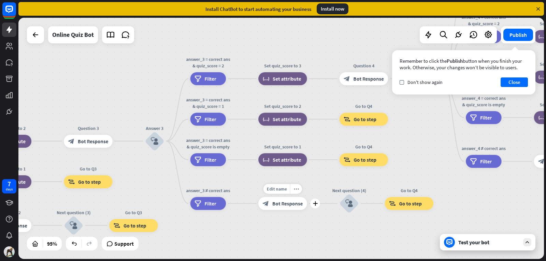
click at [291, 207] on div "block_bot_response Bot Response" at bounding box center [282, 203] width 49 height 13
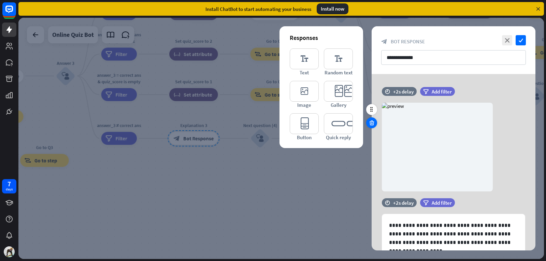
click at [372, 122] on icon at bounding box center [372, 123] width 6 height 6
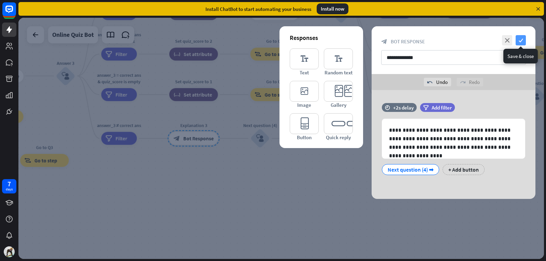
click at [523, 42] on icon "check" at bounding box center [521, 40] width 10 height 10
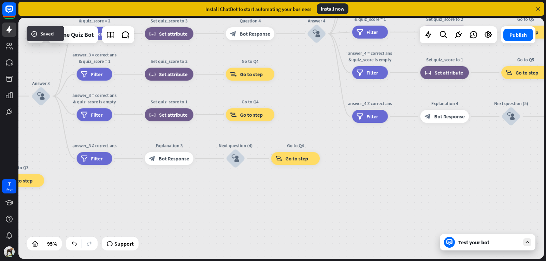
drag, startPoint x: 348, startPoint y: 177, endPoint x: 305, endPoint y: 220, distance: 61.3
click at [305, 220] on div "home_2 Start point Welcome message block_bot_response Bot Response Quiz Intro b…" at bounding box center [281, 138] width 526 height 241
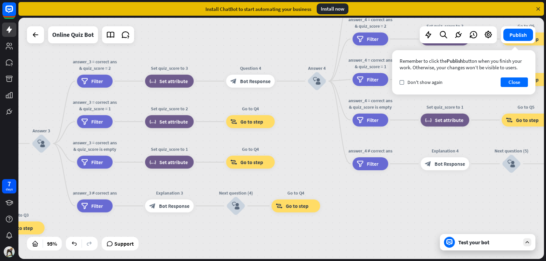
drag, startPoint x: 372, startPoint y: 187, endPoint x: 393, endPoint y: 217, distance: 37.2
click at [393, 217] on div "home_2 Start point Welcome message block_bot_response Bot Response Quiz Intro b…" at bounding box center [281, 138] width 526 height 241
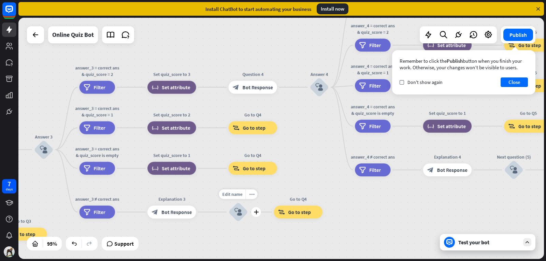
click at [236, 214] on icon "block_user_input" at bounding box center [239, 212] width 8 height 8
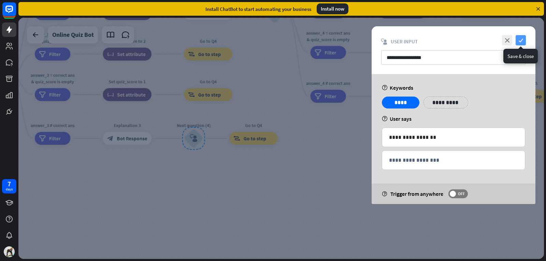
click at [525, 40] on icon "check" at bounding box center [521, 40] width 10 height 10
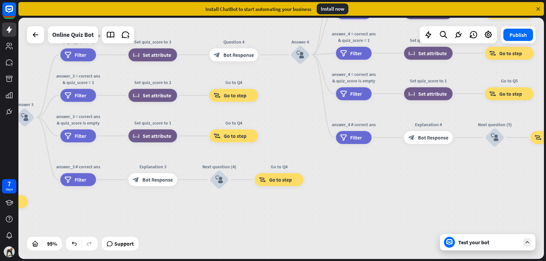
drag, startPoint x: 371, startPoint y: 141, endPoint x: 402, endPoint y: 188, distance: 56.3
click at [402, 188] on div "home_2 Start point Welcome message block_bot_response Bot Response Quiz Intro b…" at bounding box center [281, 138] width 526 height 241
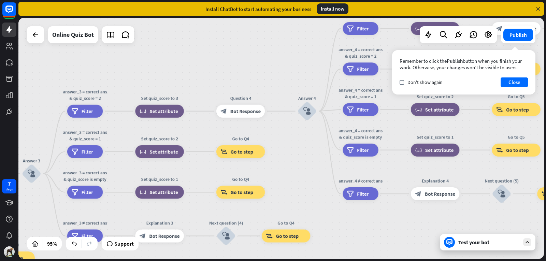
drag, startPoint x: 301, startPoint y: 124, endPoint x: 302, endPoint y: 174, distance: 50.6
click at [302, 174] on div "home_2 Start point Welcome message block_bot_response Bot Response Quiz Intro b…" at bounding box center [281, 138] width 526 height 241
click at [250, 117] on div "block_bot_response Bot Response" at bounding box center [240, 111] width 49 height 13
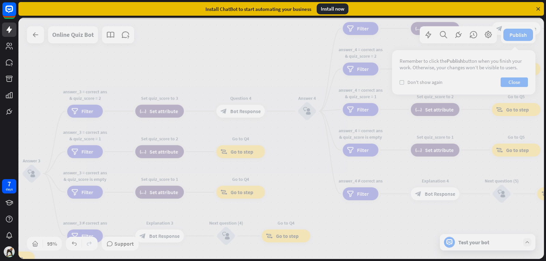
click at [251, 113] on div at bounding box center [281, 138] width 526 height 241
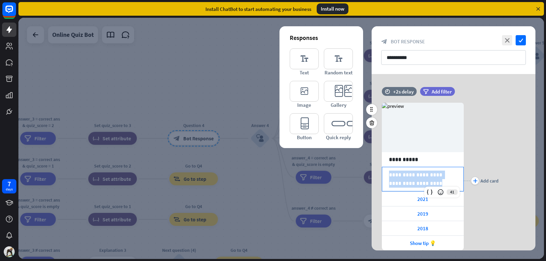
drag, startPoint x: 389, startPoint y: 174, endPoint x: 429, endPoint y: 183, distance: 41.7
click at [429, 183] on div "**********" at bounding box center [422, 179] width 81 height 24
copy p "**********"
click at [489, 134] on div "plus Add card" at bounding box center [481, 181] width 35 height 177
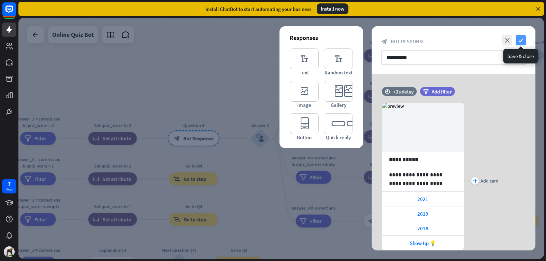
click at [521, 38] on icon "check" at bounding box center [521, 40] width 10 height 10
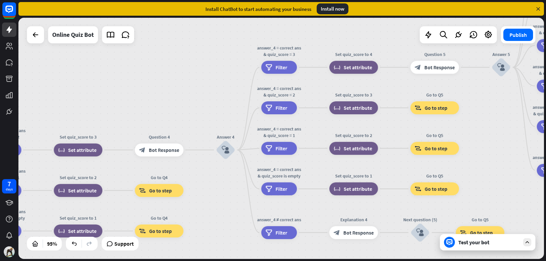
drag, startPoint x: 268, startPoint y: 180, endPoint x: 222, endPoint y: 193, distance: 47.5
click at [223, 193] on div "home_2 Start point Welcome message block_bot_response Bot Response Quiz Intro b…" at bounding box center [281, 138] width 526 height 241
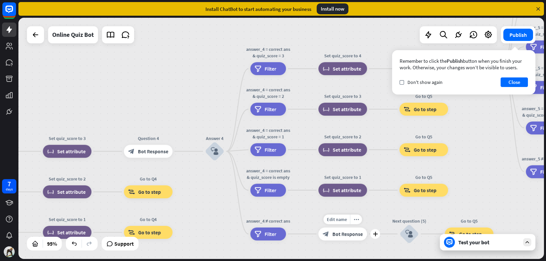
click at [348, 239] on div "block_bot_response Bot Response" at bounding box center [343, 234] width 49 height 13
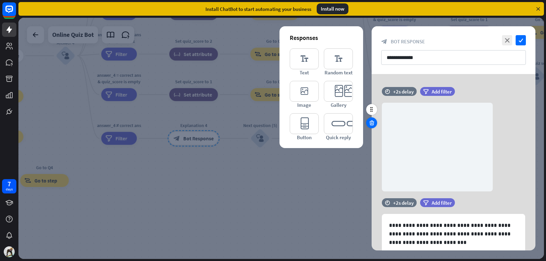
click at [367, 122] on div at bounding box center [371, 122] width 11 height 11
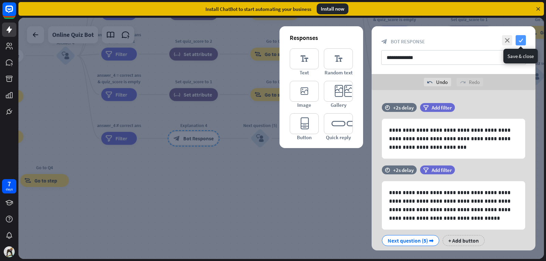
click at [519, 42] on icon "check" at bounding box center [521, 40] width 10 height 10
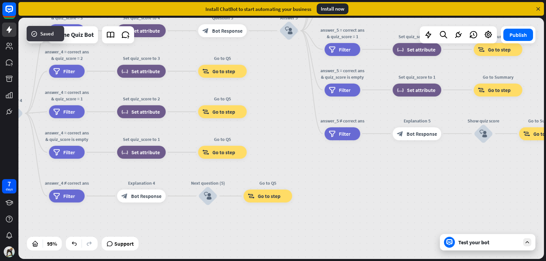
drag, startPoint x: 323, startPoint y: 173, endPoint x: 280, endPoint y: 206, distance: 53.8
click at [271, 230] on div "home_2 Start point Welcome message block_bot_response Bot Response Quiz Intro b…" at bounding box center [281, 138] width 526 height 241
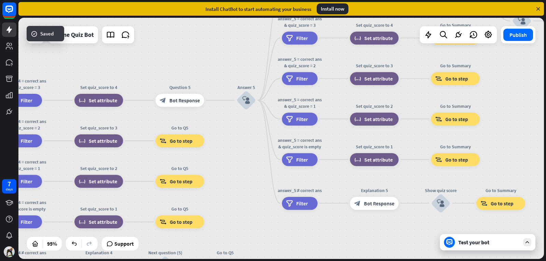
drag, startPoint x: 300, startPoint y: 165, endPoint x: 257, endPoint y: 235, distance: 82.0
click at [257, 235] on div "home_2 Start point Welcome message block_bot_response Bot Response Quiz Intro b…" at bounding box center [281, 138] width 526 height 241
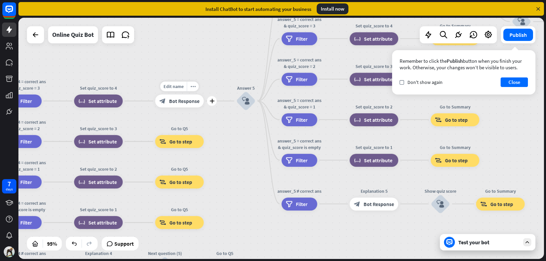
click at [180, 97] on div "block_bot_response Bot Response" at bounding box center [179, 101] width 49 height 13
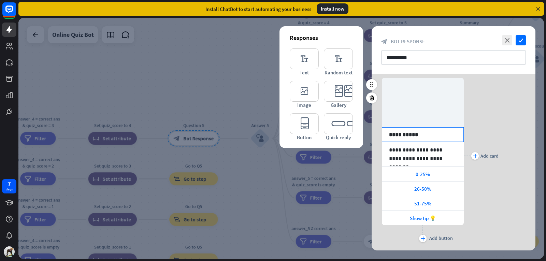
scroll to position [34, 0]
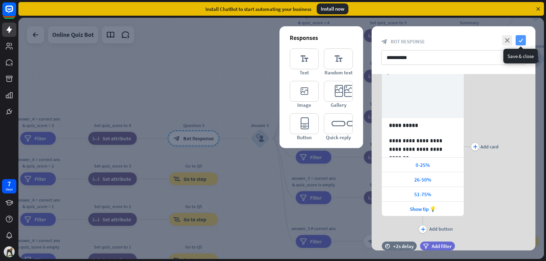
click at [521, 37] on icon "check" at bounding box center [521, 40] width 10 height 10
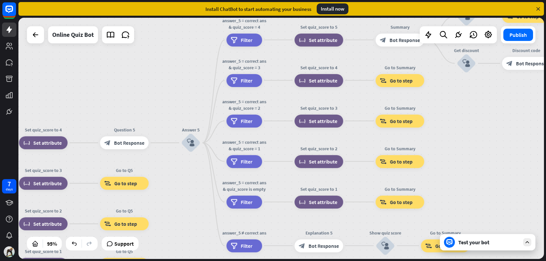
drag, startPoint x: 254, startPoint y: 169, endPoint x: 178, endPoint y: 157, distance: 76.7
click at [178, 157] on div "home_2 Start point Welcome message block_bot_response Bot Response Quiz Intro b…" at bounding box center [281, 138] width 526 height 241
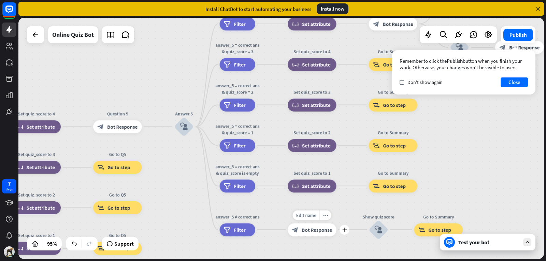
click at [320, 228] on span "Bot Response" at bounding box center [317, 230] width 30 height 6
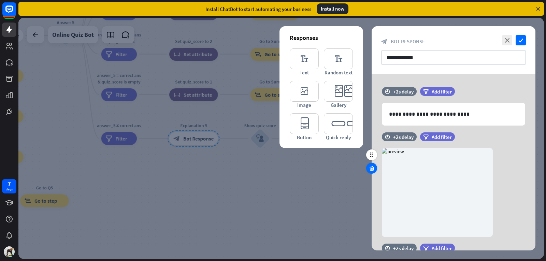
click at [373, 165] on div at bounding box center [371, 168] width 11 height 11
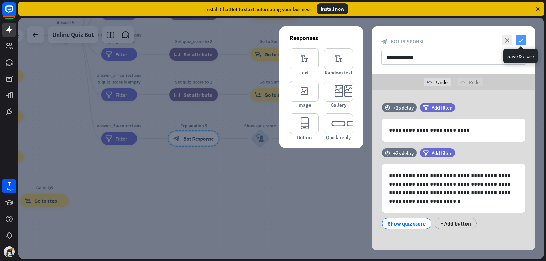
click at [523, 43] on icon "check" at bounding box center [521, 40] width 10 height 10
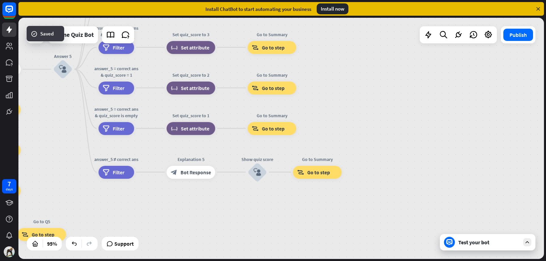
drag, startPoint x: 352, startPoint y: 180, endPoint x: 359, endPoint y: 258, distance: 77.8
click at [359, 258] on div "home_2 Start point Welcome message block_bot_response Bot Response Quiz Intro b…" at bounding box center [281, 138] width 526 height 241
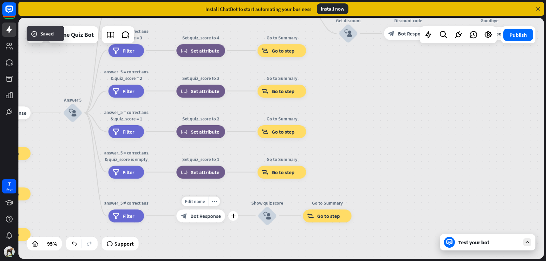
click at [214, 218] on span "Bot Response" at bounding box center [206, 216] width 30 height 6
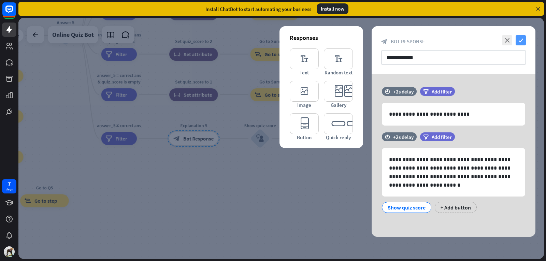
click at [523, 42] on icon "check" at bounding box center [521, 40] width 10 height 10
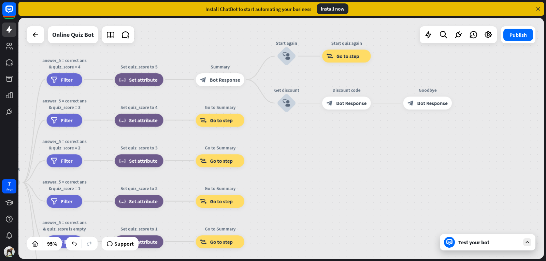
drag, startPoint x: 428, startPoint y: 99, endPoint x: 364, endPoint y: 262, distance: 175.3
click at [364, 261] on html "7 days close Product Help First steps Get started with ChatBot Help Center Foll…" at bounding box center [273, 130] width 546 height 261
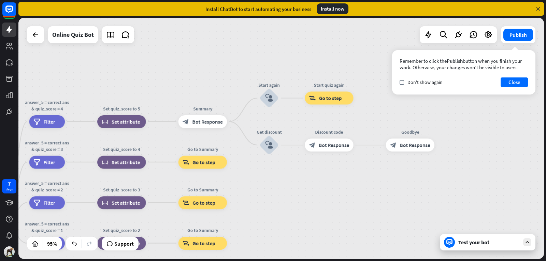
drag, startPoint x: 359, startPoint y: 196, endPoint x: 350, endPoint y: 213, distance: 18.8
click at [350, 218] on div "home_2 Start point Welcome message block_bot_response Bot Response Quiz Intro b…" at bounding box center [281, 138] width 526 height 241
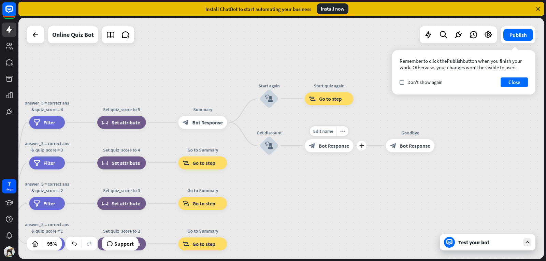
click at [343, 148] on span "Bot Response" at bounding box center [334, 146] width 30 height 6
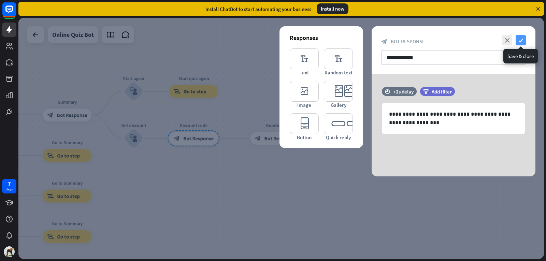
click at [521, 41] on icon "check" at bounding box center [521, 40] width 10 height 10
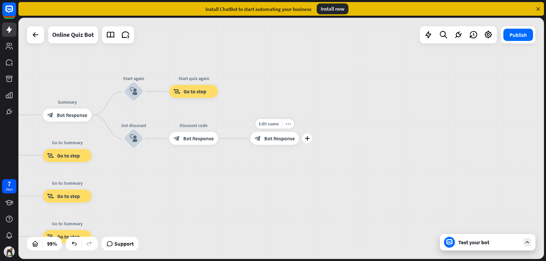
click at [294, 141] on span "Bot Response" at bounding box center [279, 138] width 30 height 6
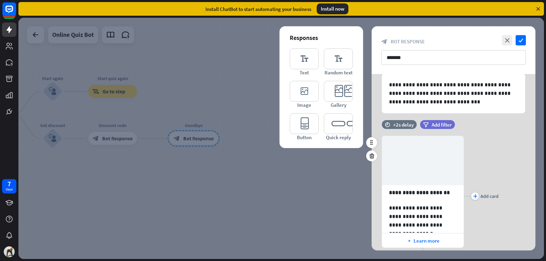
scroll to position [68, 0]
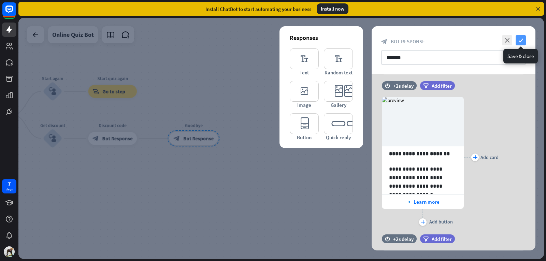
click at [520, 41] on icon "check" at bounding box center [521, 40] width 10 height 10
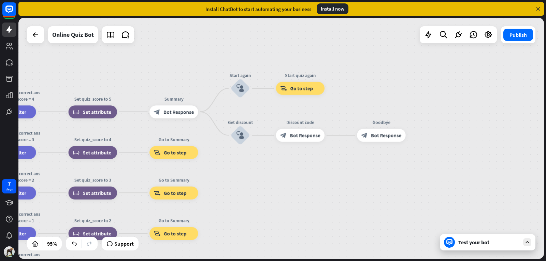
drag, startPoint x: 228, startPoint y: 196, endPoint x: 504, endPoint y: 191, distance: 276.3
click at [496, 192] on div "home_2 Start point Welcome message block_bot_response Bot Response Quiz Intro b…" at bounding box center [281, 138] width 526 height 241
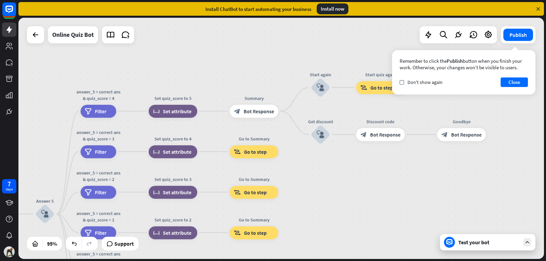
click at [471, 247] on div "Test your bot" at bounding box center [488, 242] width 96 height 16
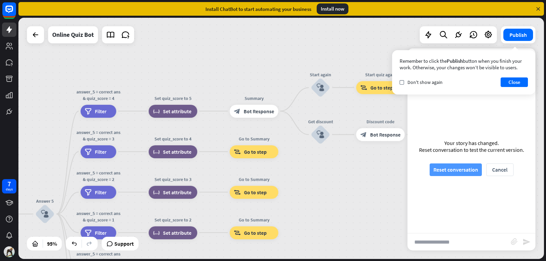
click at [454, 172] on button "Reset conversation" at bounding box center [456, 170] width 52 height 13
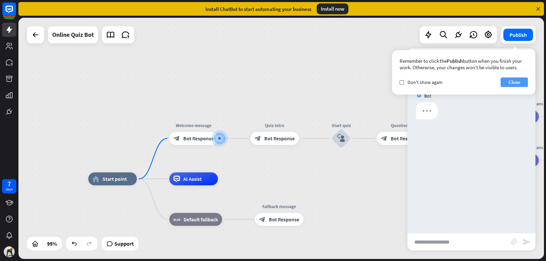
click at [512, 81] on button "Close" at bounding box center [514, 83] width 27 height 10
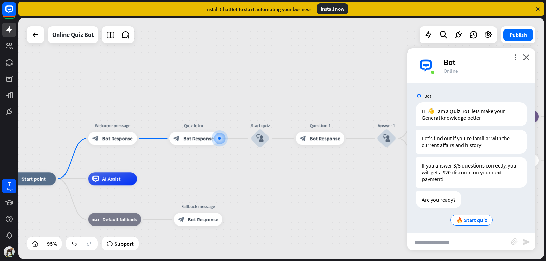
scroll to position [4, 0]
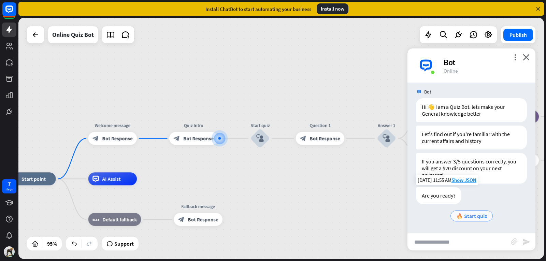
click at [458, 216] on span "🔥 Start quiz" at bounding box center [472, 216] width 31 height 7
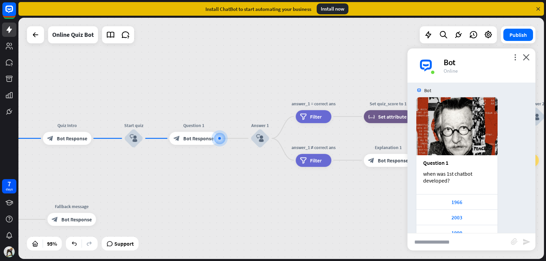
scroll to position [194, 0]
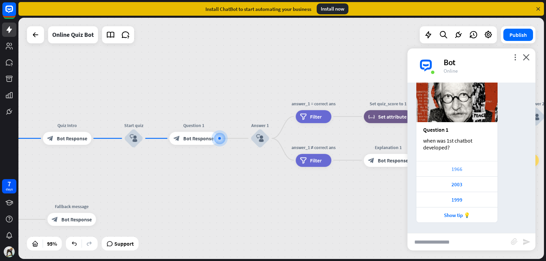
click at [453, 174] on div "1966" at bounding box center [457, 168] width 81 height 15
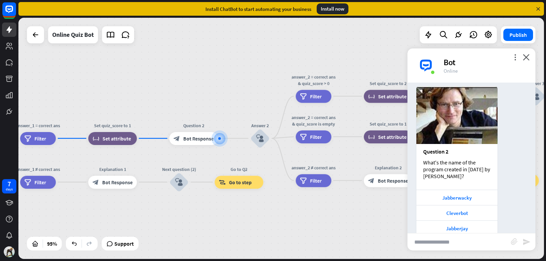
scroll to position [410, 0]
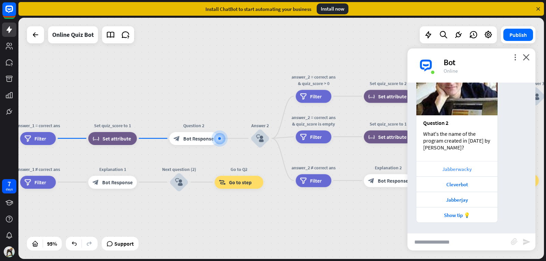
click at [445, 168] on div "Jabberwacky" at bounding box center [457, 169] width 74 height 6
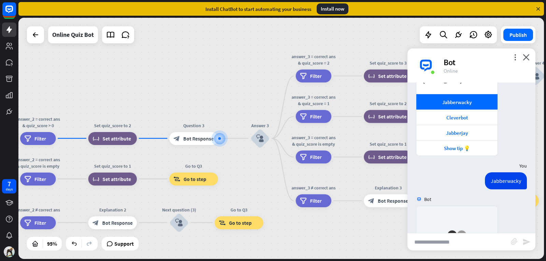
scroll to position [619, 0]
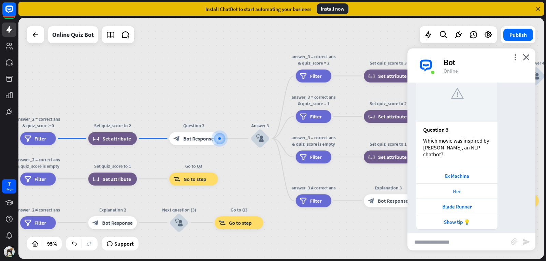
click at [451, 188] on div "Her" at bounding box center [457, 191] width 74 height 6
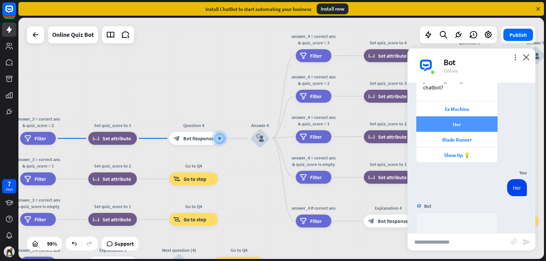
scroll to position [828, 0]
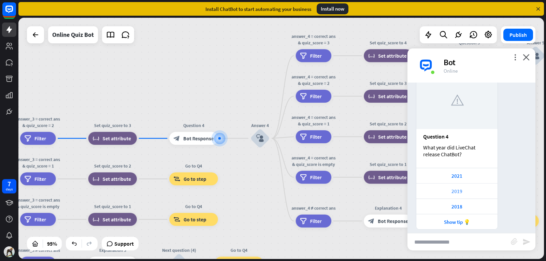
click at [444, 188] on div "2019" at bounding box center [457, 191] width 74 height 6
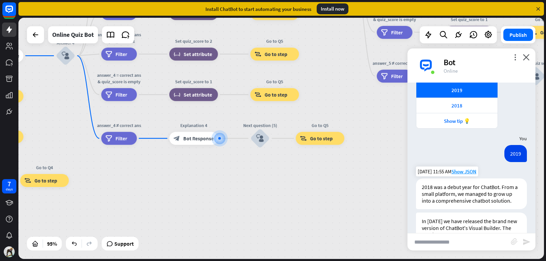
scroll to position [975, 0]
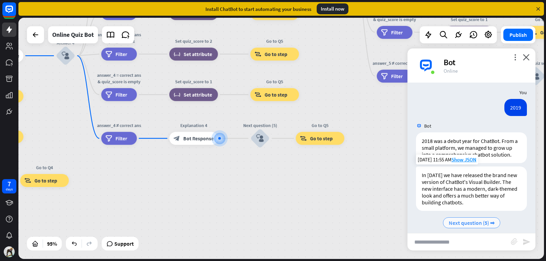
click at [458, 218] on div "Next question (5) ➡" at bounding box center [471, 223] width 57 height 11
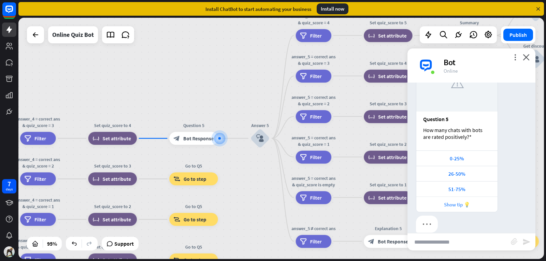
scroll to position [1186, 0]
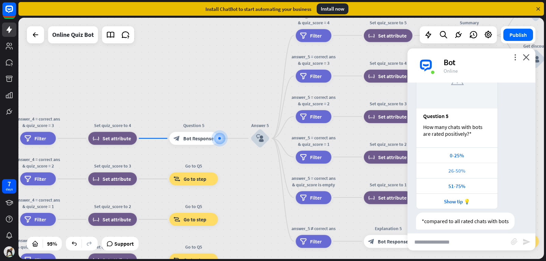
click at [457, 168] on div "26-50%" at bounding box center [457, 171] width 74 height 6
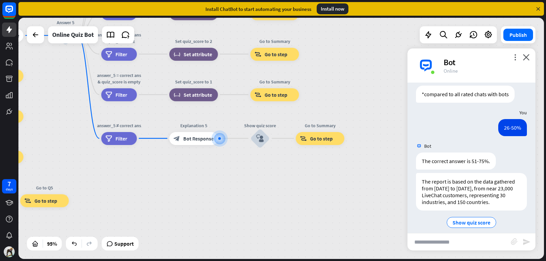
scroll to position [1319, 0]
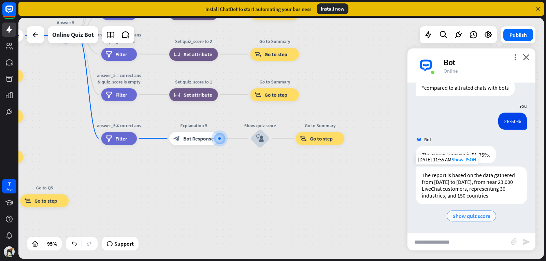
click at [453, 216] on span "Show quiz score" at bounding box center [472, 216] width 38 height 7
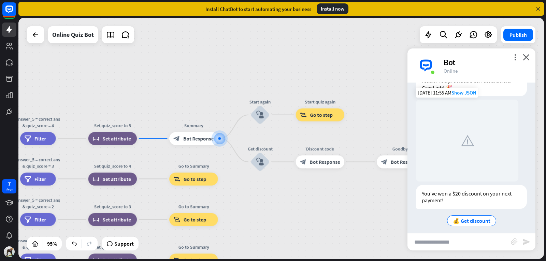
scroll to position [1513, 0]
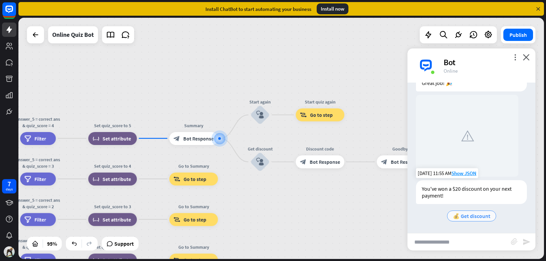
click at [461, 216] on span "💰 Get discount" at bounding box center [472, 216] width 38 height 7
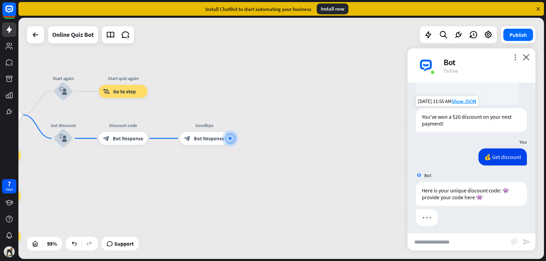
scroll to position [1588, 0]
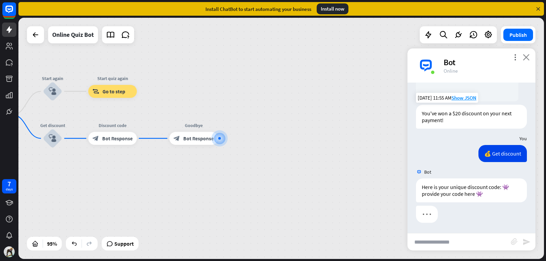
click at [529, 57] on icon "close" at bounding box center [526, 57] width 7 height 6
